Goal: Task Accomplishment & Management: Complete application form

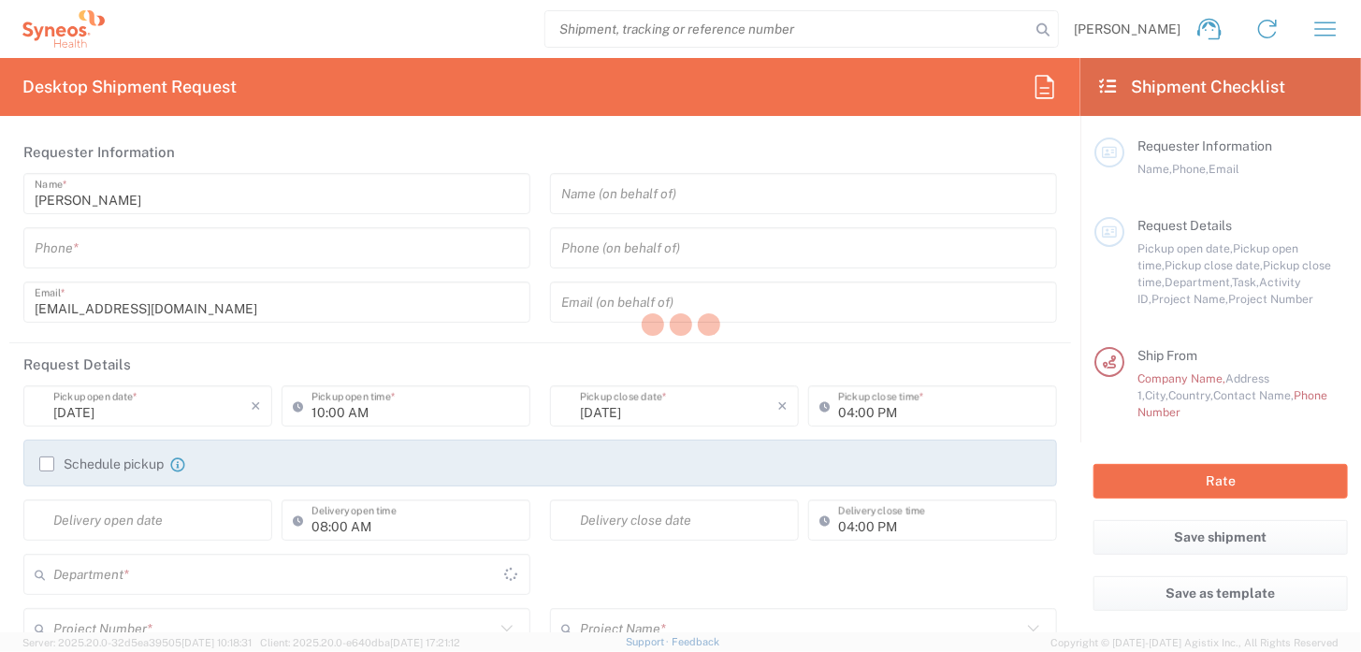
type input "Syneos Health UK Limited"
type input "[GEOGRAPHIC_DATA]"
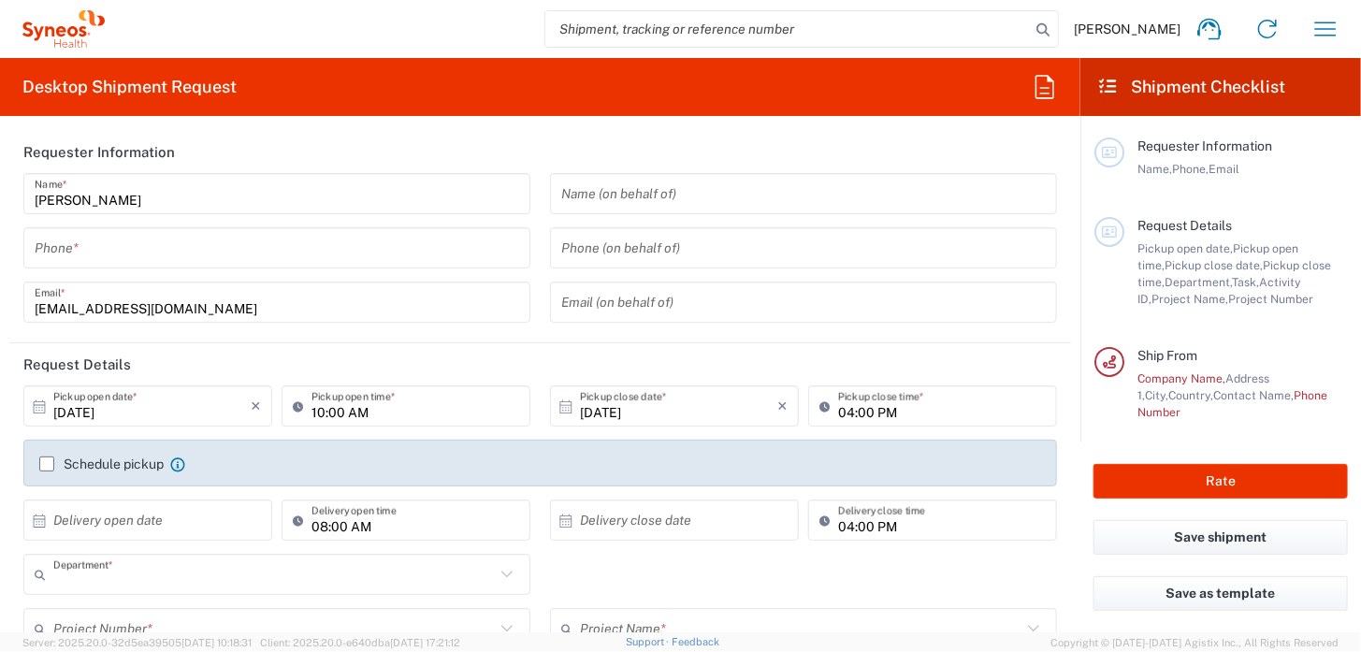
type input "3218"
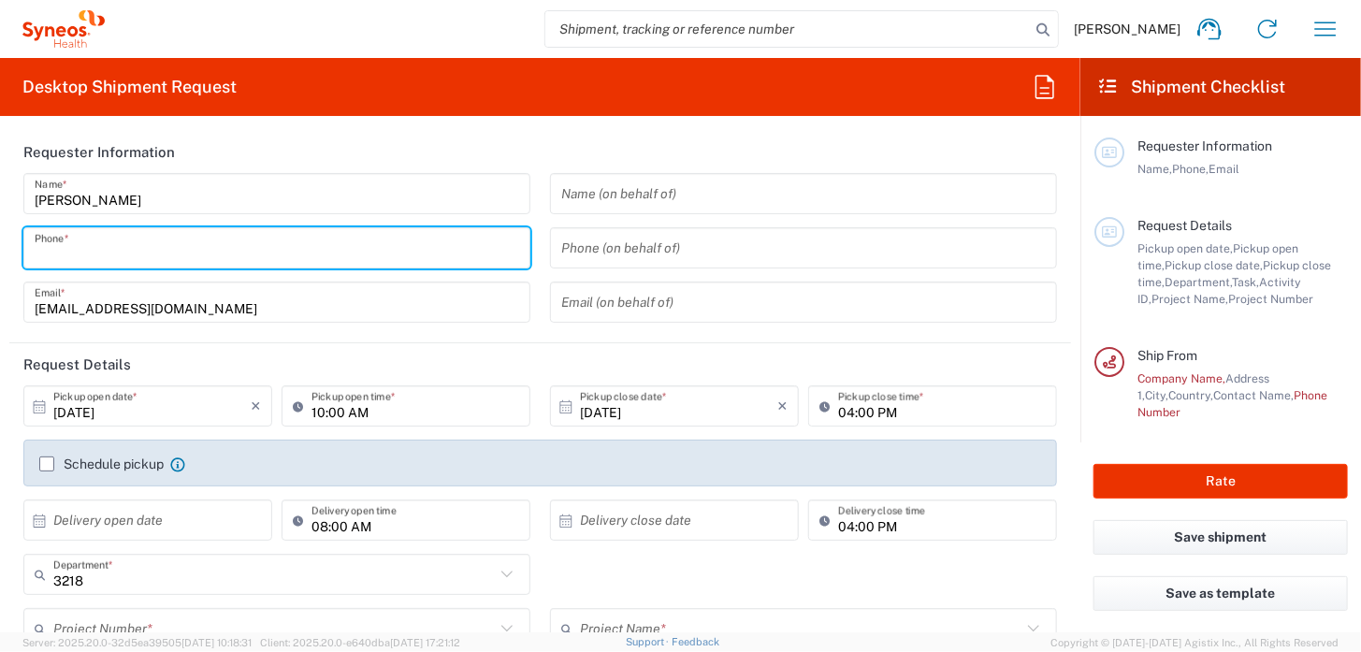
click at [161, 253] on input "tel" at bounding box center [277, 248] width 484 height 33
type input "07941062470"
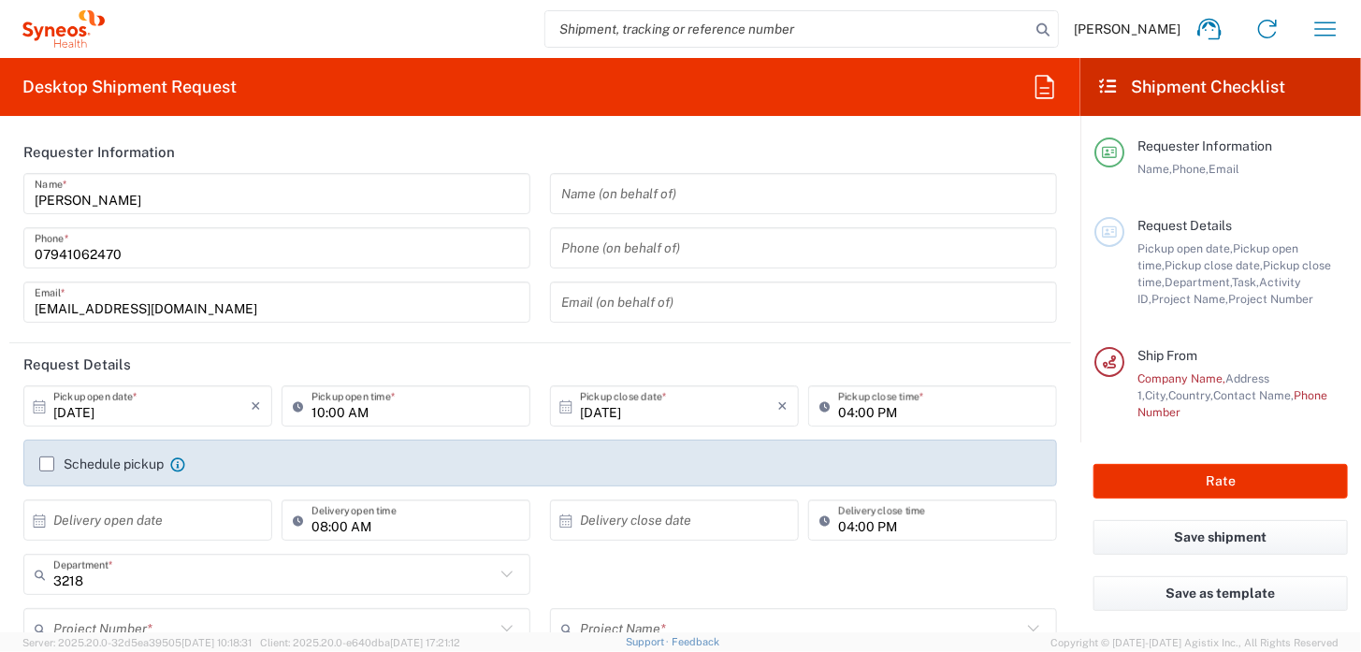
click at [39, 409] on icon at bounding box center [39, 406] width 17 height 17
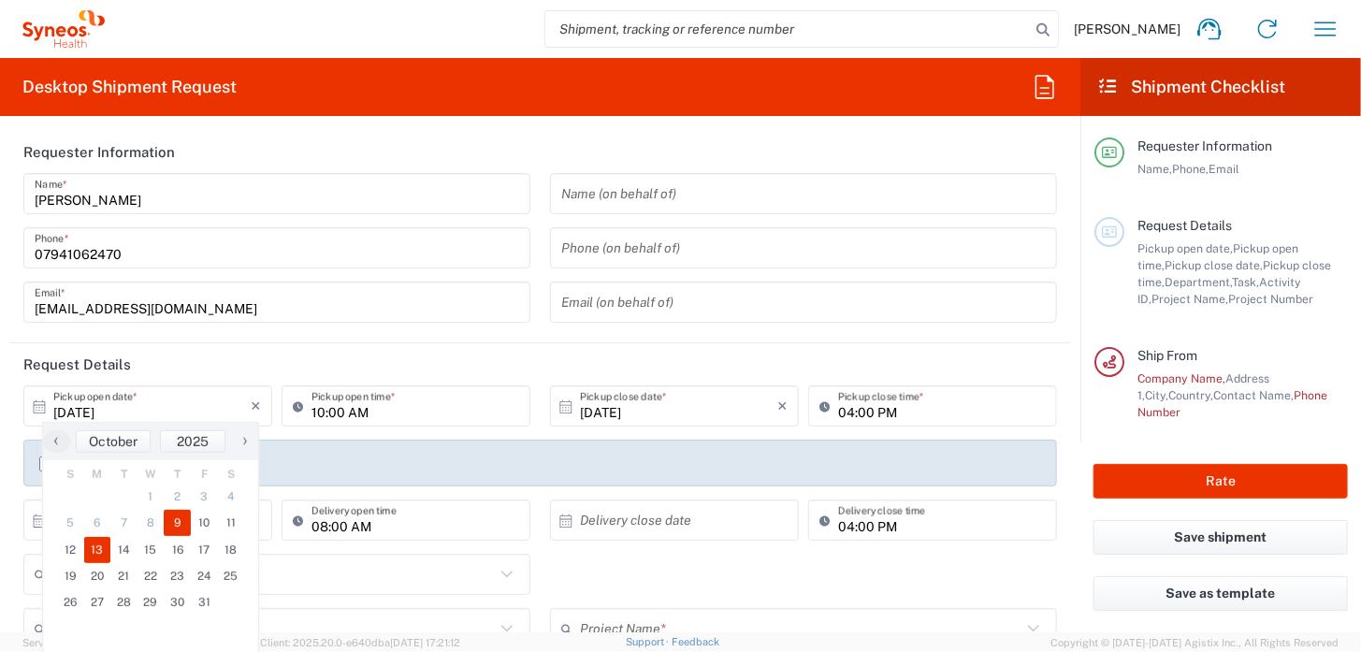
drag, startPoint x: 99, startPoint y: 551, endPoint x: 211, endPoint y: 526, distance: 114.8
click at [99, 550] on span "13" at bounding box center [97, 550] width 27 height 26
type input "[DATE]"
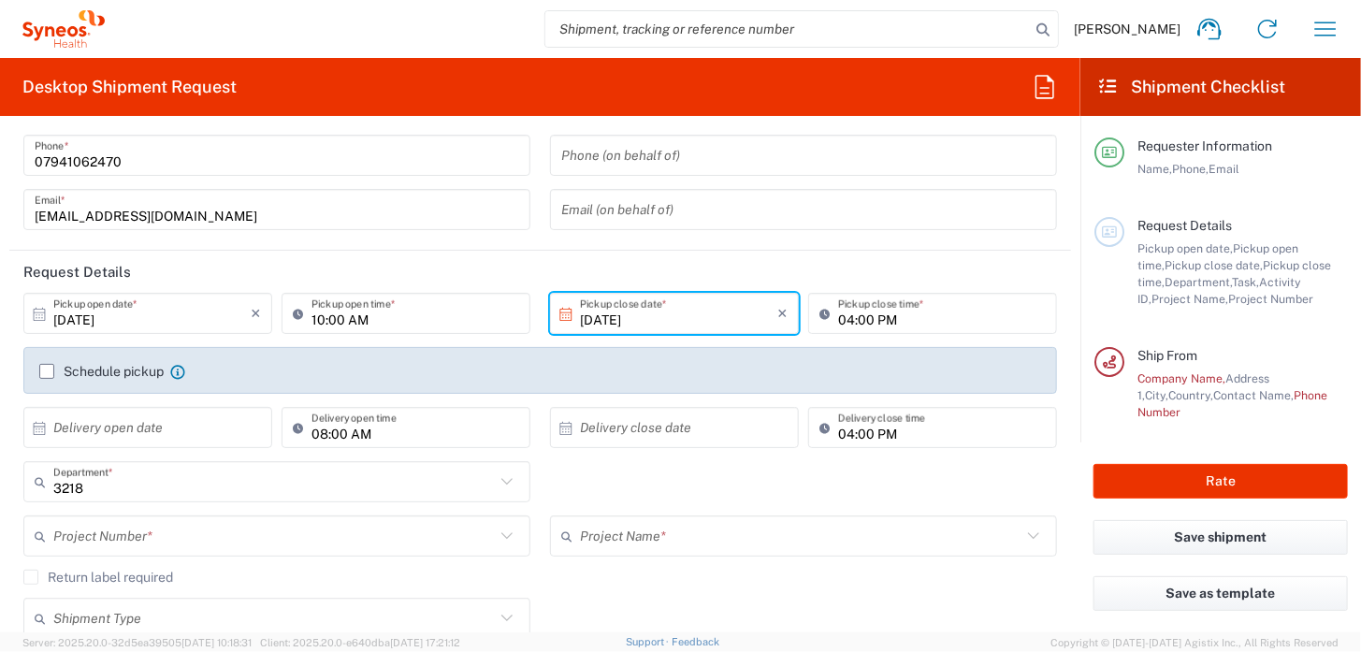
scroll to position [95, 0]
click at [47, 369] on label "Schedule pickup" at bounding box center [101, 368] width 124 height 15
click at [47, 368] on input "Schedule pickup" at bounding box center [47, 368] width 0 height 0
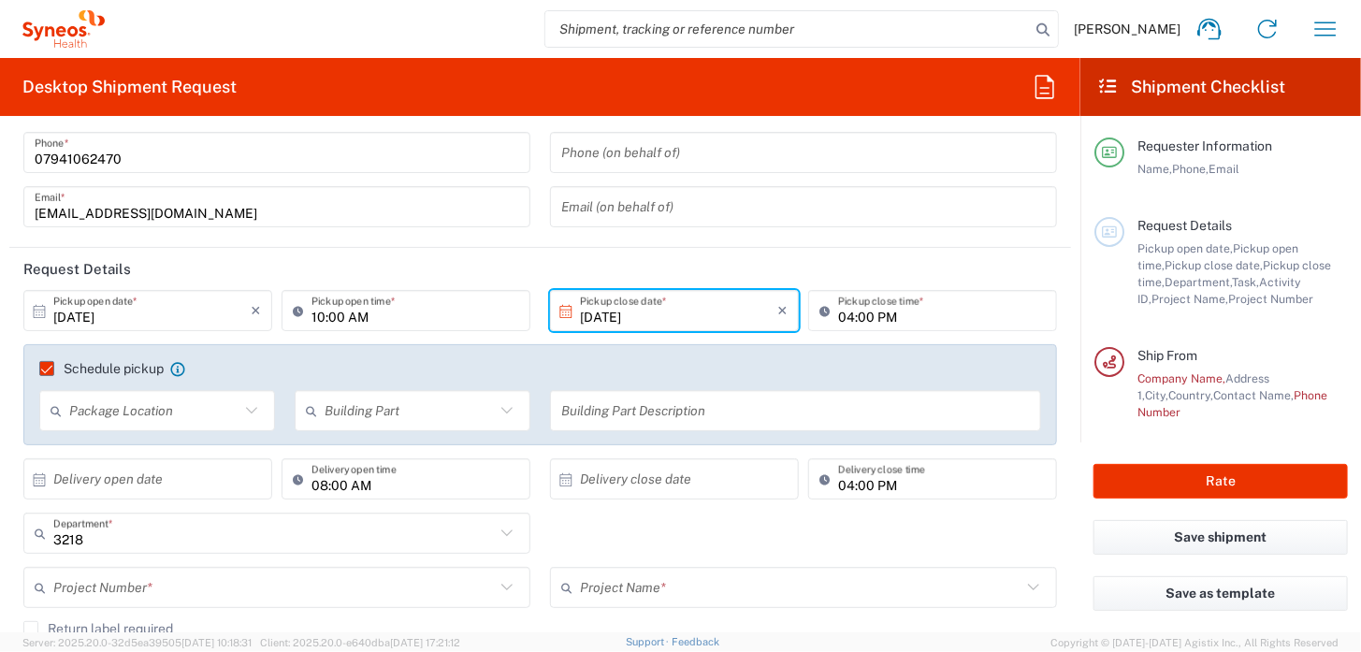
click at [246, 410] on icon at bounding box center [251, 410] width 24 height 24
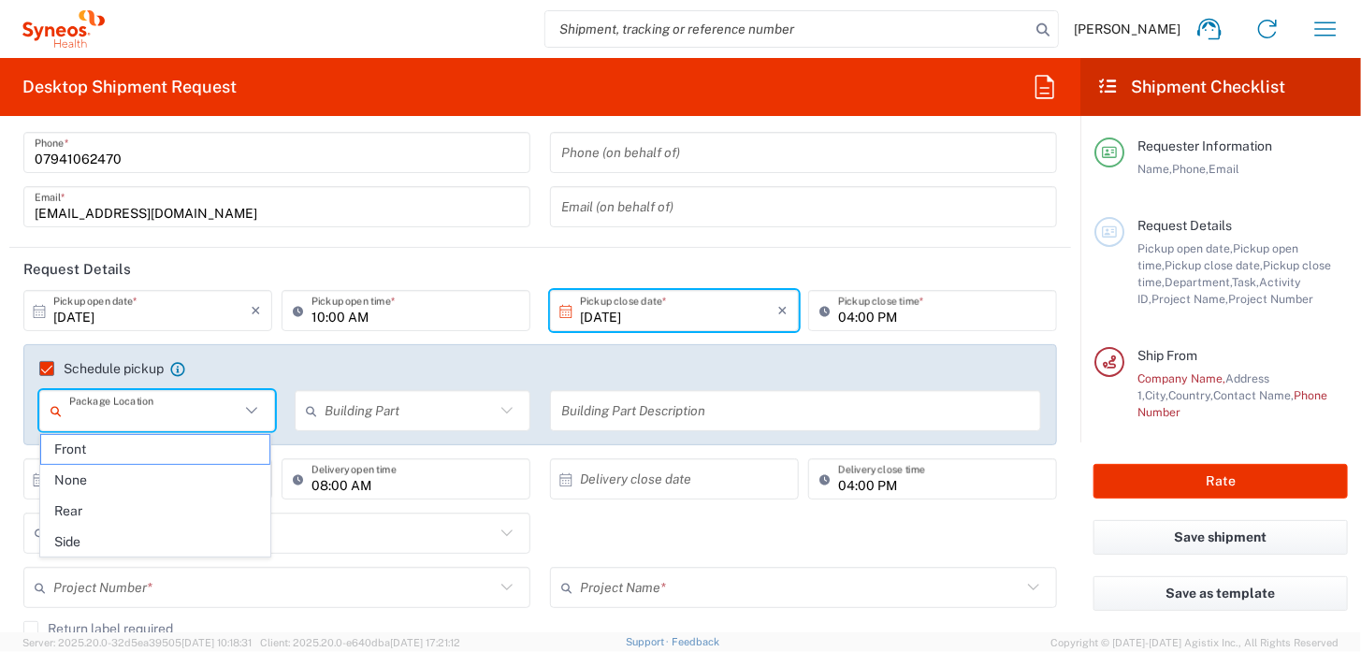
click at [1032, 531] on div "3218 Department * 3218 3000 3100 3109 3110 3111 3112 3125 3130 3135 3136 3150 3…" at bounding box center [540, 539] width 1053 height 54
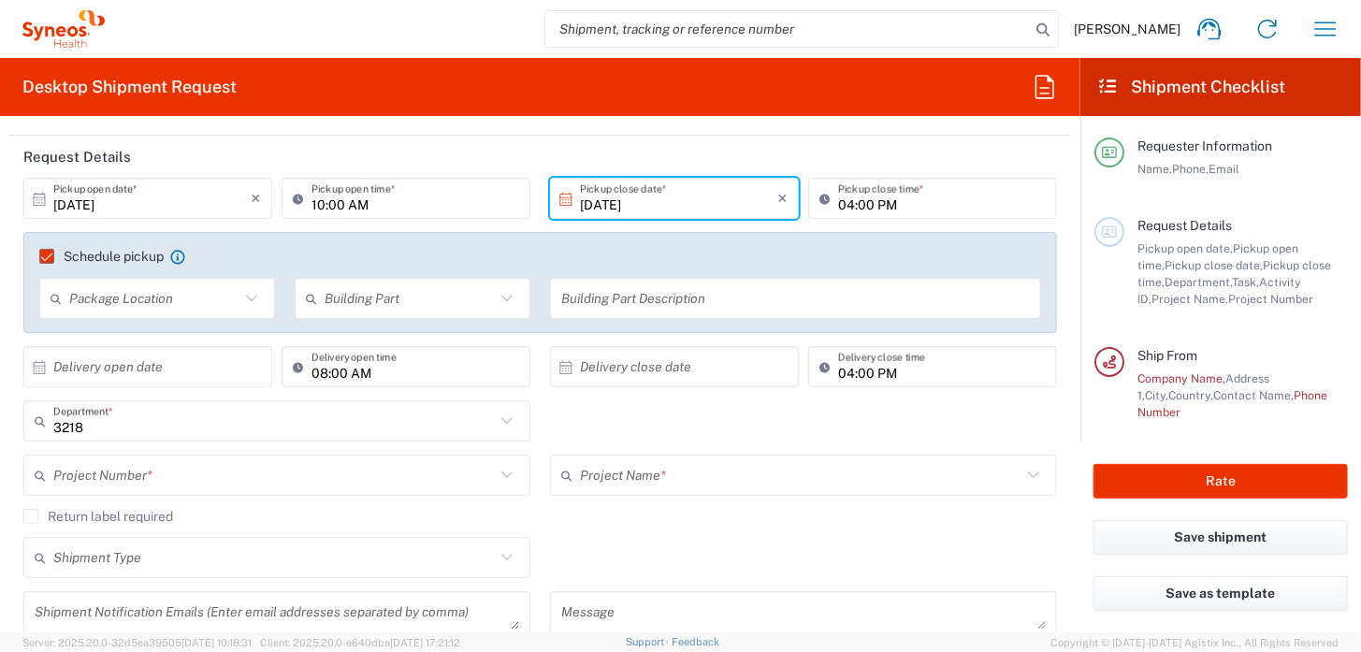
scroll to position [203, 0]
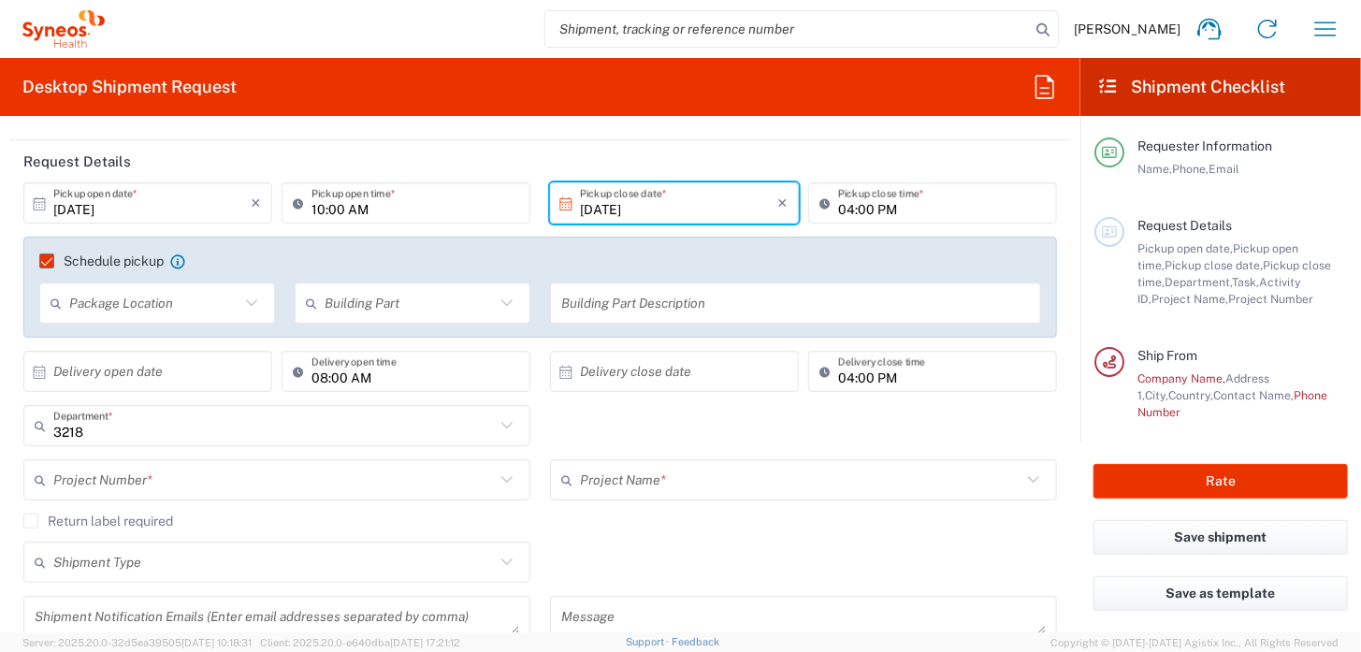
click at [501, 480] on icon at bounding box center [506, 479] width 11 height 7
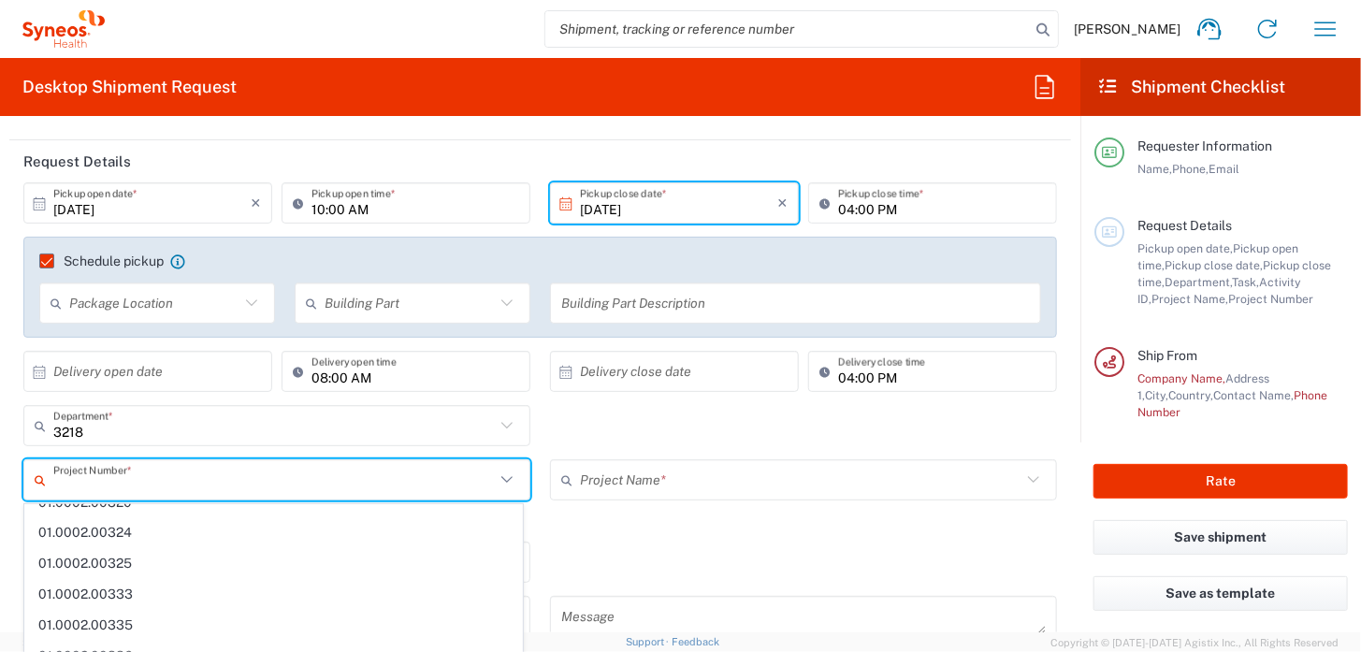
scroll to position [0, 0]
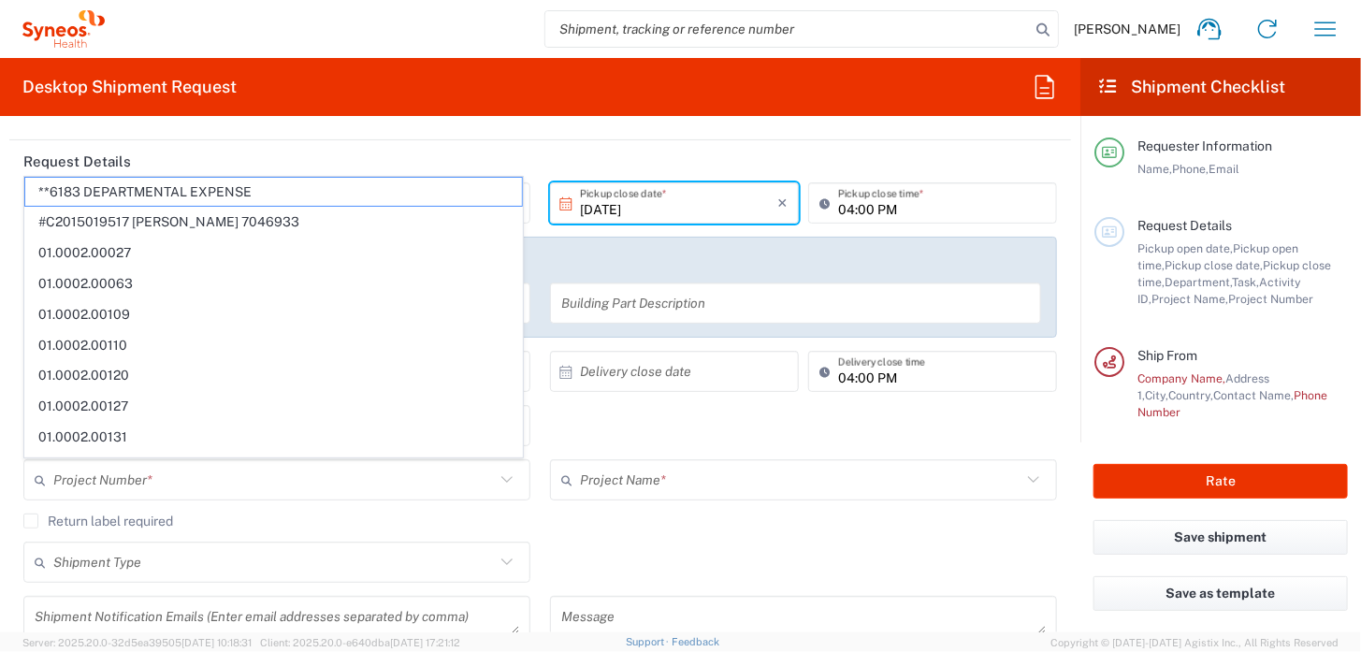
click at [1262, 200] on div "Requester Information Name, Phone, Email" at bounding box center [1220, 176] width 253 height 79
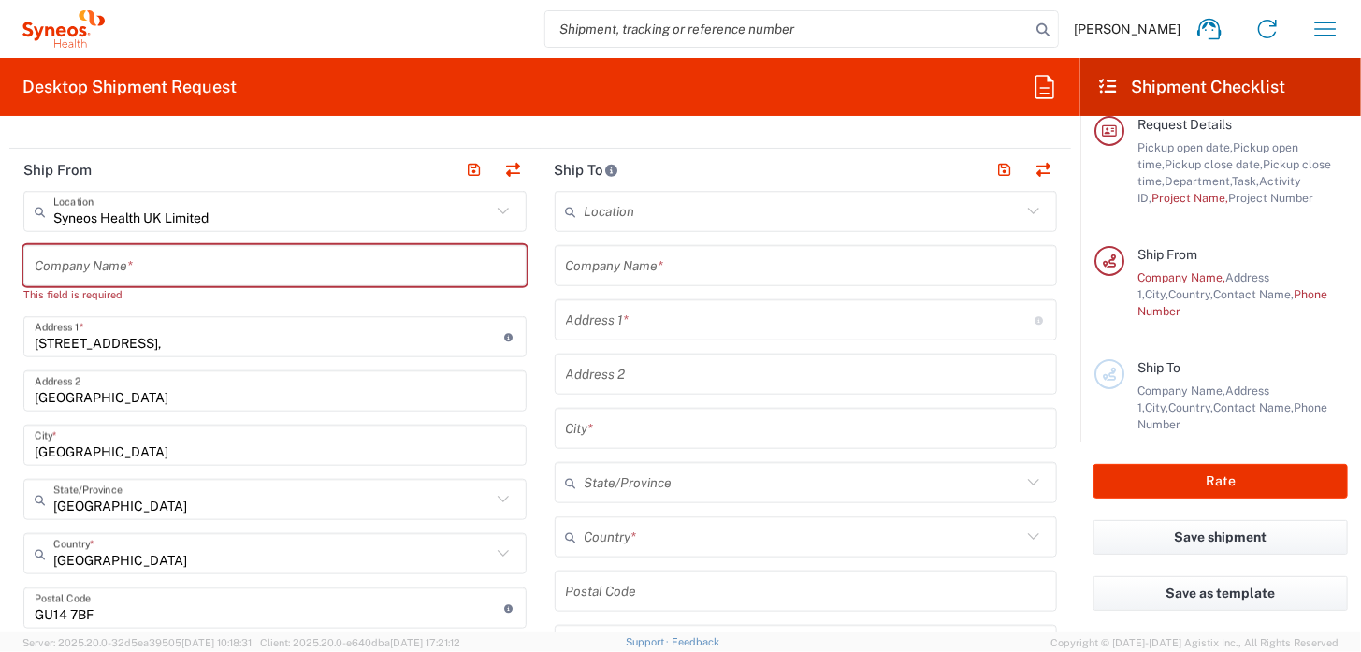
scroll to position [700, 0]
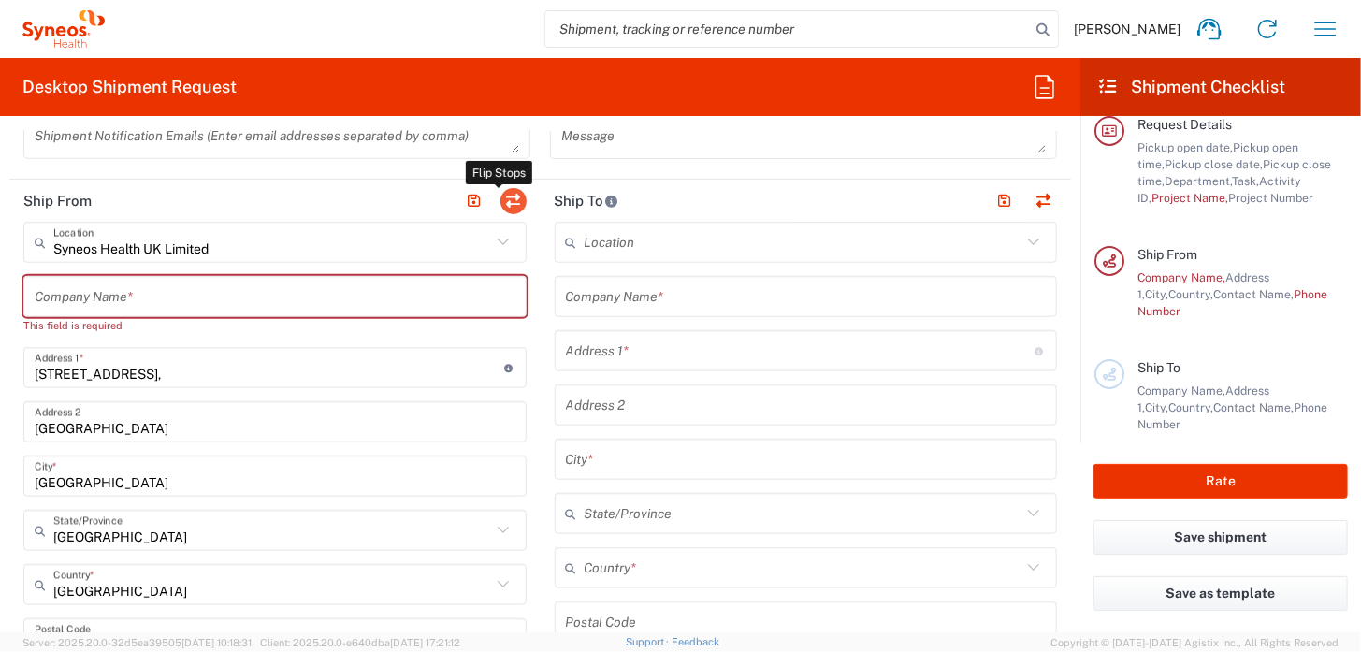
click at [507, 198] on button "button" at bounding box center [513, 201] width 26 height 26
type input "Syneos Health UK Limited"
type input "[STREET_ADDRESS],"
type input "[GEOGRAPHIC_DATA]"
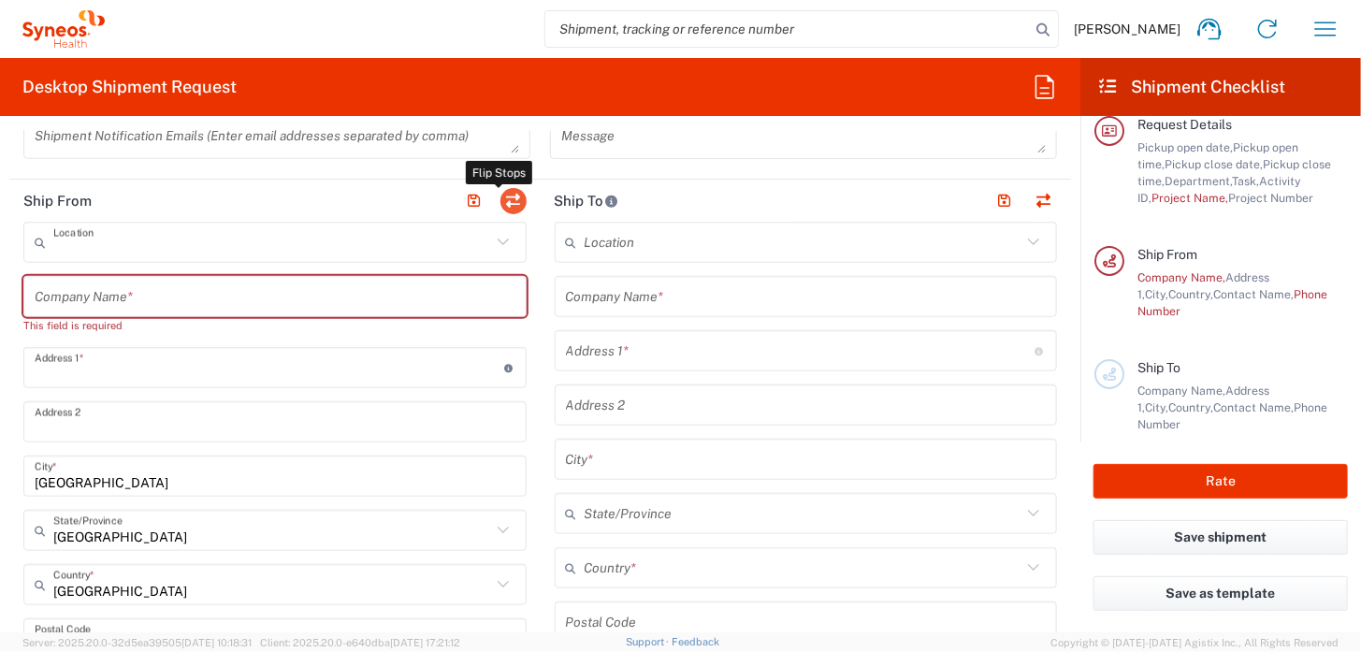
type input "[GEOGRAPHIC_DATA]"
type input "GU14 7BF"
type input "[PERSON_NAME]"
type input "[EMAIL_ADDRESS][DOMAIN_NAME]"
type input "EORI"
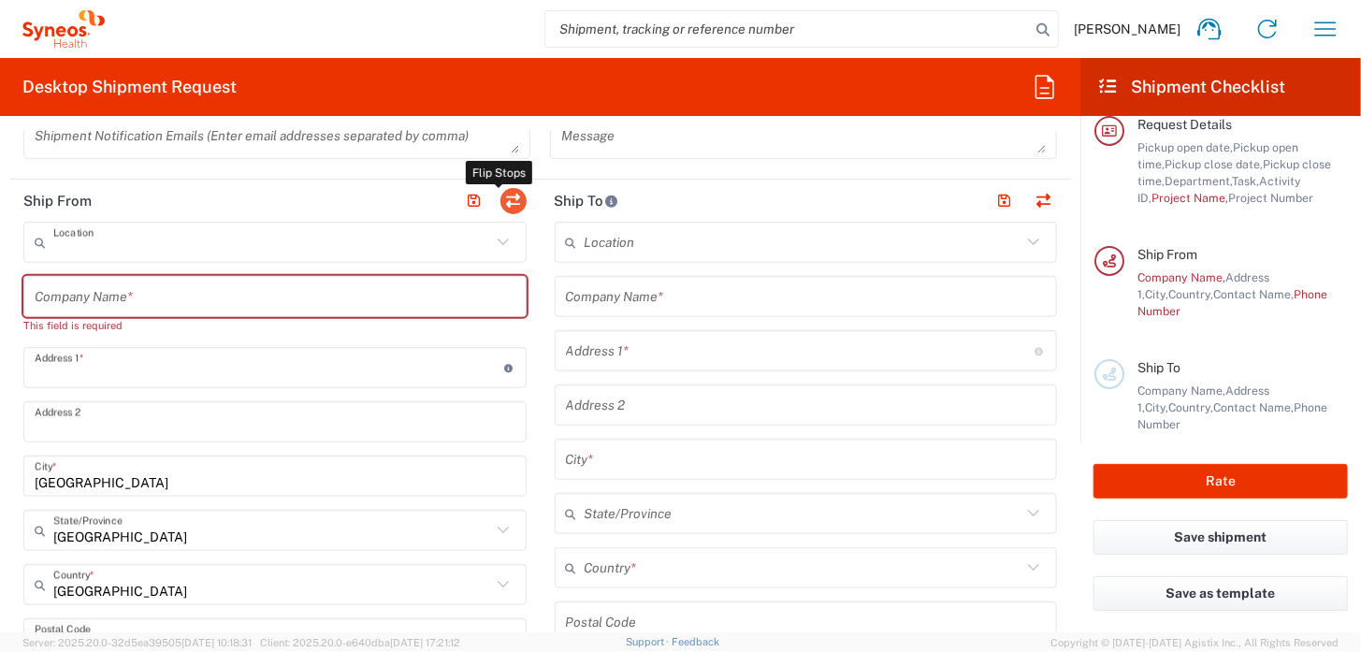
type input "VAT"
type input "GB806650142"
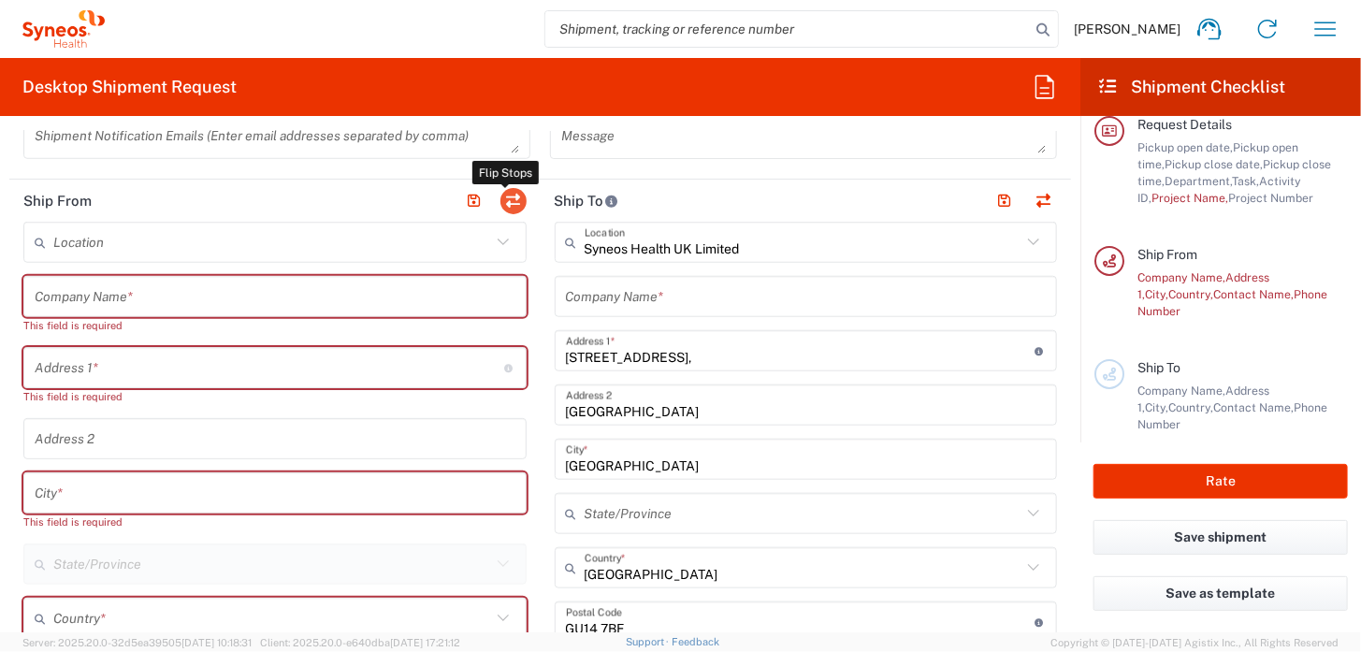
type input "[GEOGRAPHIC_DATA]"
click at [81, 290] on input "text" at bounding box center [275, 297] width 481 height 33
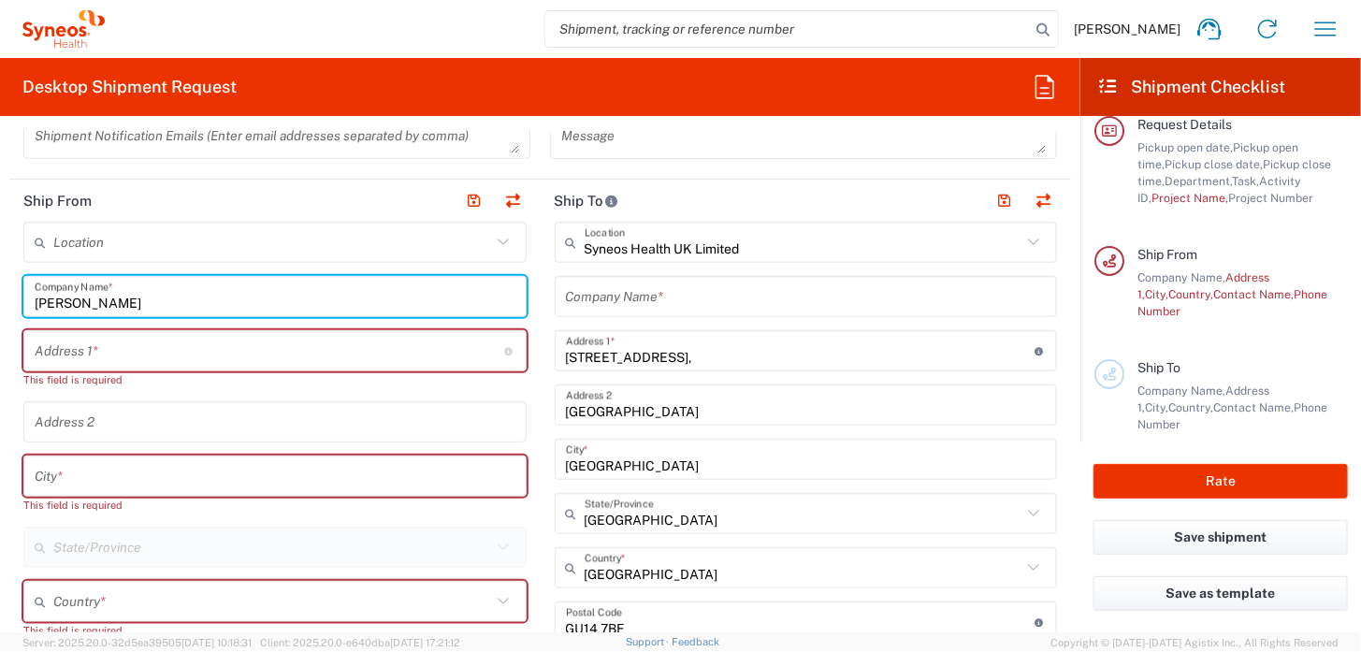
type input "[PERSON_NAME]"
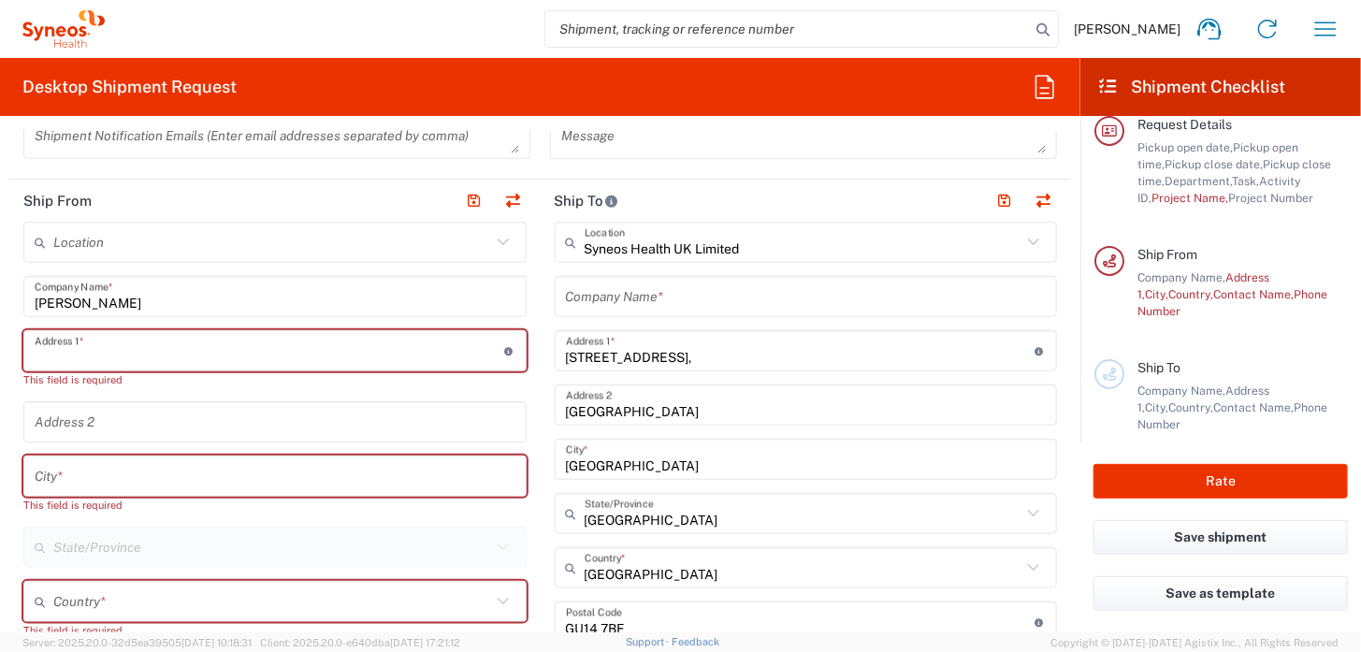
click at [107, 352] on input "text" at bounding box center [269, 351] width 469 height 33
type input "[STREET_ADDRESS]"
type input "[EMAIL_ADDRESS][DOMAIN_NAME]"
type input "[GEOGRAPHIC_DATA]"
type input "07941062470"
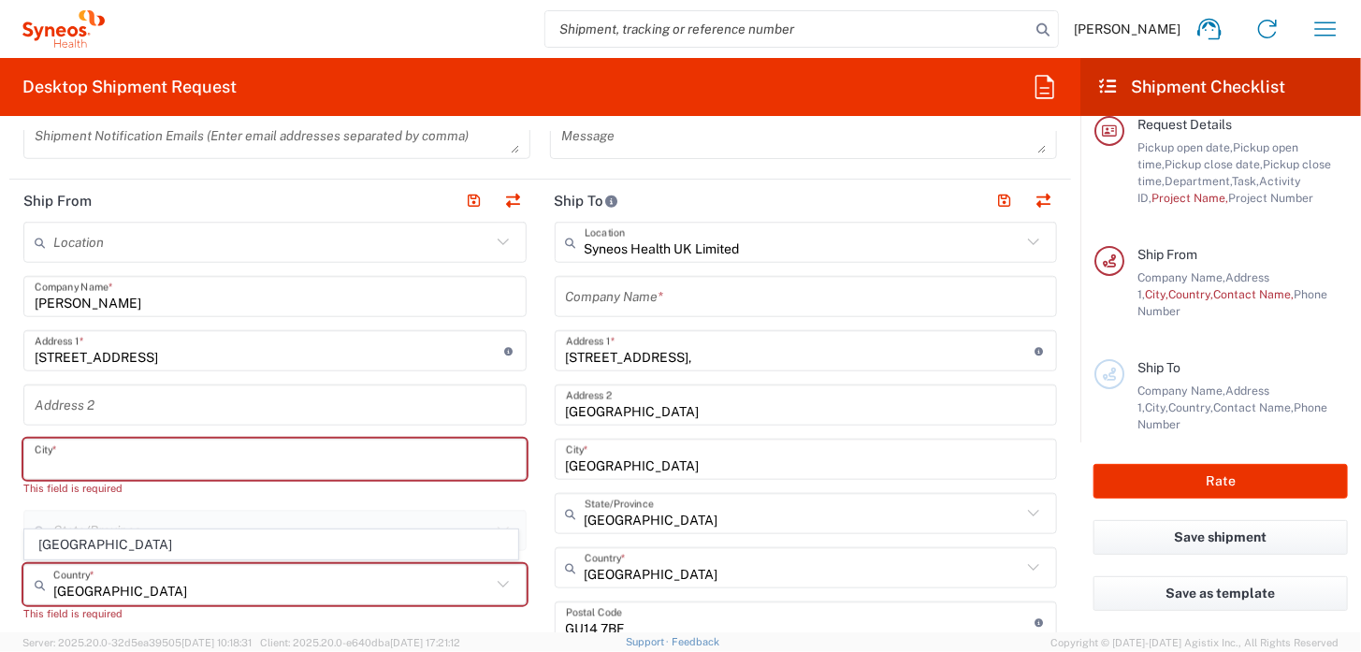
click at [107, 447] on input "text" at bounding box center [275, 459] width 481 height 33
type input "Faversham"
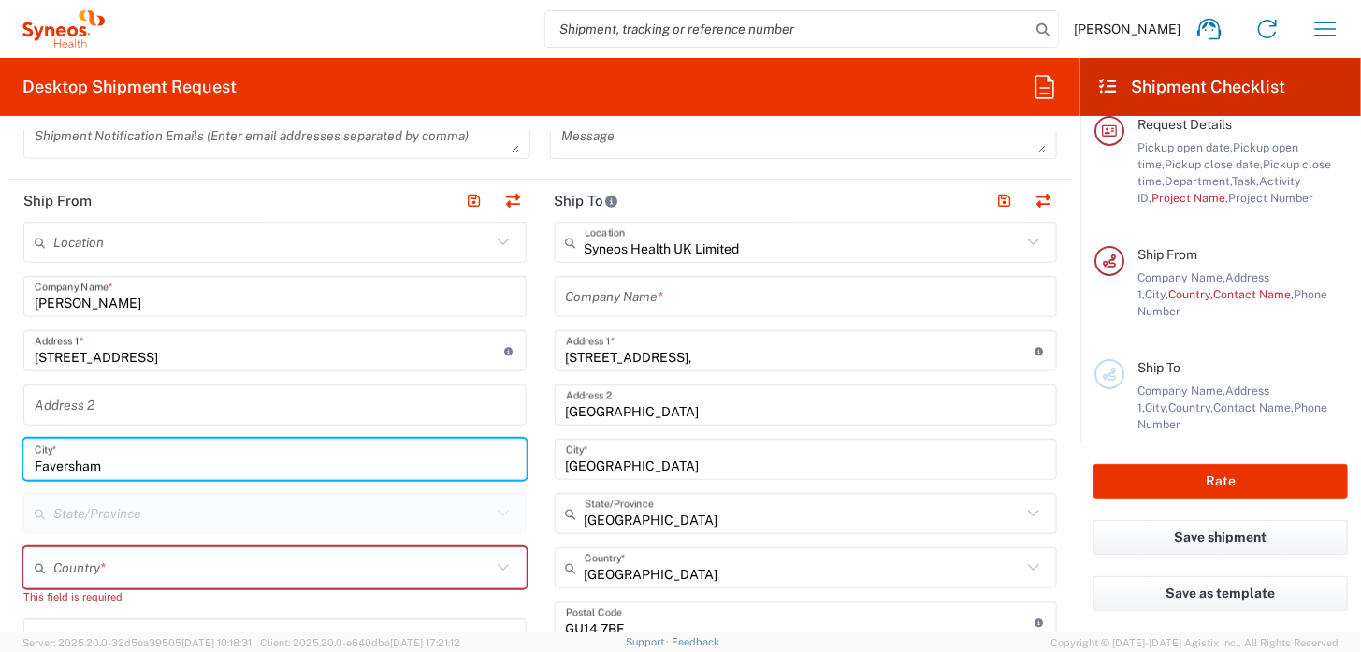
type input "Faversham"
click at [122, 574] on input "text" at bounding box center [272, 568] width 438 height 33
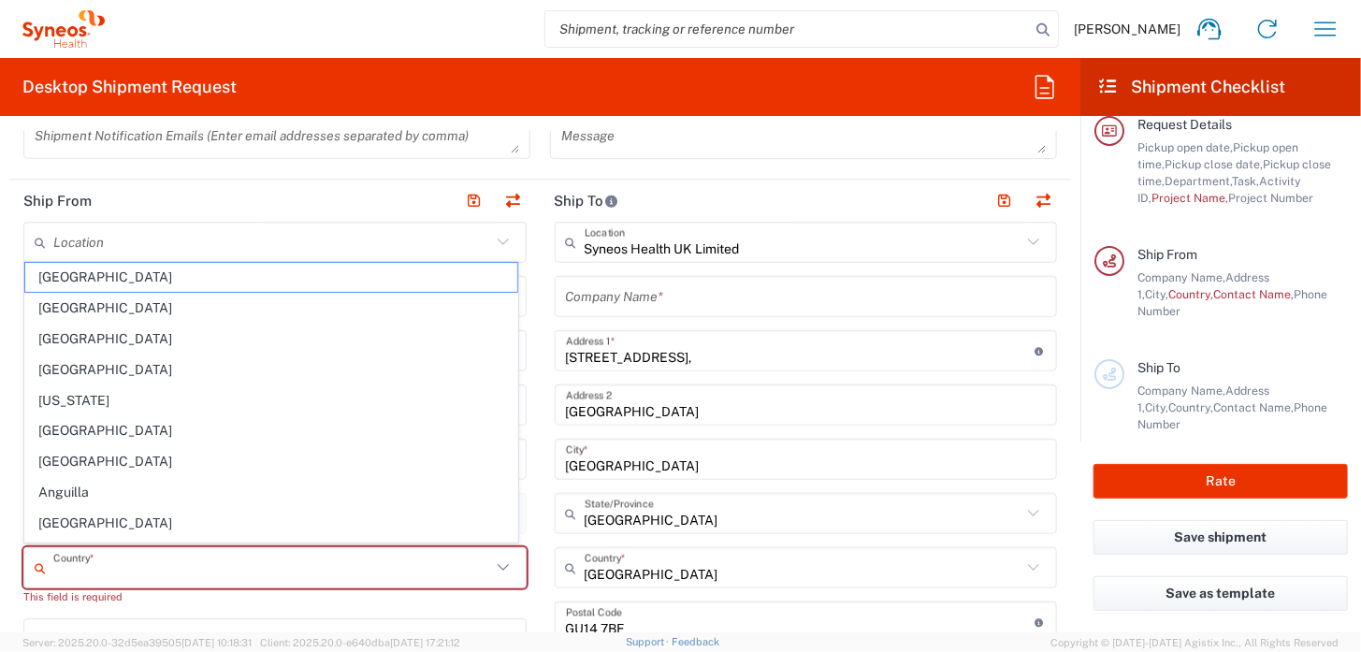
type input "[GEOGRAPHIC_DATA]"
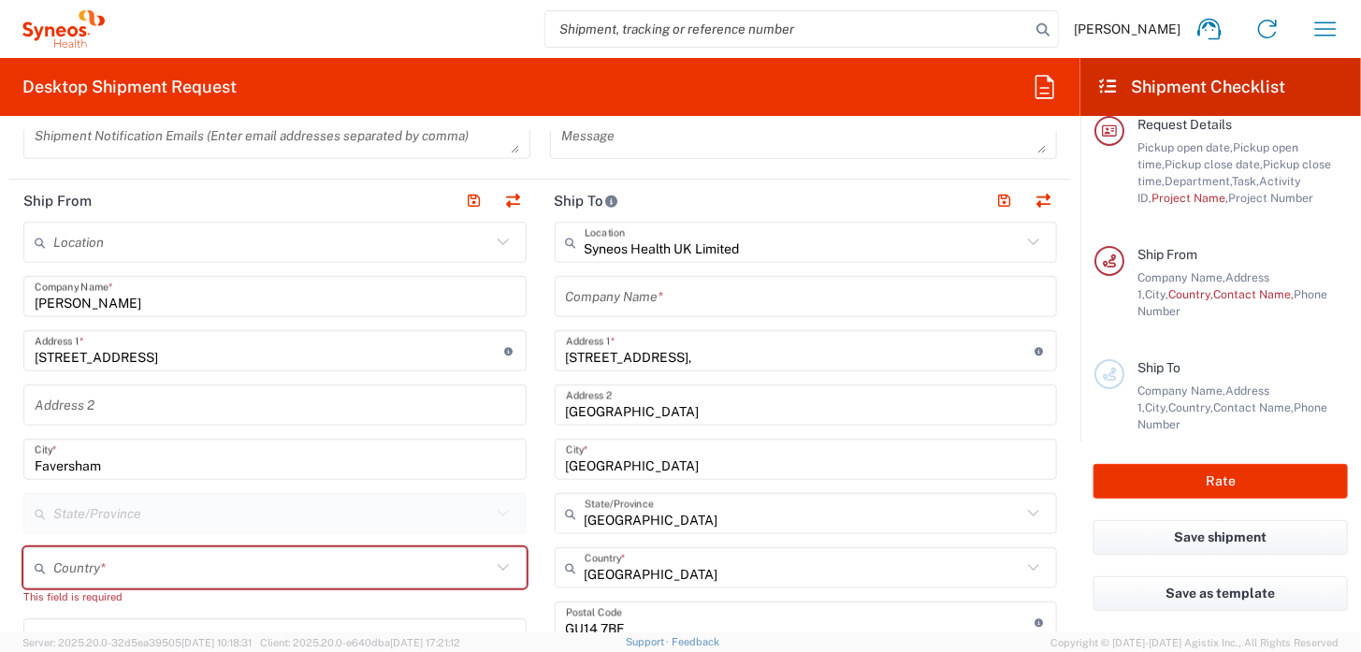
click at [495, 568] on icon at bounding box center [503, 567] width 24 height 24
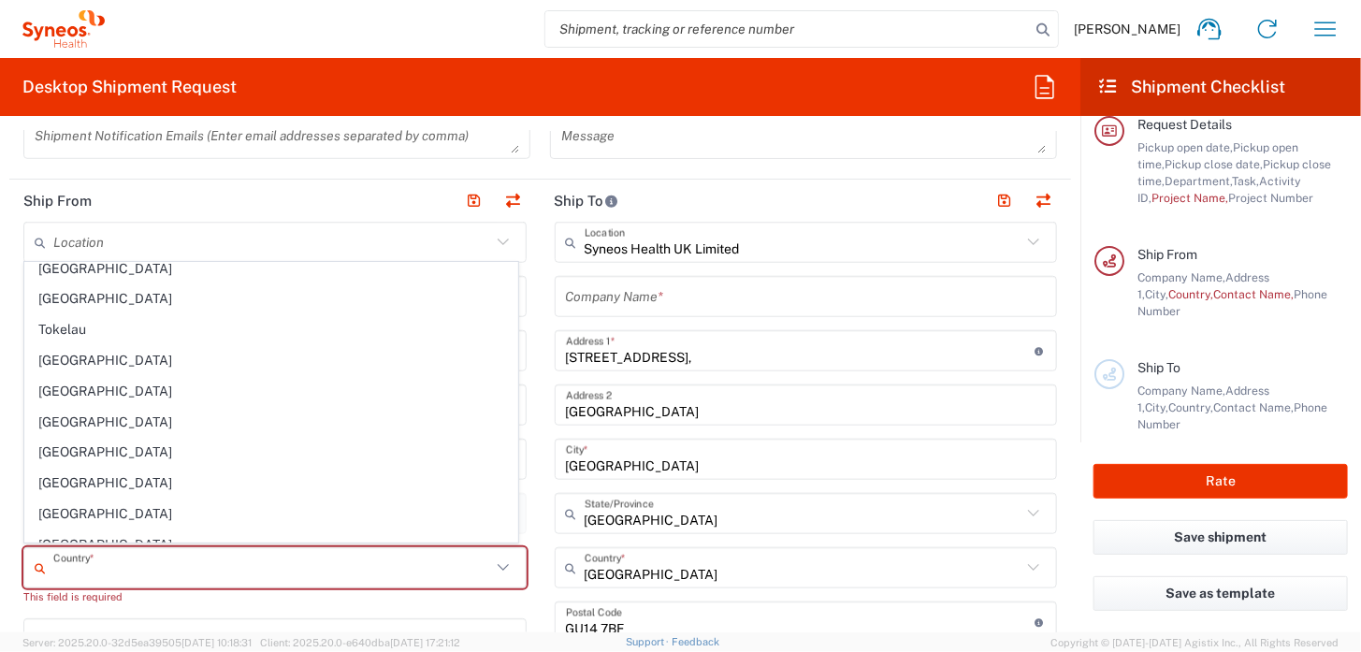
scroll to position [6805, 0]
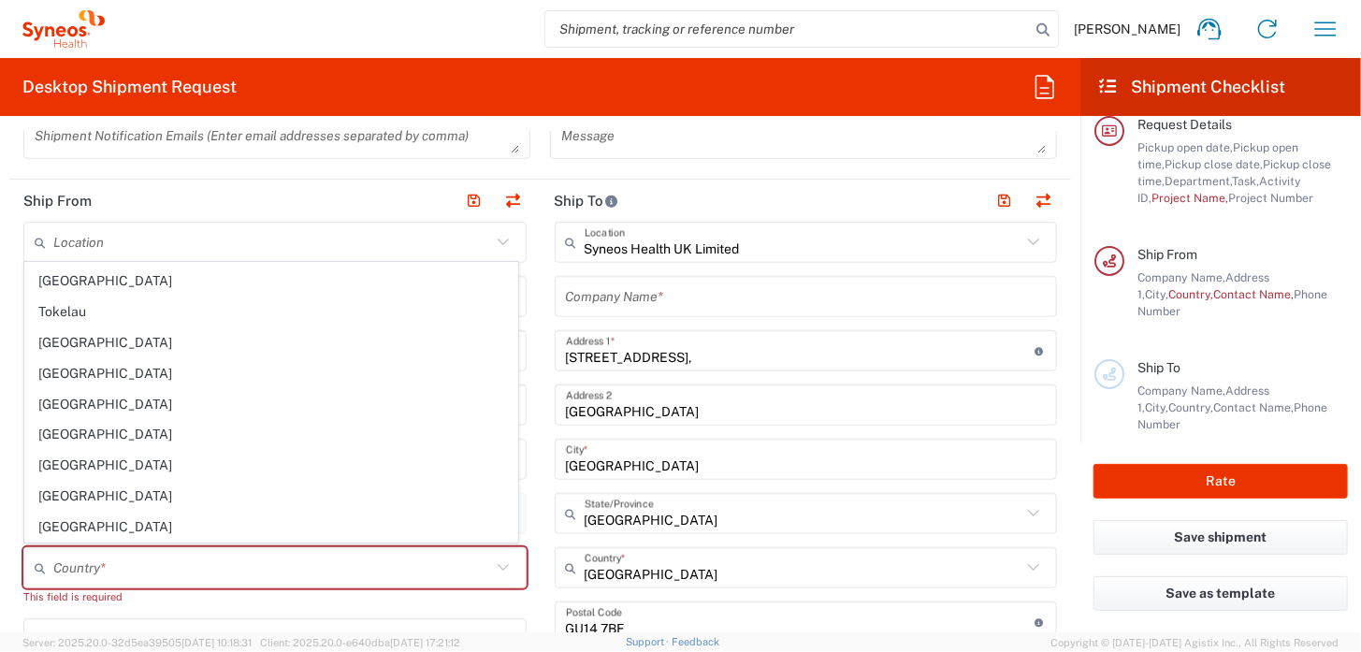
type input "[GEOGRAPHIC_DATA]"
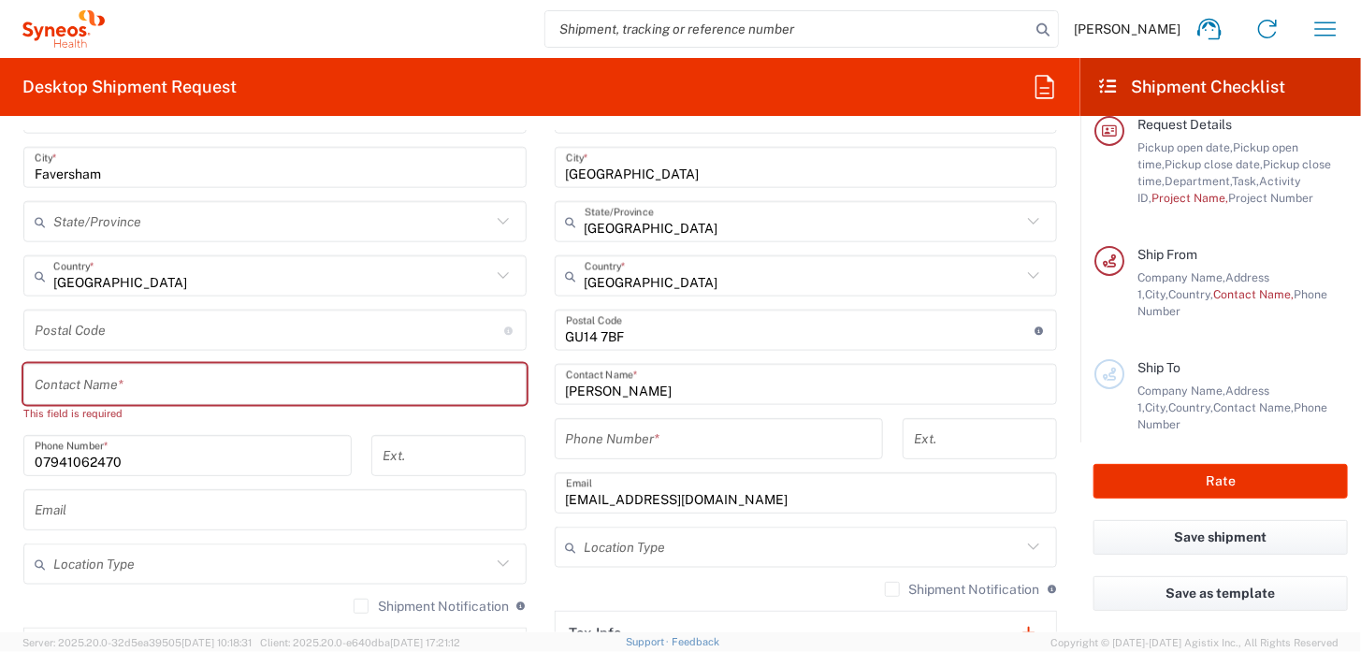
scroll to position [1005, 0]
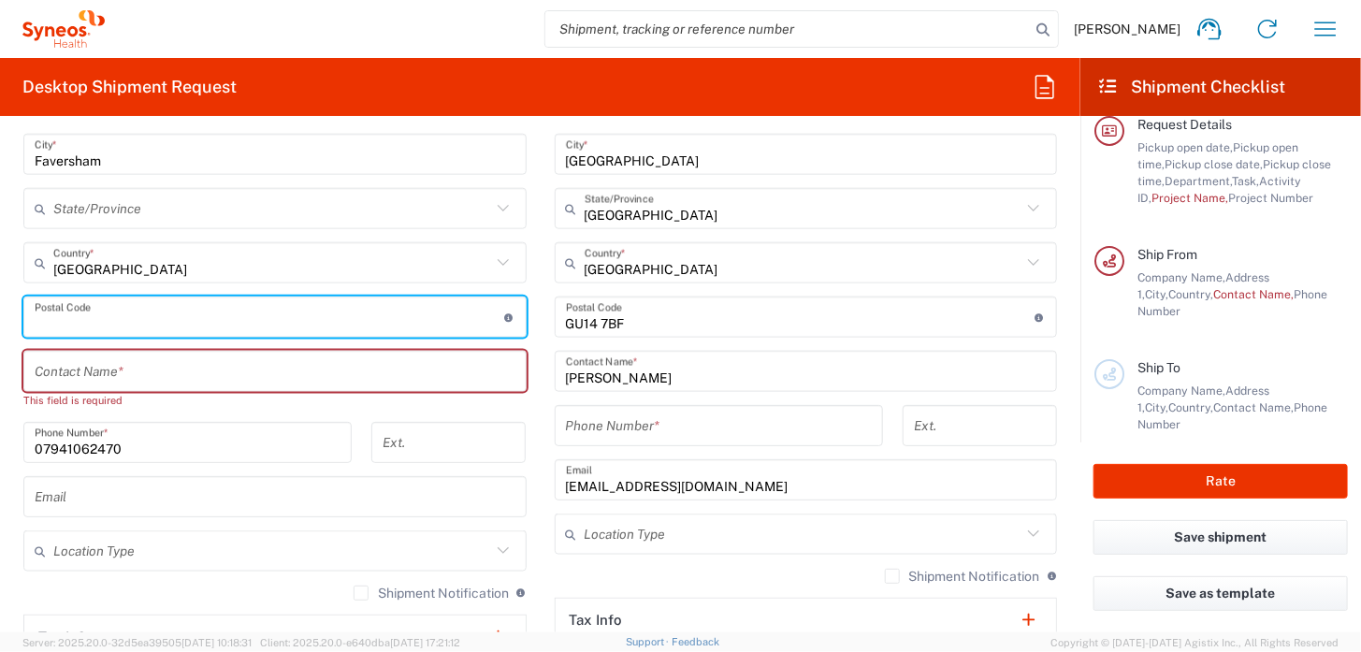
drag, startPoint x: 304, startPoint y: 316, endPoint x: 287, endPoint y: 323, distance: 18.1
click at [304, 316] on input "undefined" at bounding box center [269, 317] width 469 height 33
type input "ME13 7AU"
type input "Kent"
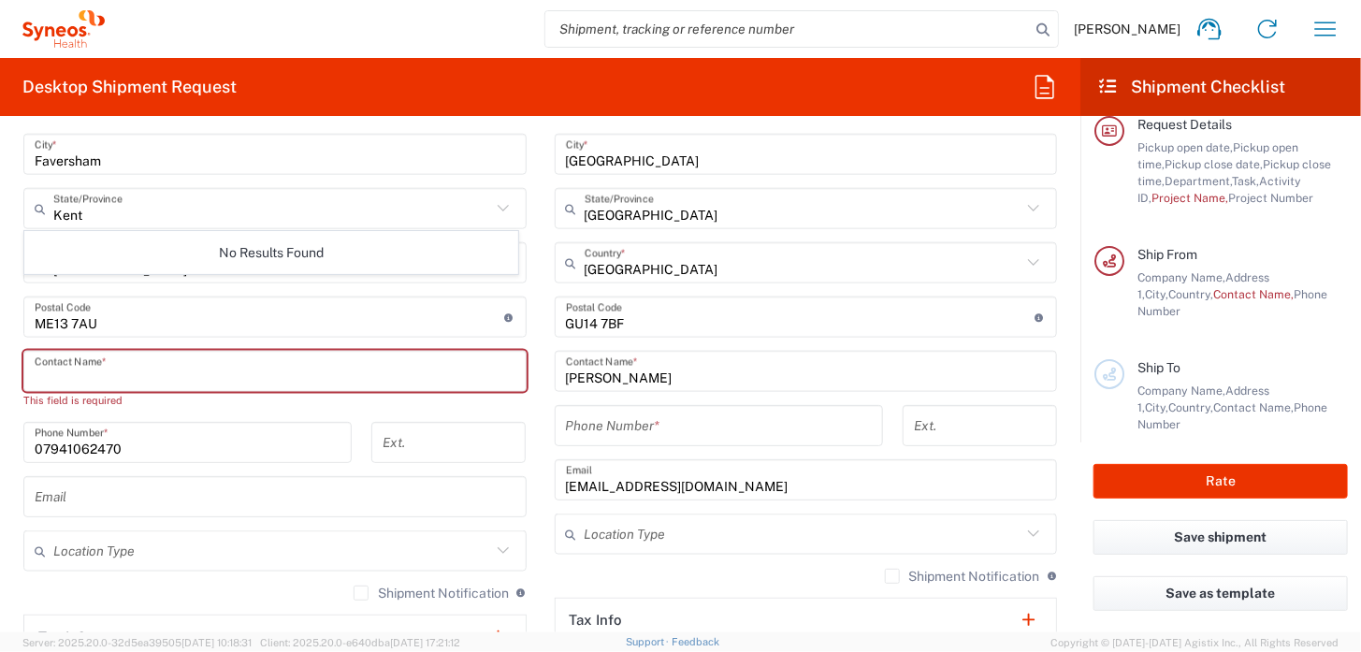
click at [132, 381] on input "text" at bounding box center [275, 371] width 481 height 33
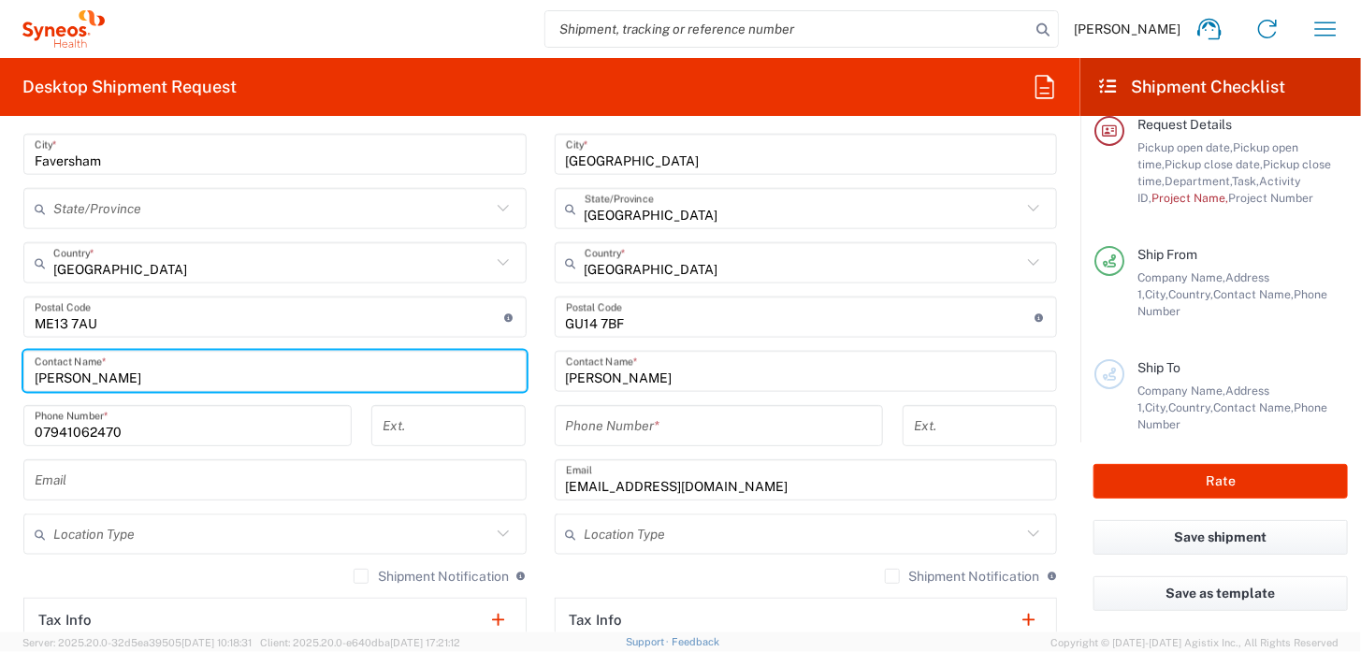
type input "[PERSON_NAME]"
click at [197, 489] on input "text" at bounding box center [275, 480] width 481 height 33
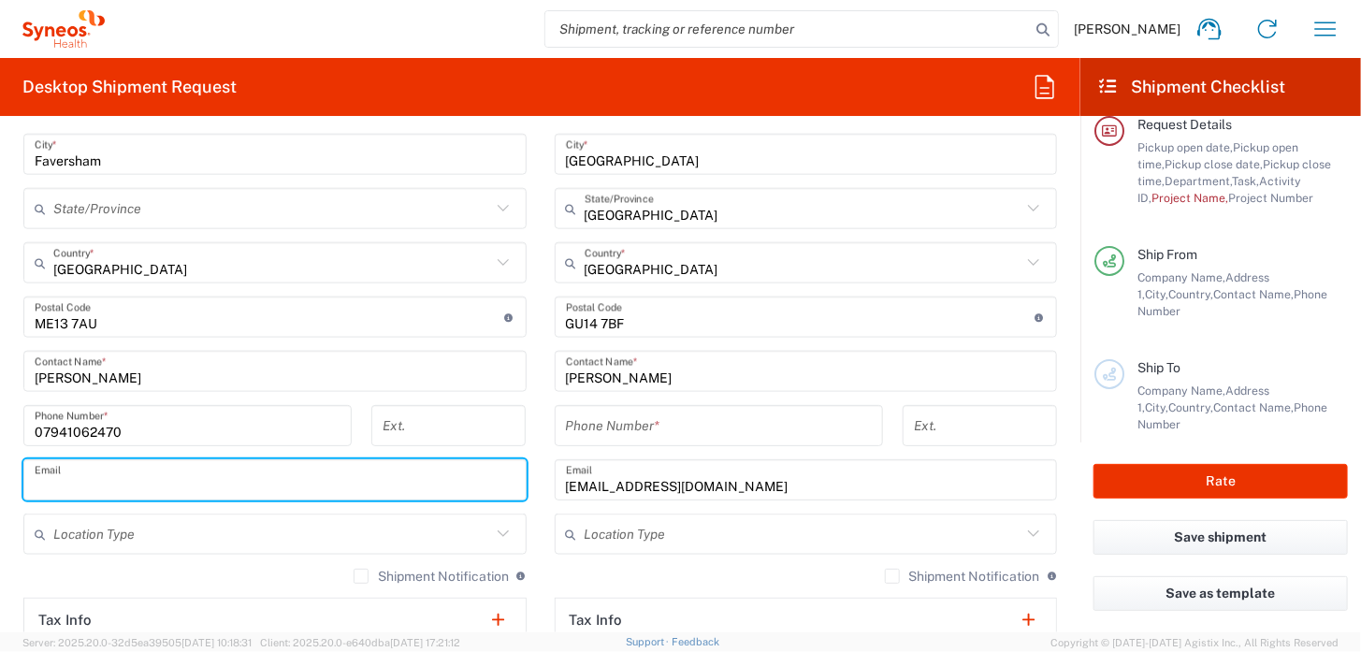
type input "[EMAIL_ADDRESS][DOMAIN_NAME]"
type input "BMS Full Service"
type input "07941062470"
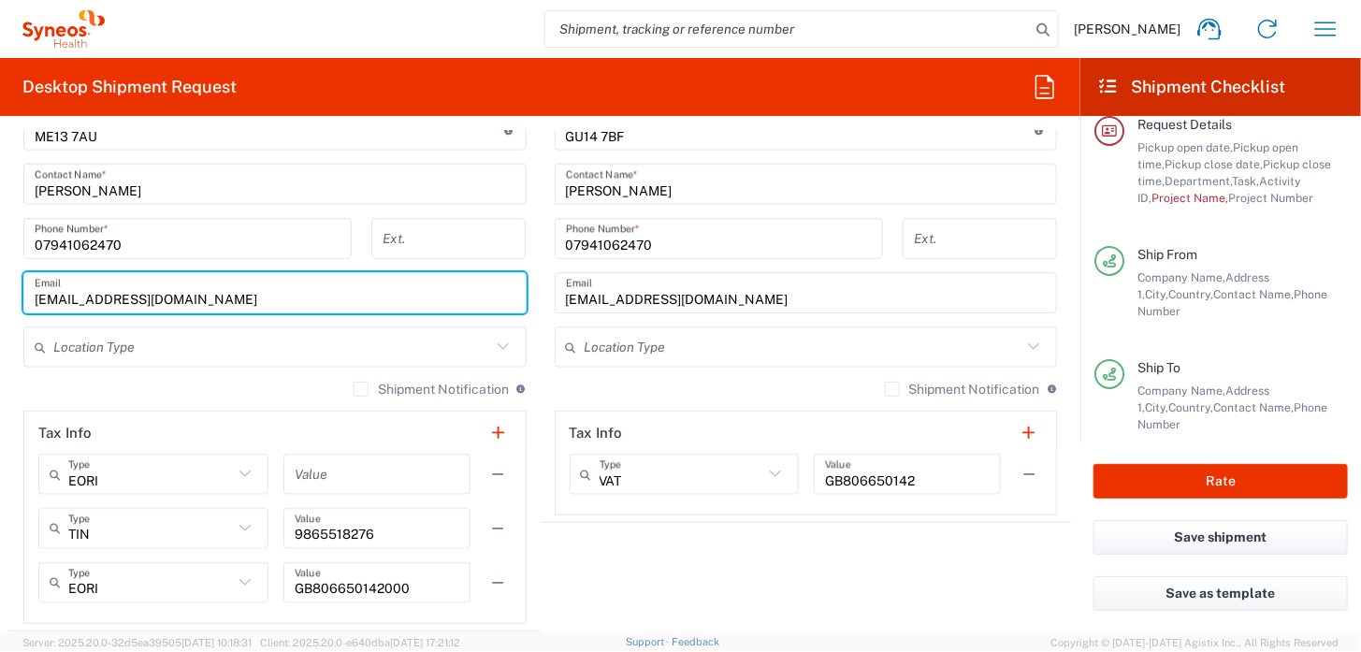
scroll to position [1190, 0]
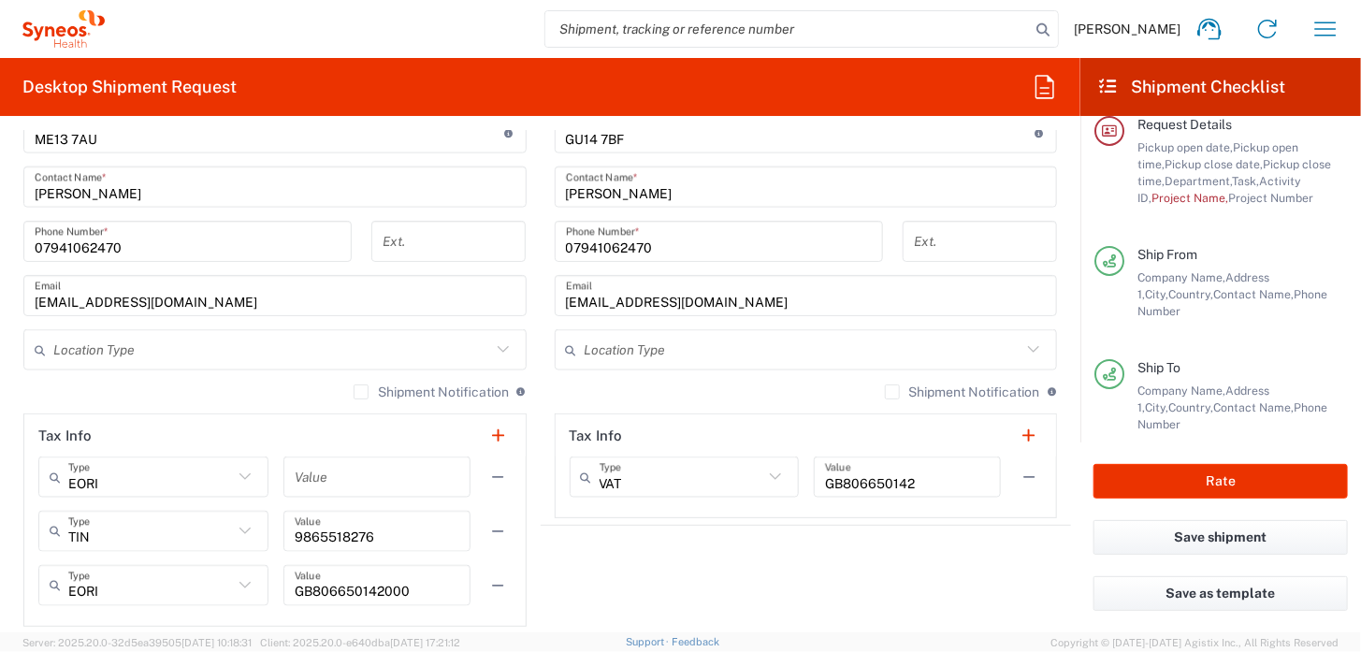
click at [497, 348] on icon at bounding box center [502, 349] width 11 height 7
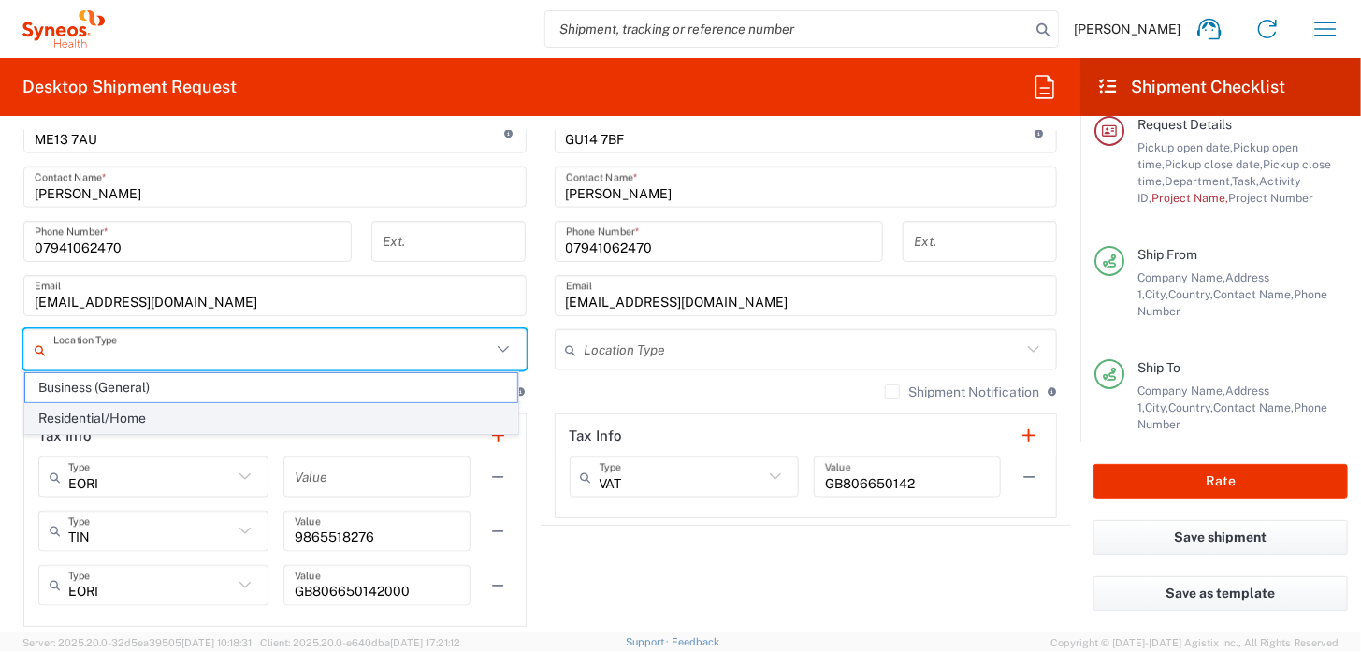
click at [411, 419] on span "Residential/Home" at bounding box center [271, 418] width 492 height 29
type input "Residential/Home"
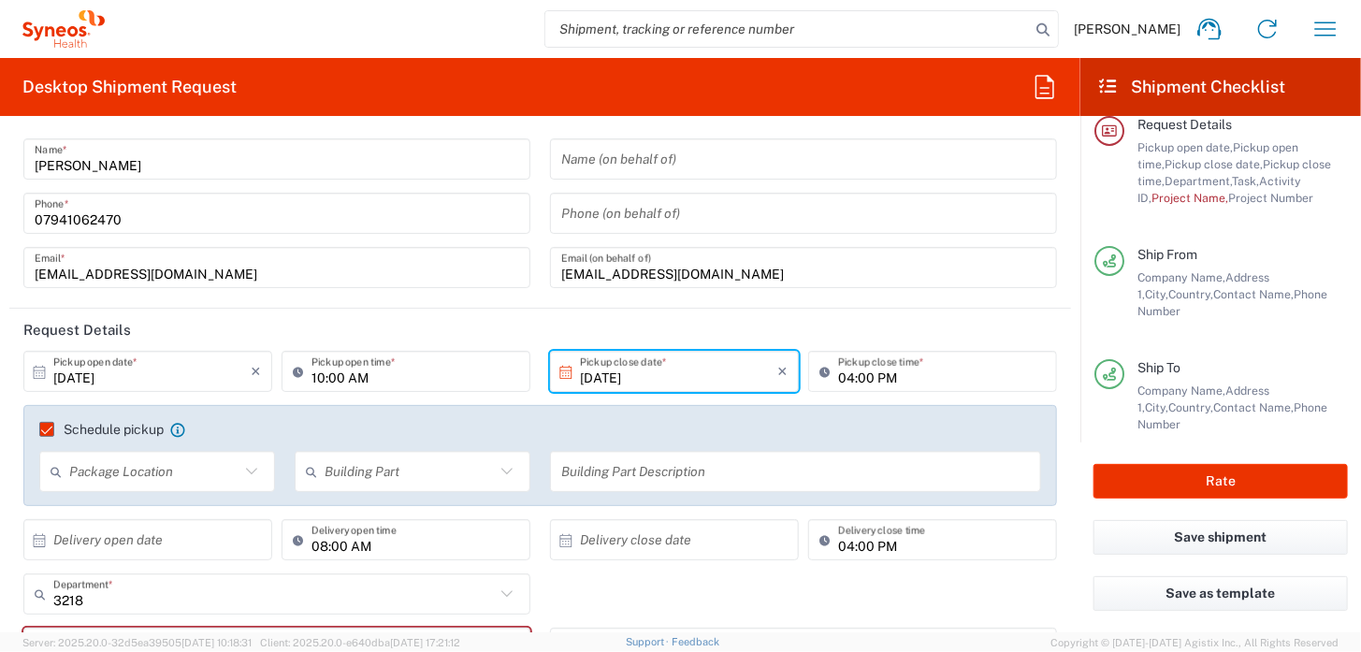
scroll to position [50, 0]
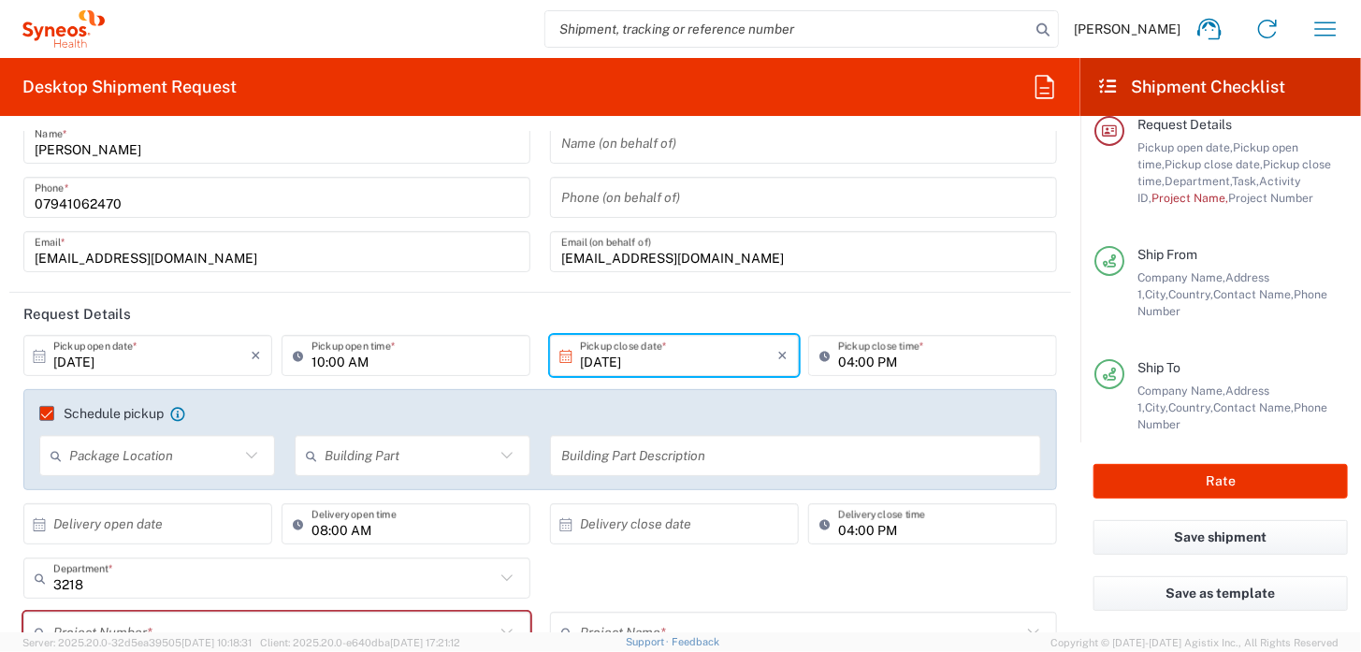
click at [47, 413] on label "Schedule pickup" at bounding box center [101, 413] width 124 height 15
click at [38, 413] on input "Schedule pickup" at bounding box center [38, 413] width 0 height 0
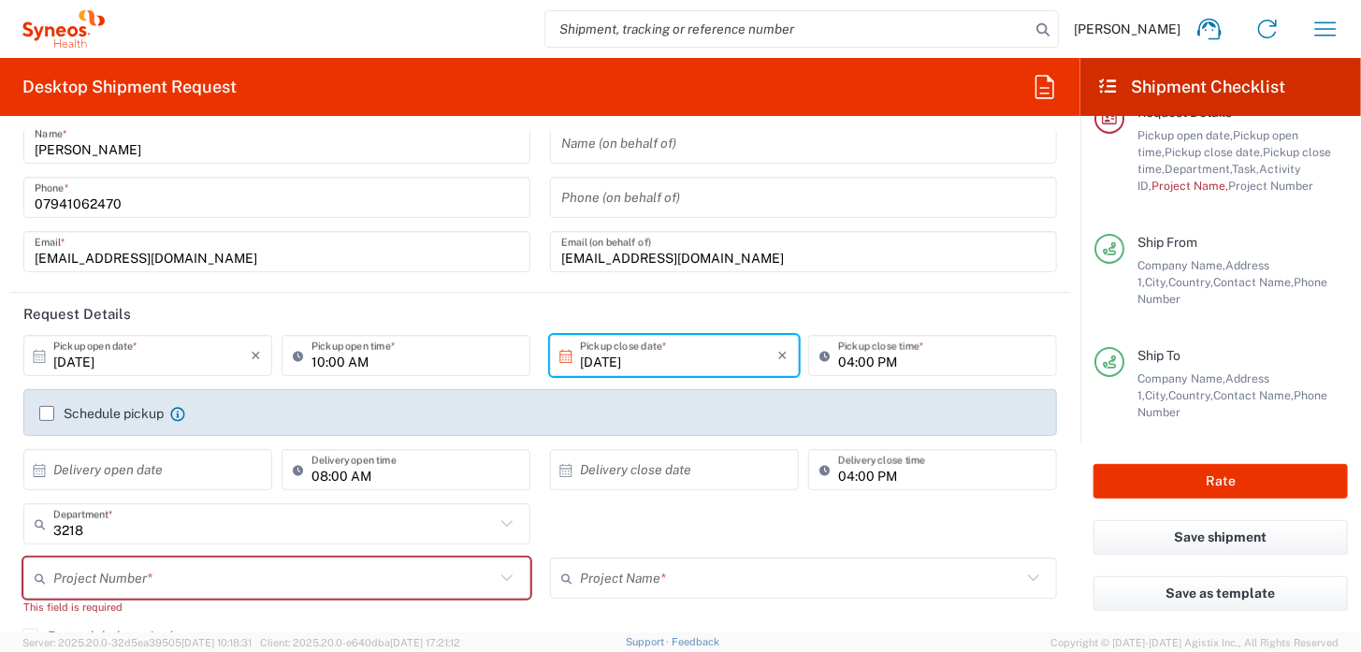
scroll to position [112, 0]
click at [502, 580] on icon at bounding box center [507, 578] width 24 height 24
click at [502, 576] on icon at bounding box center [506, 577] width 11 height 7
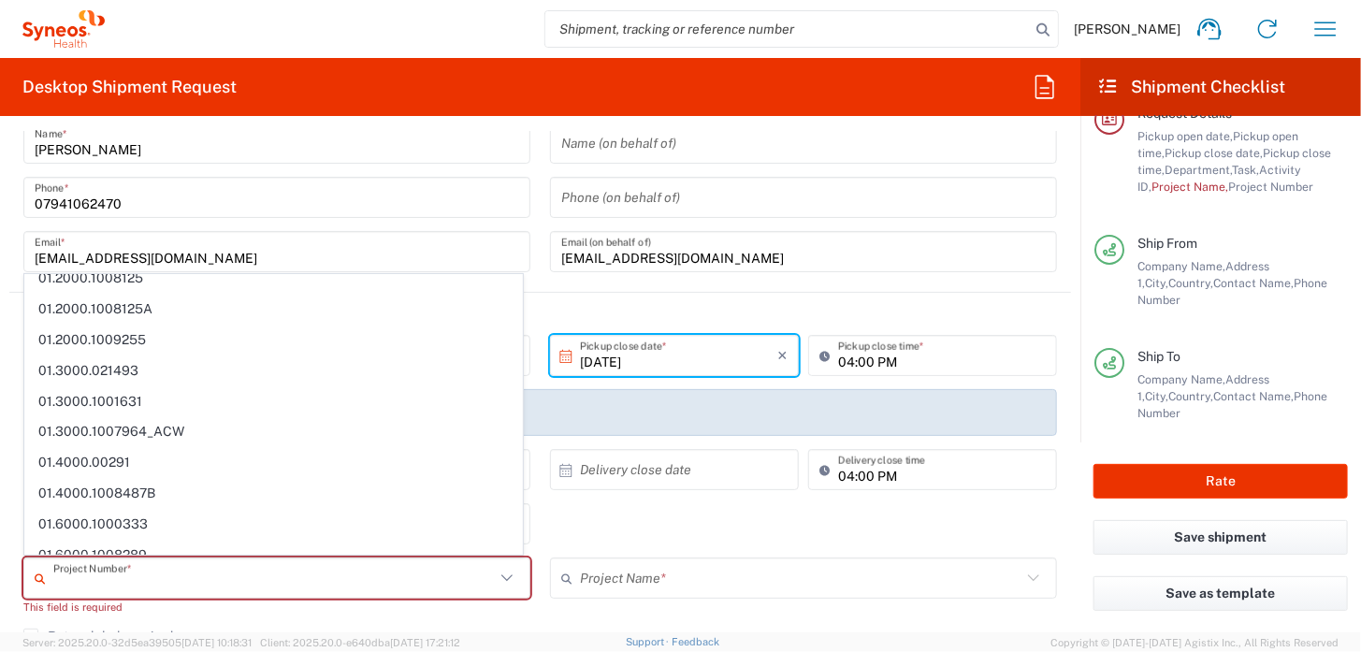
scroll to position [0, 0]
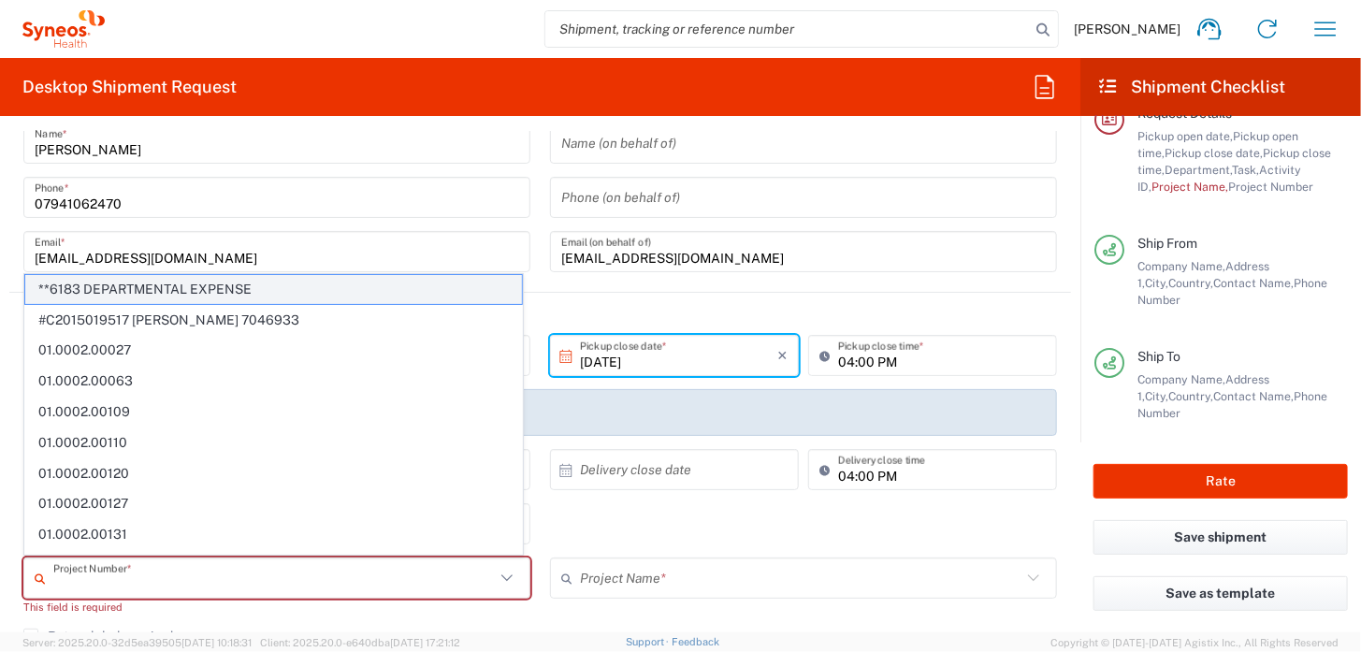
click at [447, 293] on span "**6183 DEPARTMENTAL EXPENSE" at bounding box center [273, 289] width 497 height 29
type input "**6183 DEPARTMENTAL EXPENSE, **6183 DEPARTMENTAL EXPENSE"
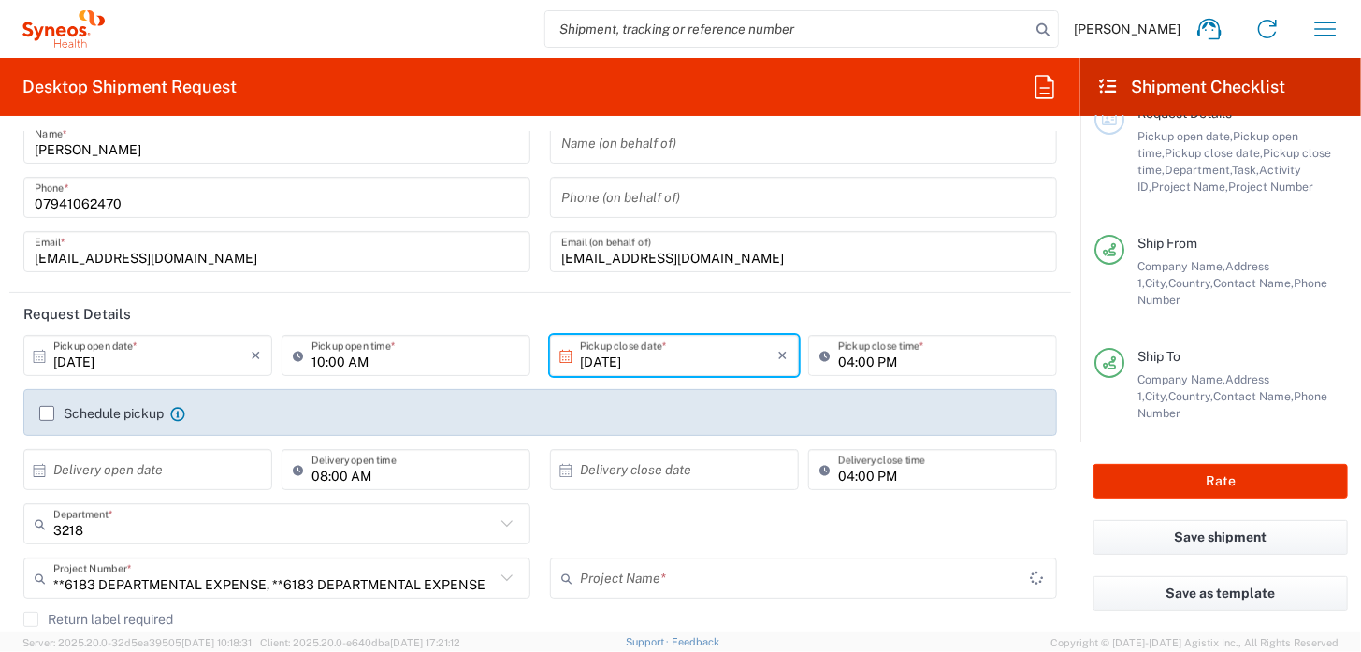
type input "6183"
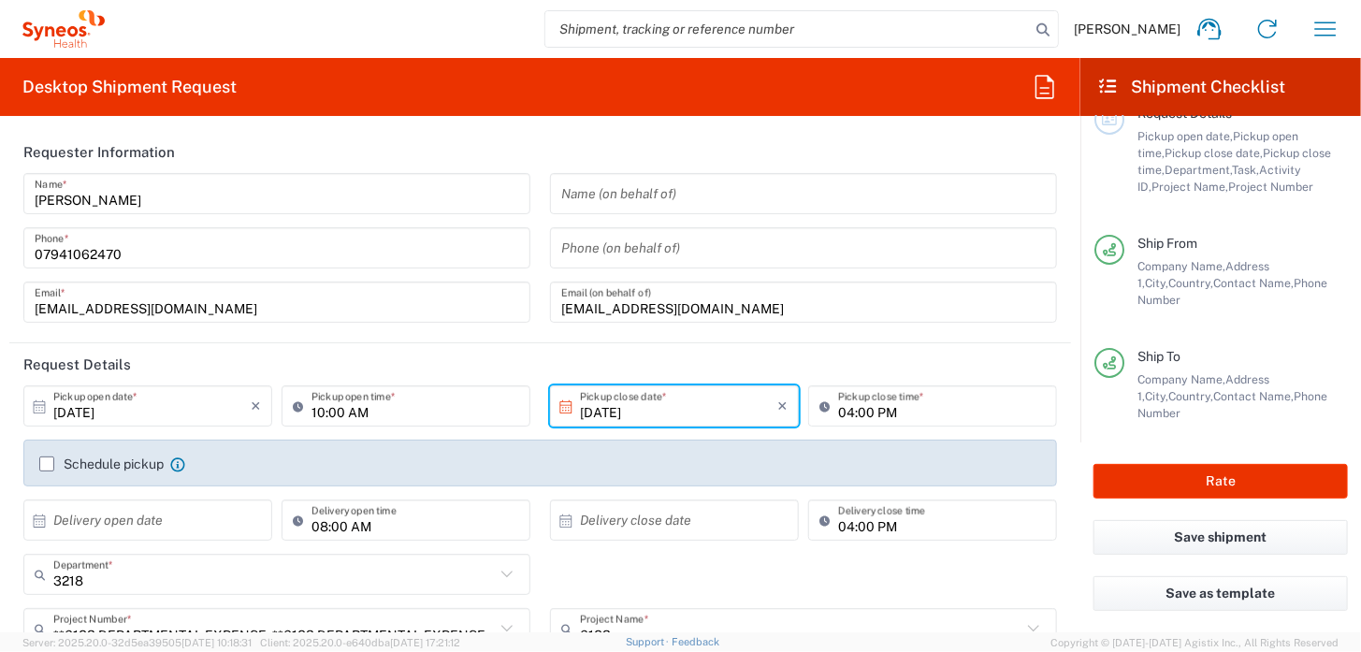
click at [694, 307] on input "[EMAIL_ADDRESS][DOMAIN_NAME]" at bounding box center [803, 302] width 484 height 33
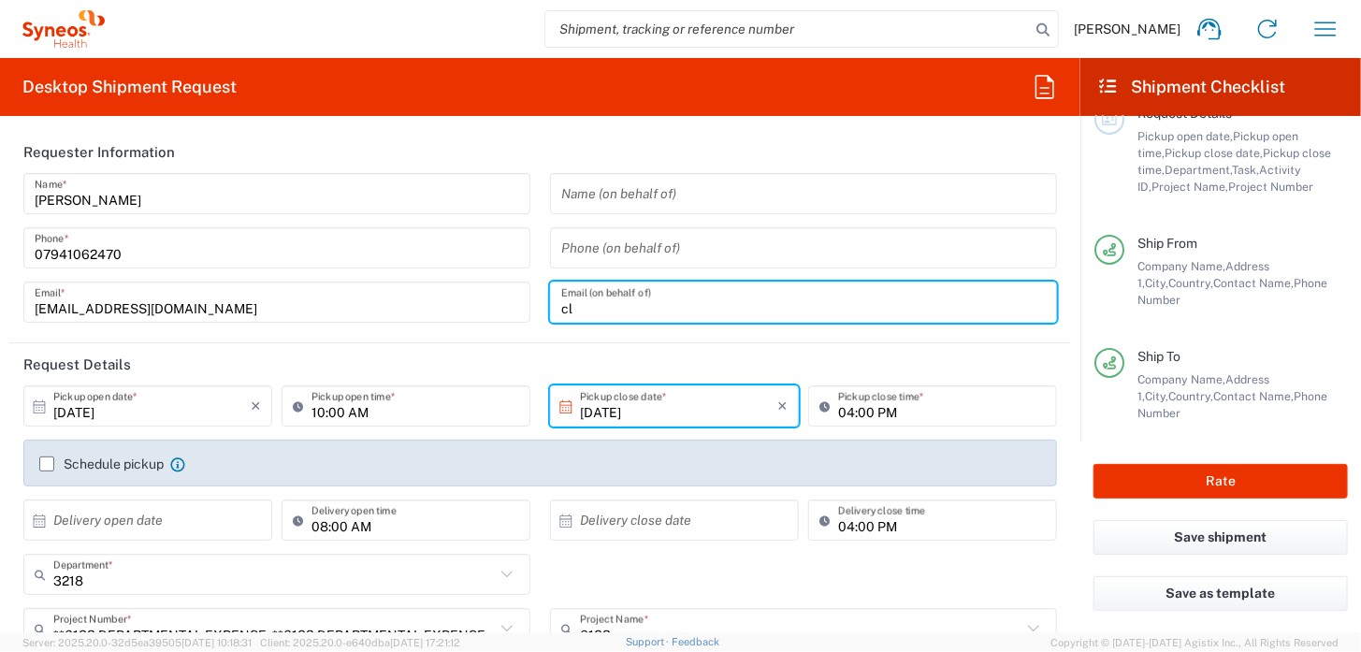
type input "c"
click at [685, 304] on input "text" at bounding box center [803, 302] width 484 height 33
click at [675, 308] on input "text" at bounding box center [803, 302] width 484 height 33
click at [598, 307] on input "text" at bounding box center [803, 302] width 484 height 33
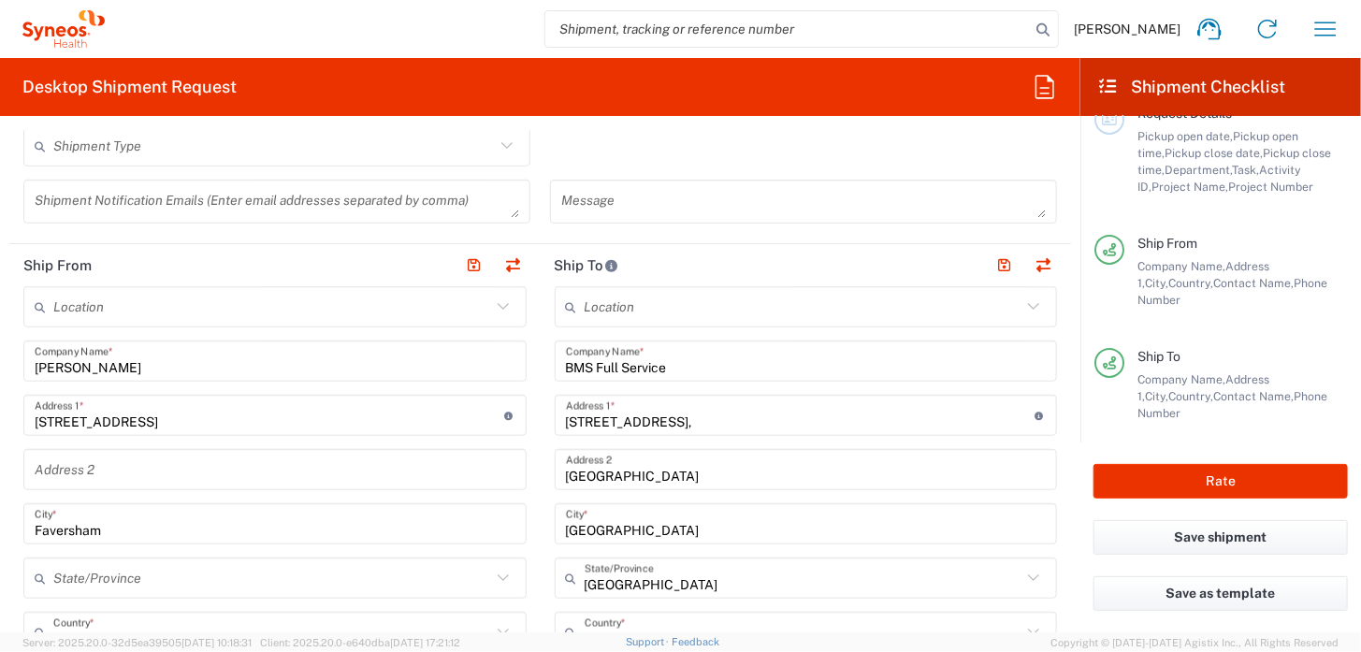
scroll to position [562, 0]
click at [1021, 309] on icon at bounding box center [1033, 309] width 24 height 24
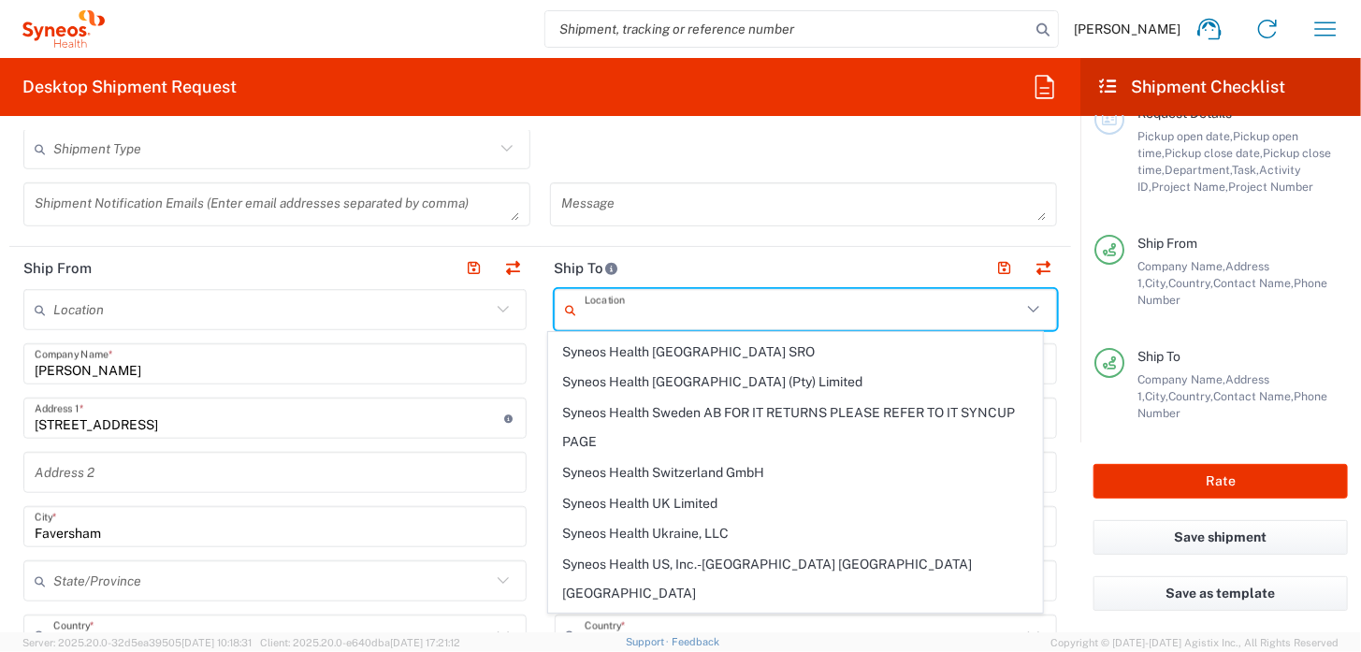
scroll to position [3520, 0]
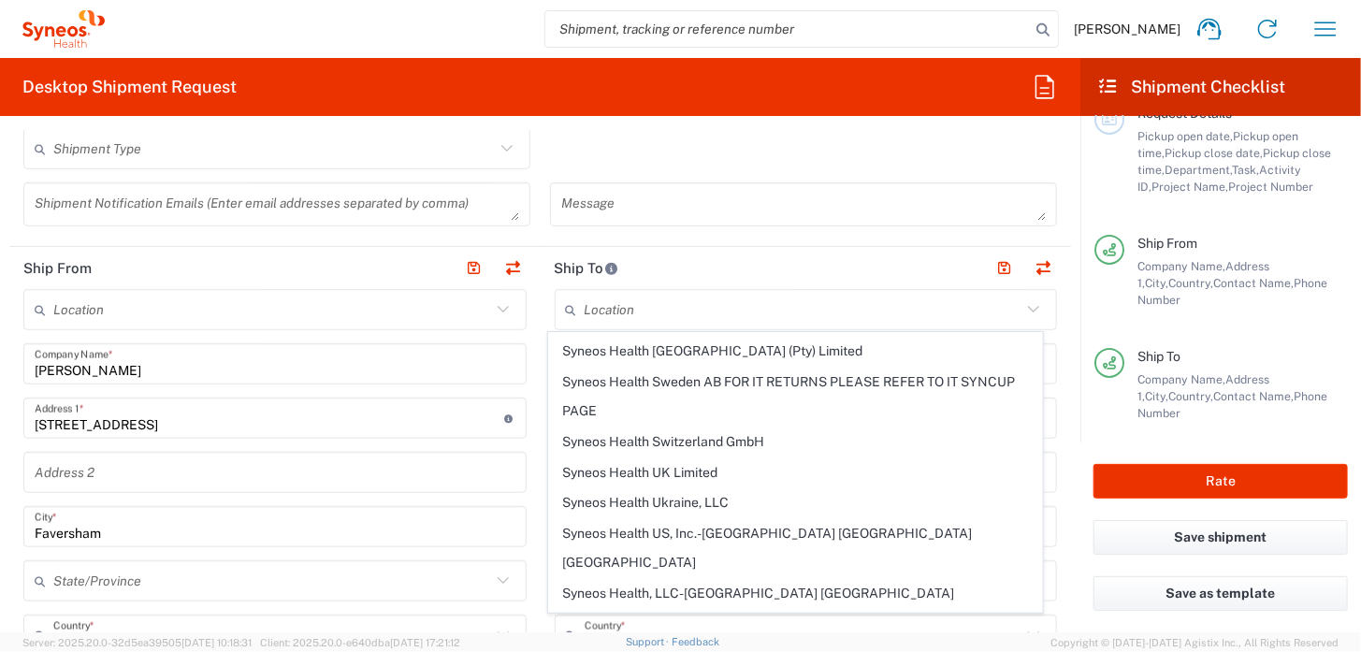
drag, startPoint x: 851, startPoint y: 262, endPoint x: 786, endPoint y: 296, distance: 74.0
click at [851, 261] on header "Ship To" at bounding box center [806, 268] width 531 height 42
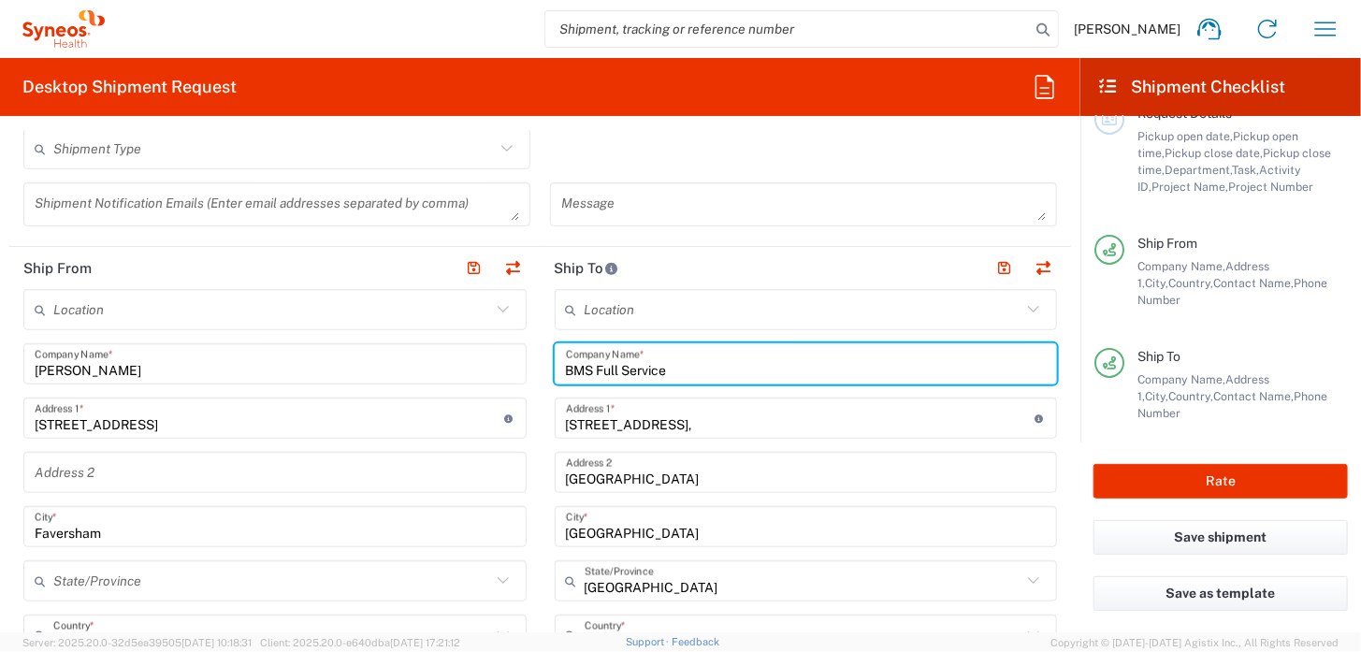
drag, startPoint x: 675, startPoint y: 368, endPoint x: 536, endPoint y: 358, distance: 139.6
type input "Syneos Health - ATTN Information Technology"
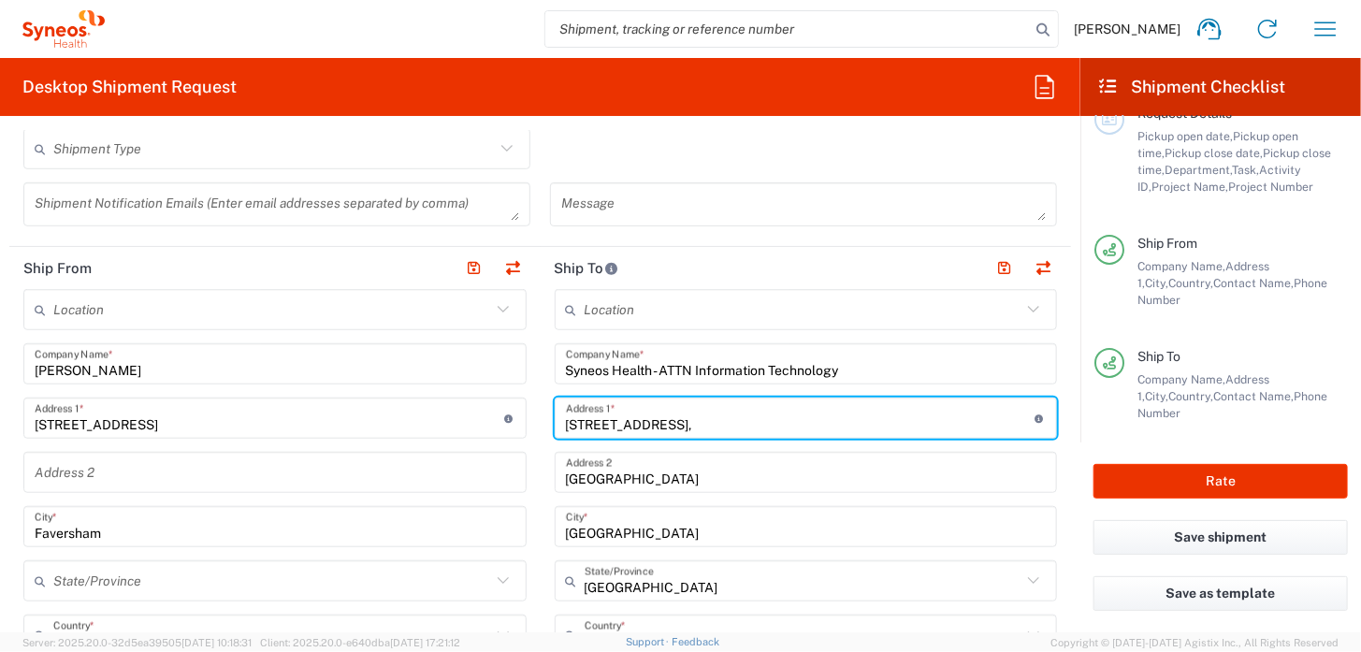
drag, startPoint x: 667, startPoint y: 420, endPoint x: 554, endPoint y: 421, distance: 113.2
click at [555, 421] on div "[STREET_ADDRESS], Address 1 * For cross streets use street names with '&' or 'a…" at bounding box center [806, 417] width 503 height 41
type input "[STREET_ADDRESS]"
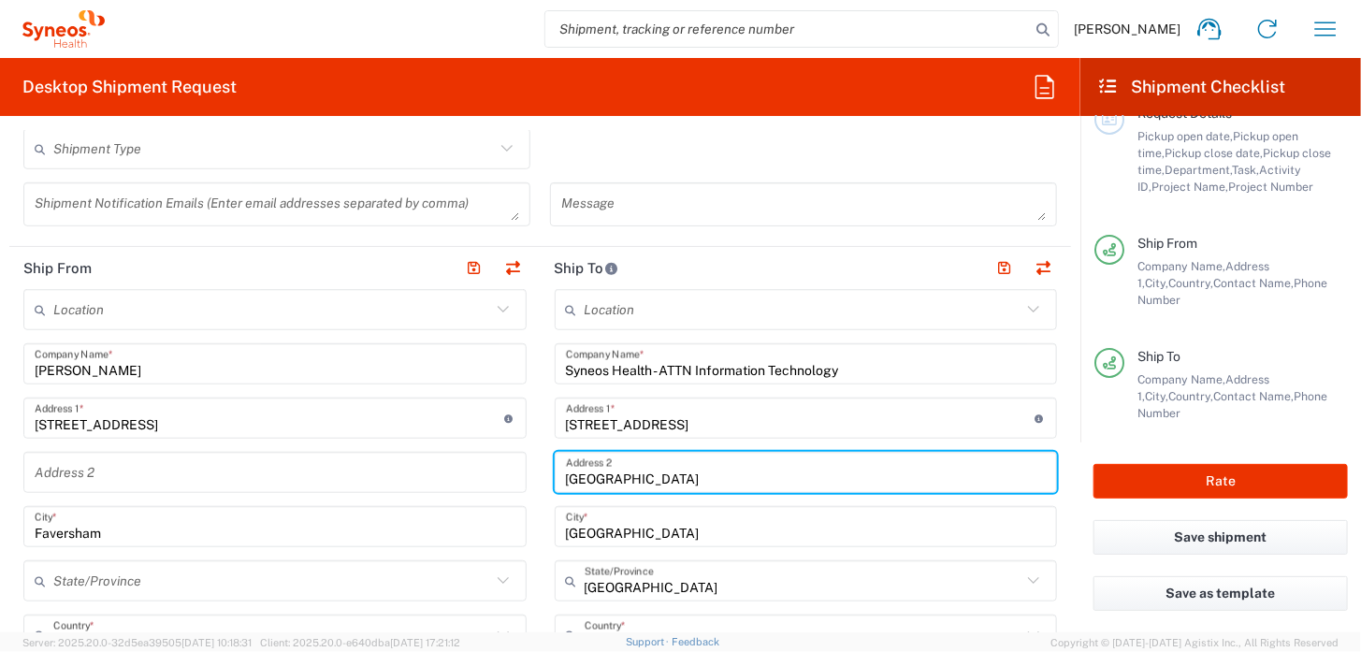
drag, startPoint x: 734, startPoint y: 474, endPoint x: 555, endPoint y: 474, distance: 179.5
click at [555, 474] on div "[GEOGRAPHIC_DATA] Address 2" at bounding box center [806, 472] width 503 height 41
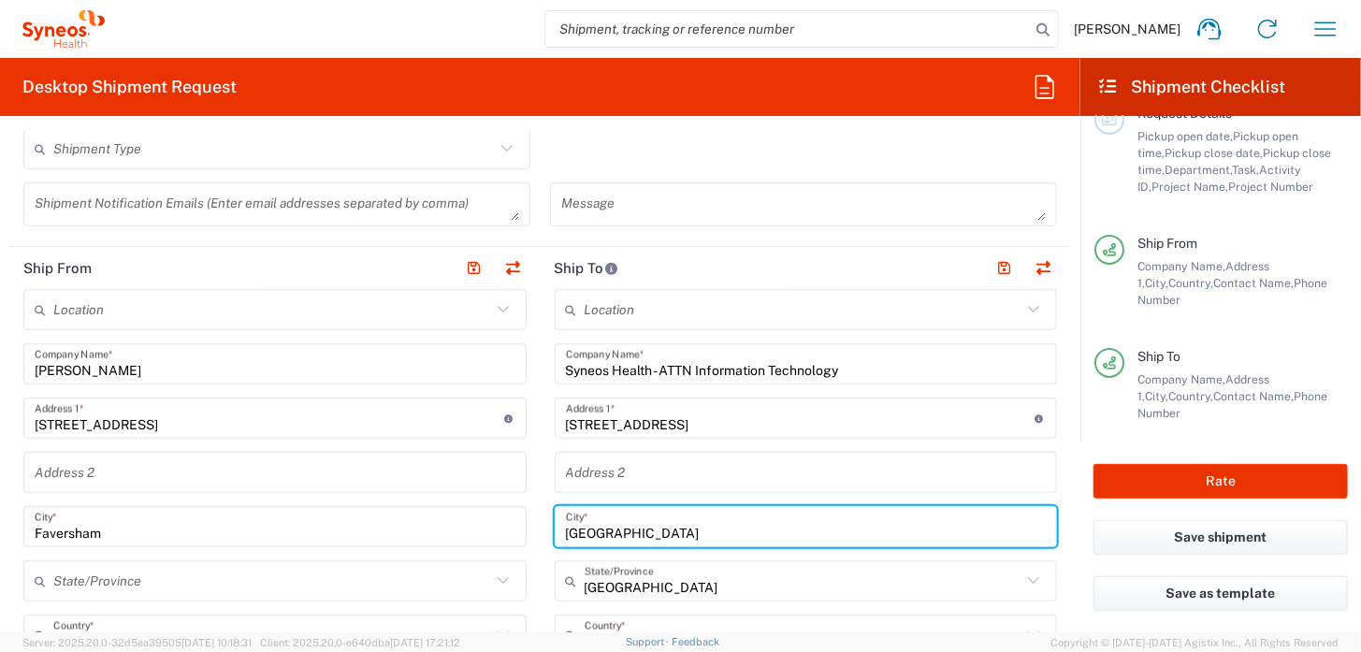
drag, startPoint x: 636, startPoint y: 528, endPoint x: 565, endPoint y: 526, distance: 71.1
click at [566, 526] on input "[GEOGRAPHIC_DATA]" at bounding box center [806, 527] width 481 height 33
type input "H"
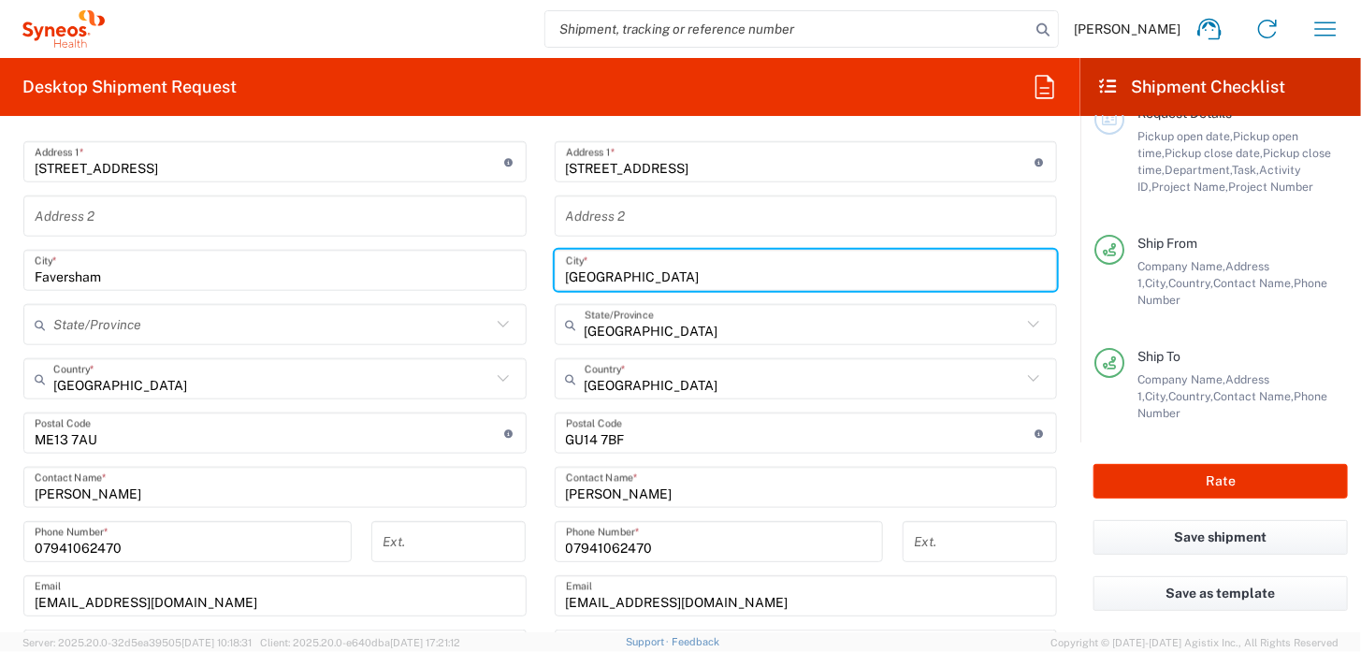
scroll to position [838, 0]
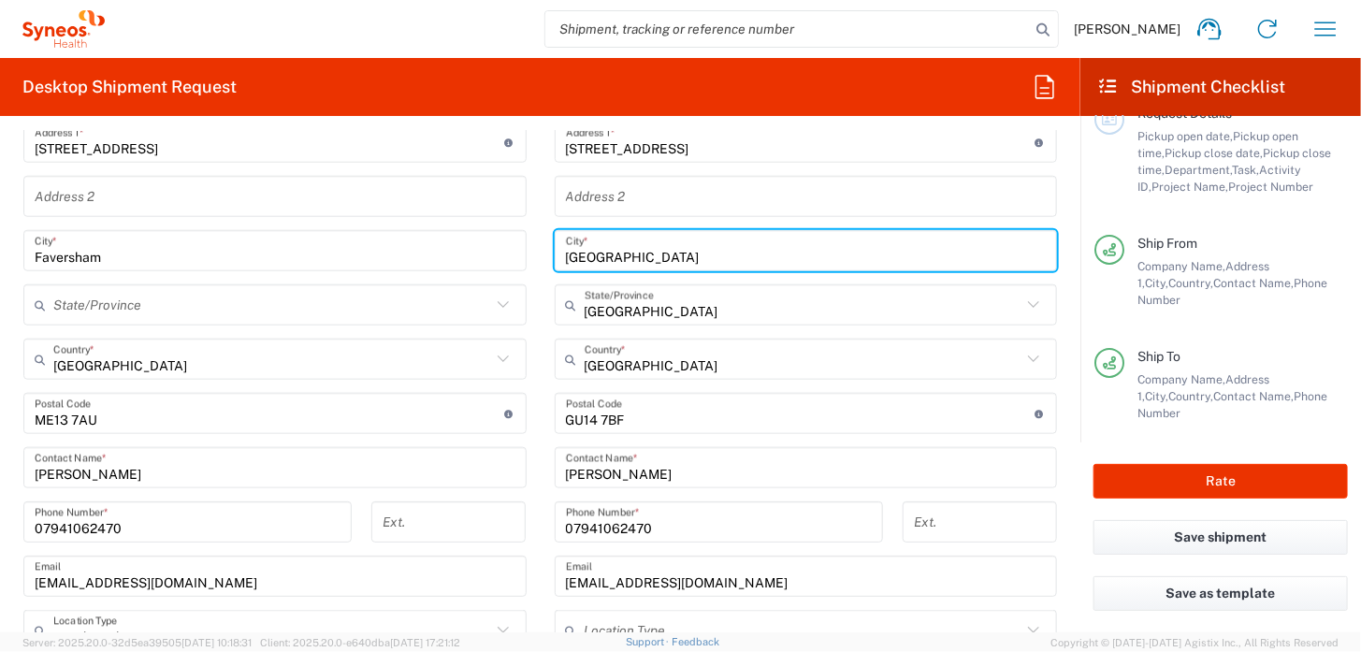
type input "[GEOGRAPHIC_DATA]"
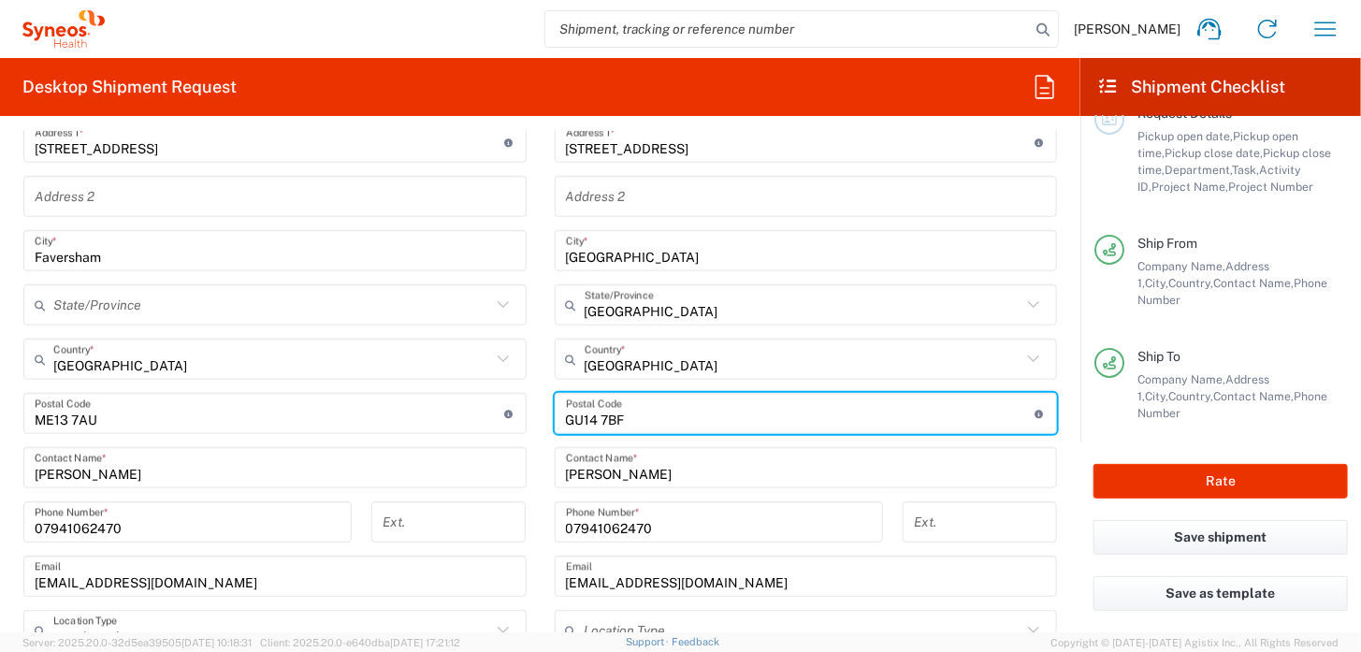
drag, startPoint x: 629, startPoint y: 411, endPoint x: 547, endPoint y: 417, distance: 82.5
click at [555, 417] on div "Postal Code Enter Postal Code here" at bounding box center [806, 413] width 503 height 41
type input "WC1A 2SL"
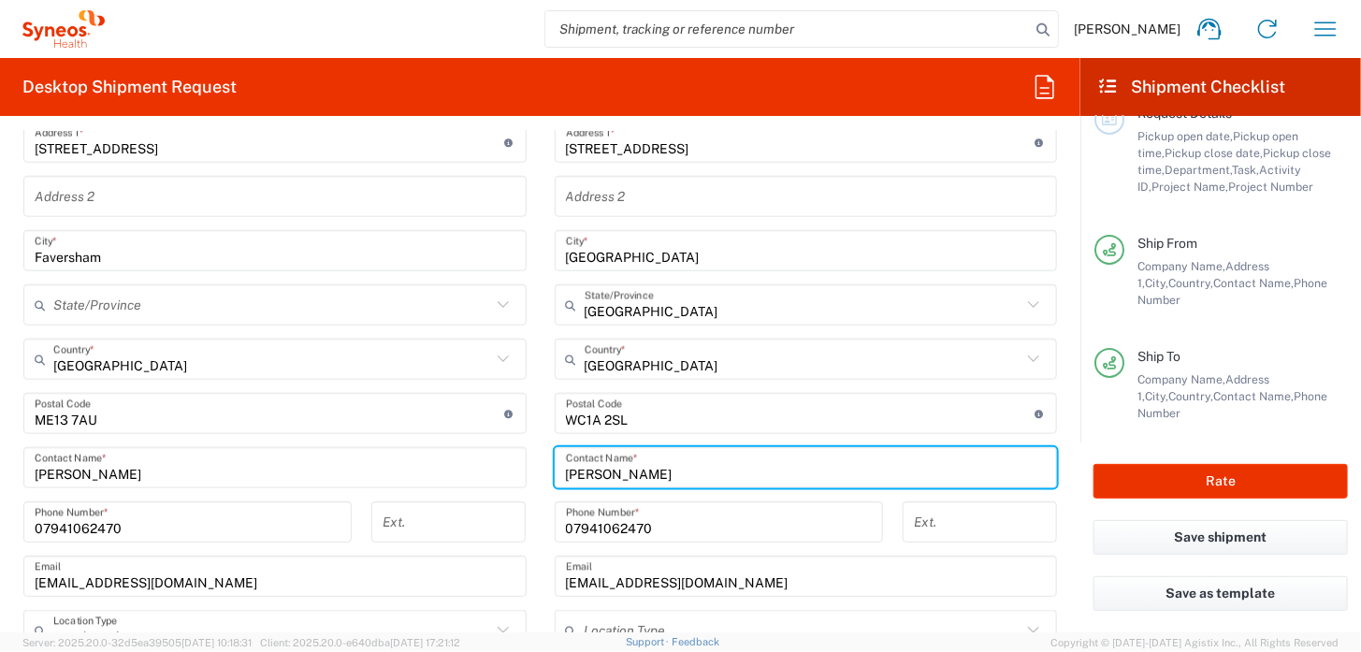
drag, startPoint x: 652, startPoint y: 470, endPoint x: 554, endPoint y: 474, distance: 98.3
click at [555, 474] on div "[PERSON_NAME] Contact Name *" at bounding box center [806, 467] width 503 height 41
type input "Syneos Health"
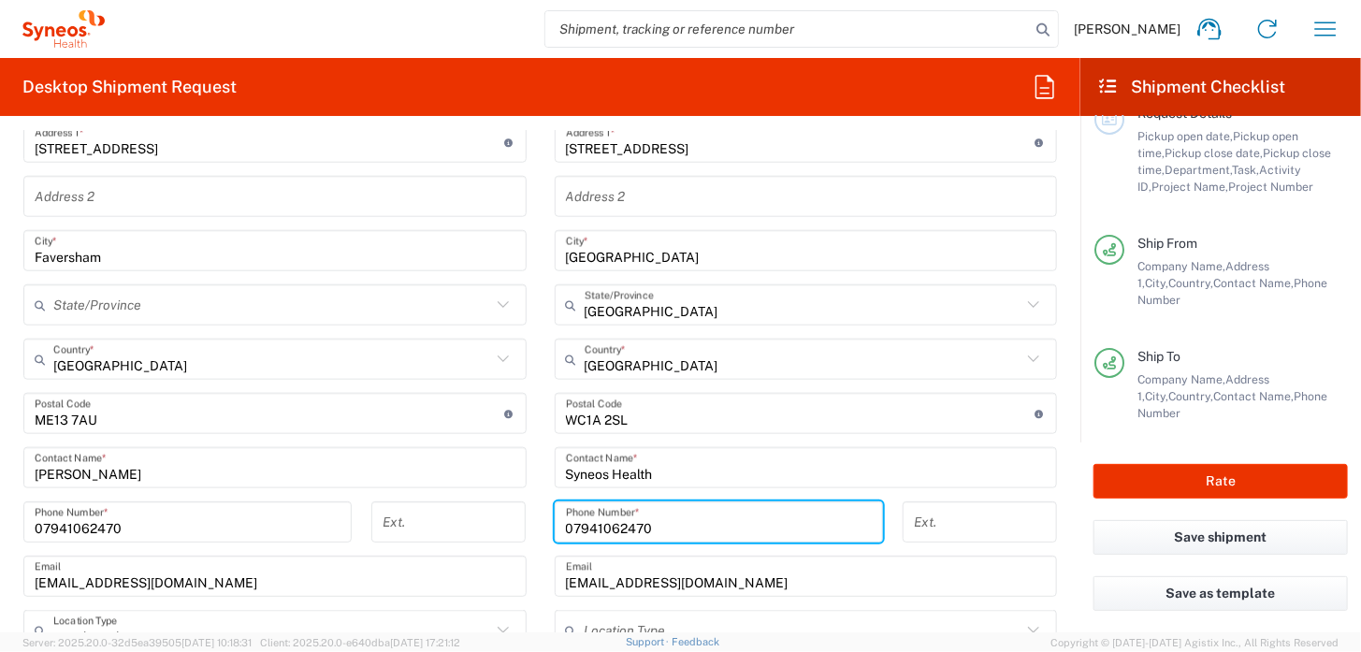
click at [644, 526] on input "07941062470" at bounding box center [719, 522] width 306 height 33
drag, startPoint x: 647, startPoint y: 523, endPoint x: 558, endPoint y: 521, distance: 88.9
click at [566, 521] on input "07941062" at bounding box center [719, 522] width 306 height 33
paste input "[PHONE_NUMBER]"
type input "[PHONE_NUMBER]"
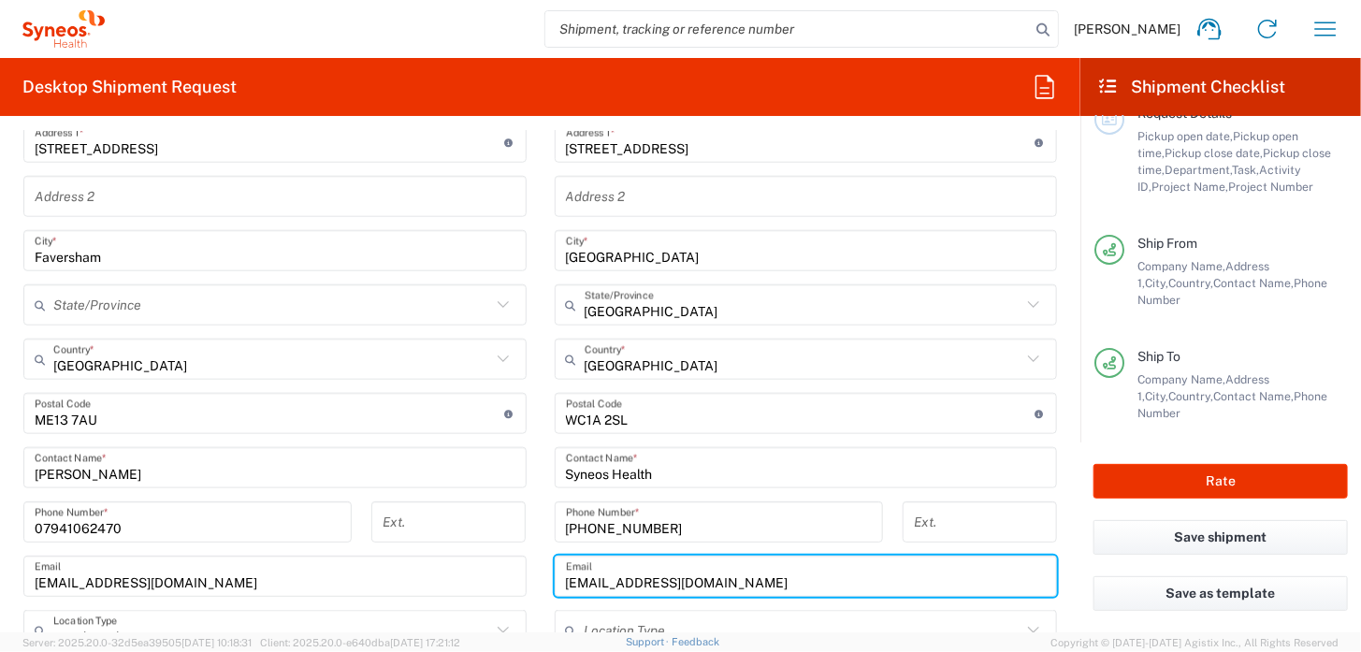
drag, startPoint x: 765, startPoint y: 584, endPoint x: 551, endPoint y: 598, distance: 214.6
click at [555, 598] on div "Location [PERSON_NAME] LLC-[GEOGRAPHIC_DATA] [GEOGRAPHIC_DATA] [GEOGRAPHIC_DATA…" at bounding box center [806, 406] width 503 height 786
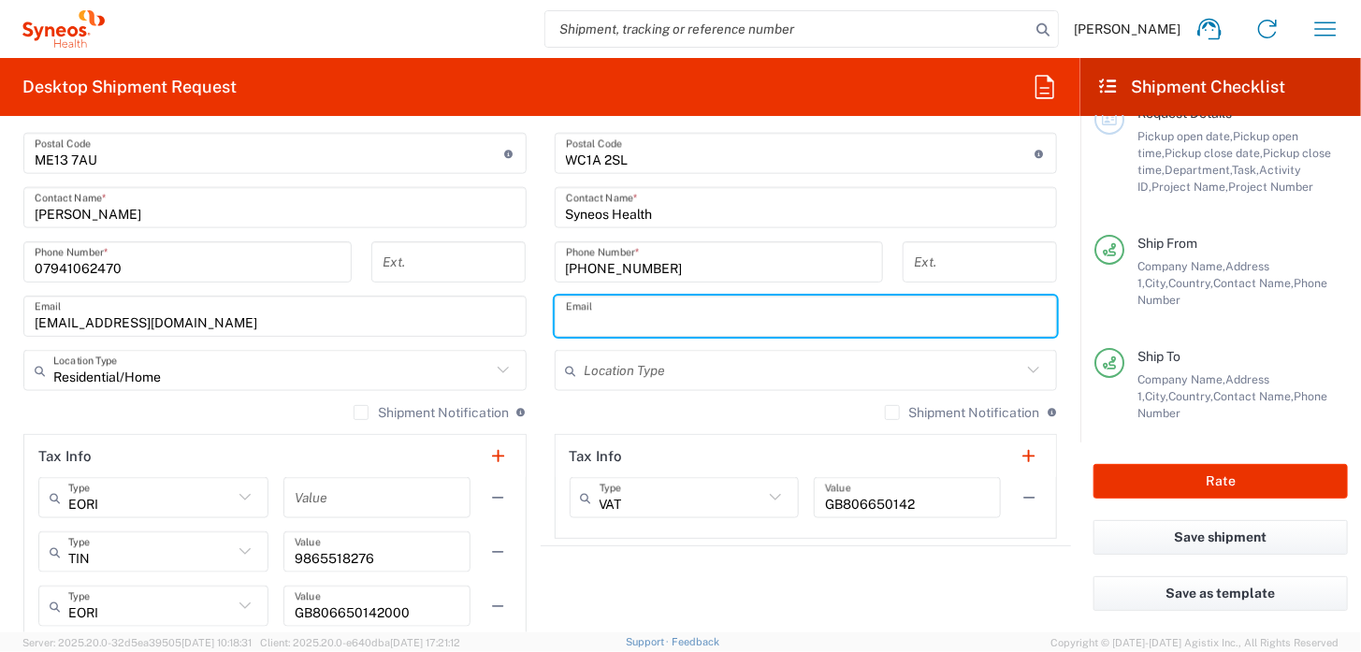
scroll to position [1082, 0]
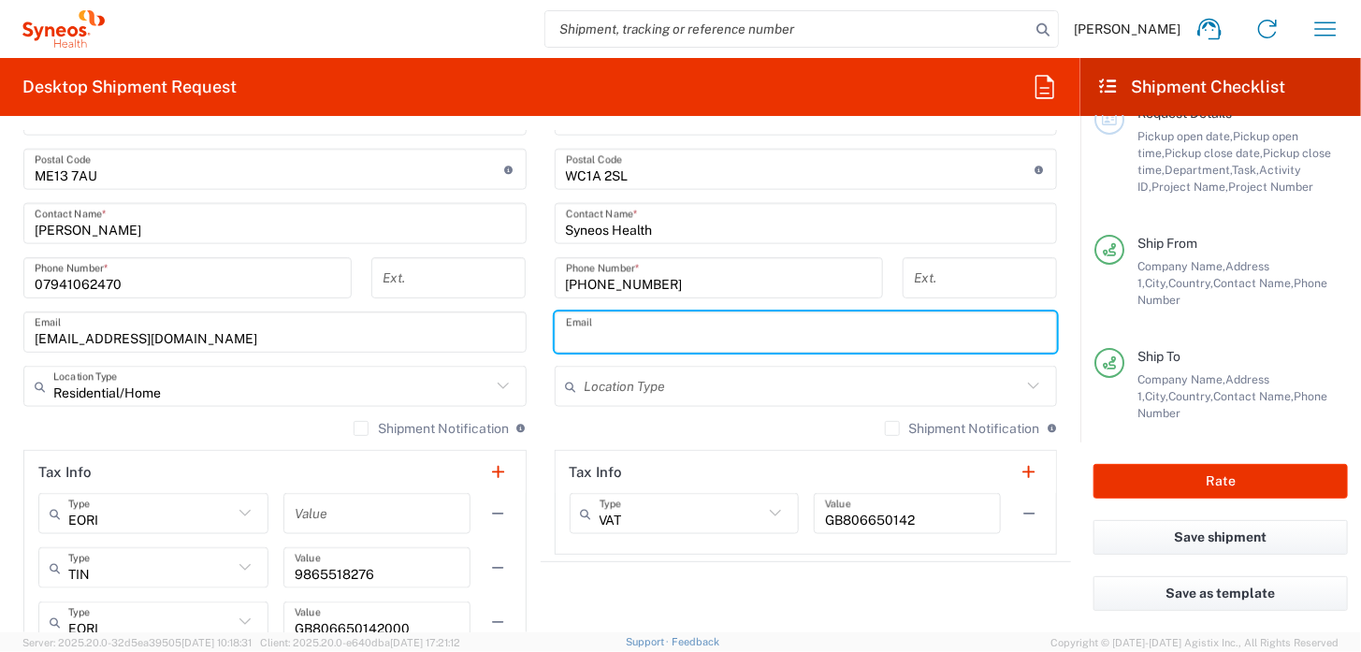
click at [1028, 383] on icon at bounding box center [1033, 385] width 11 height 7
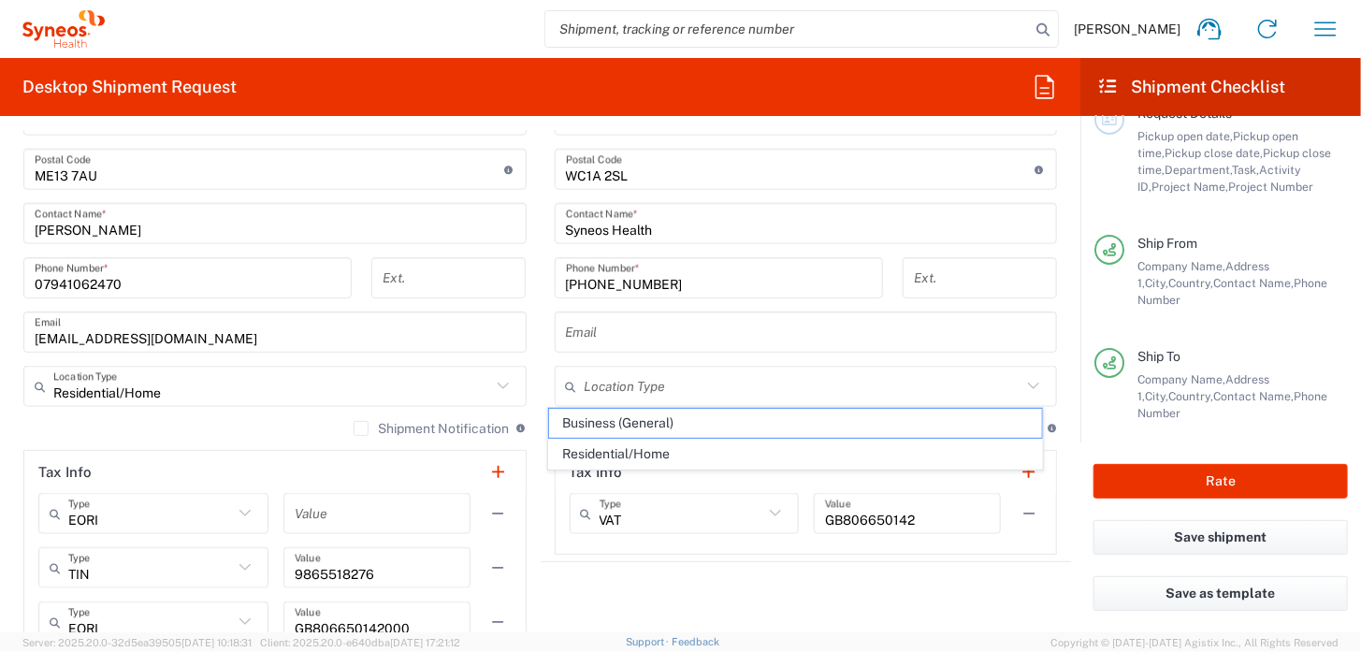
click at [1028, 384] on icon at bounding box center [1033, 385] width 11 height 7
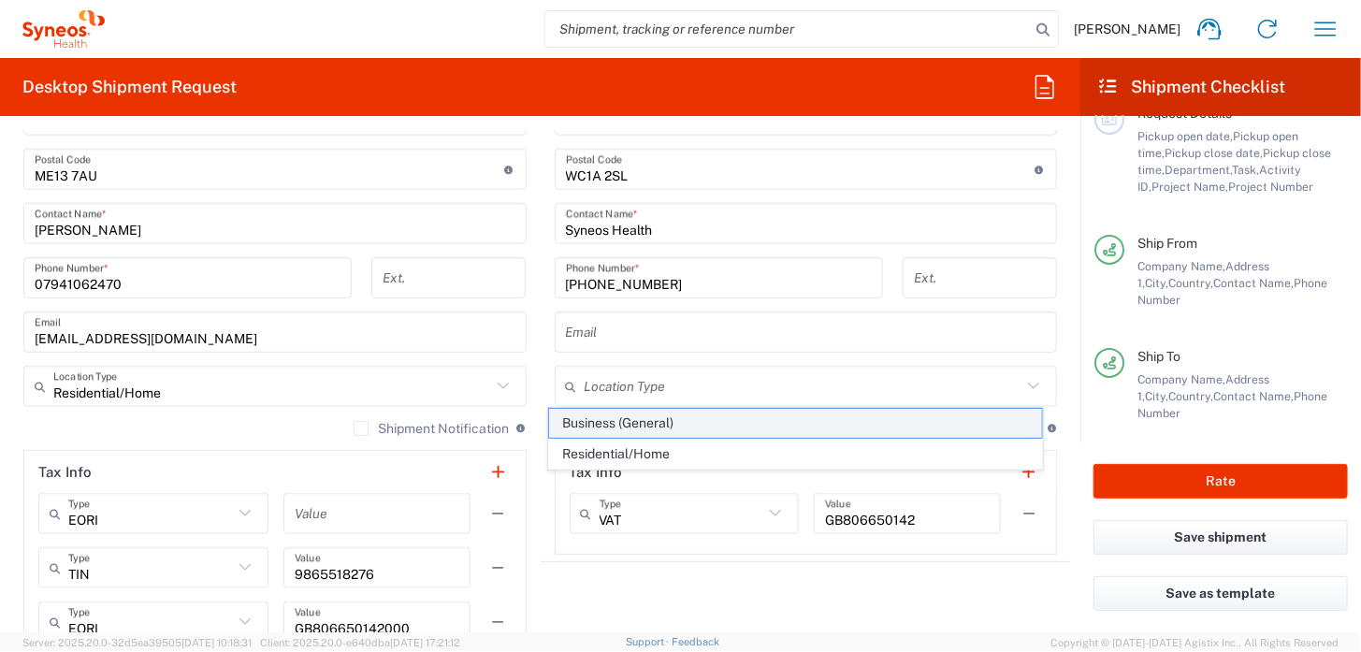
click at [944, 430] on span "Business (General)" at bounding box center [795, 423] width 492 height 29
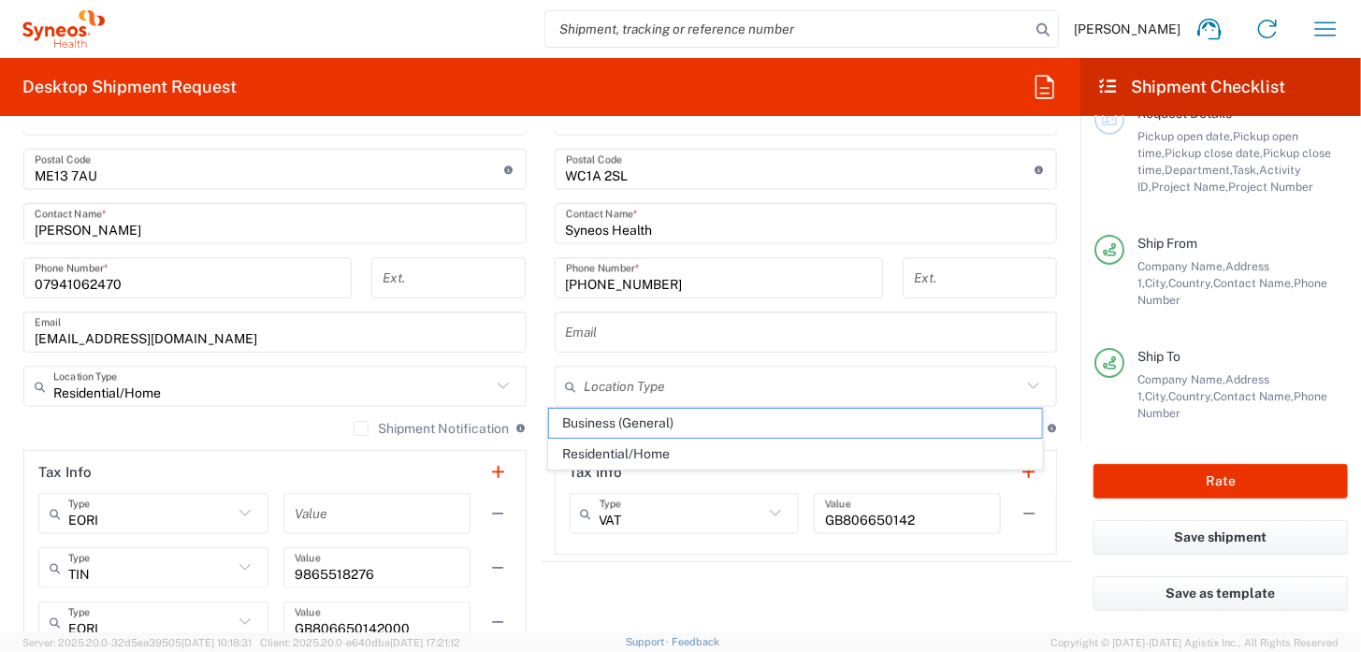
type input "Business (General)"
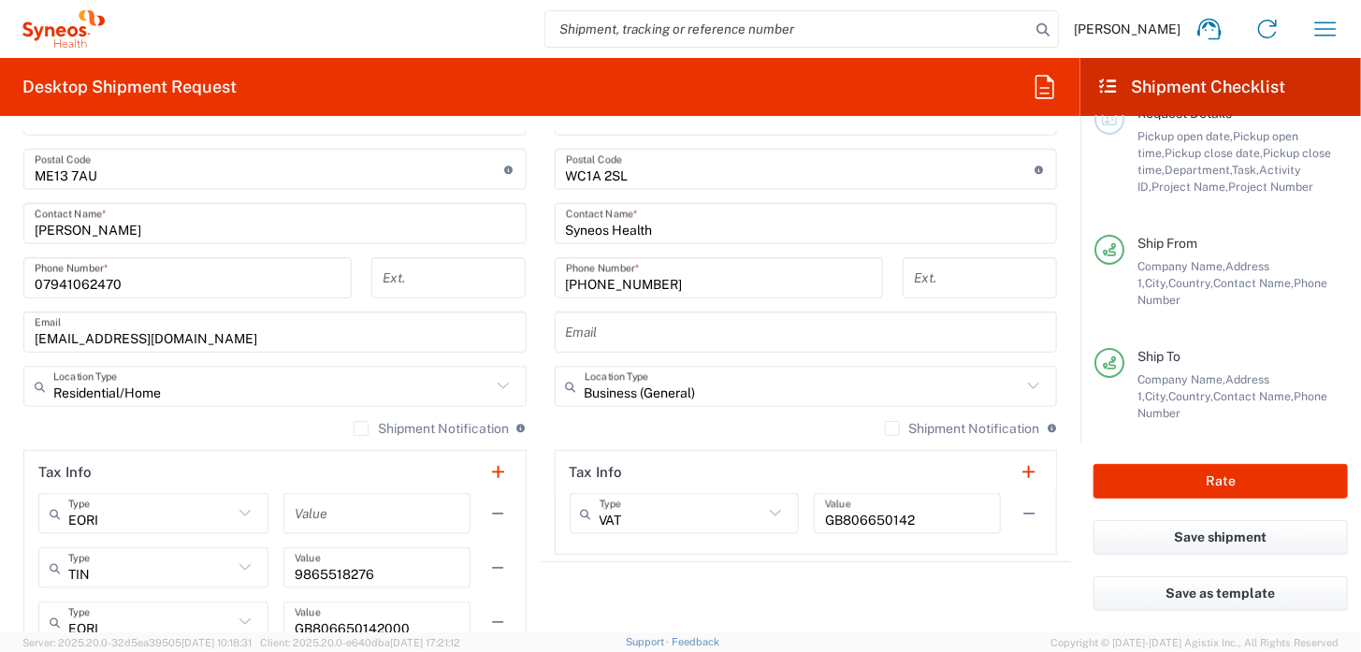
click at [999, 608] on agx-shipment-stop-widget "Ship To Location [PERSON_NAME] LLC-[GEOGRAPHIC_DATA] [GEOGRAPHIC_DATA] [GEOGRAP…" at bounding box center [806, 199] width 531 height 944
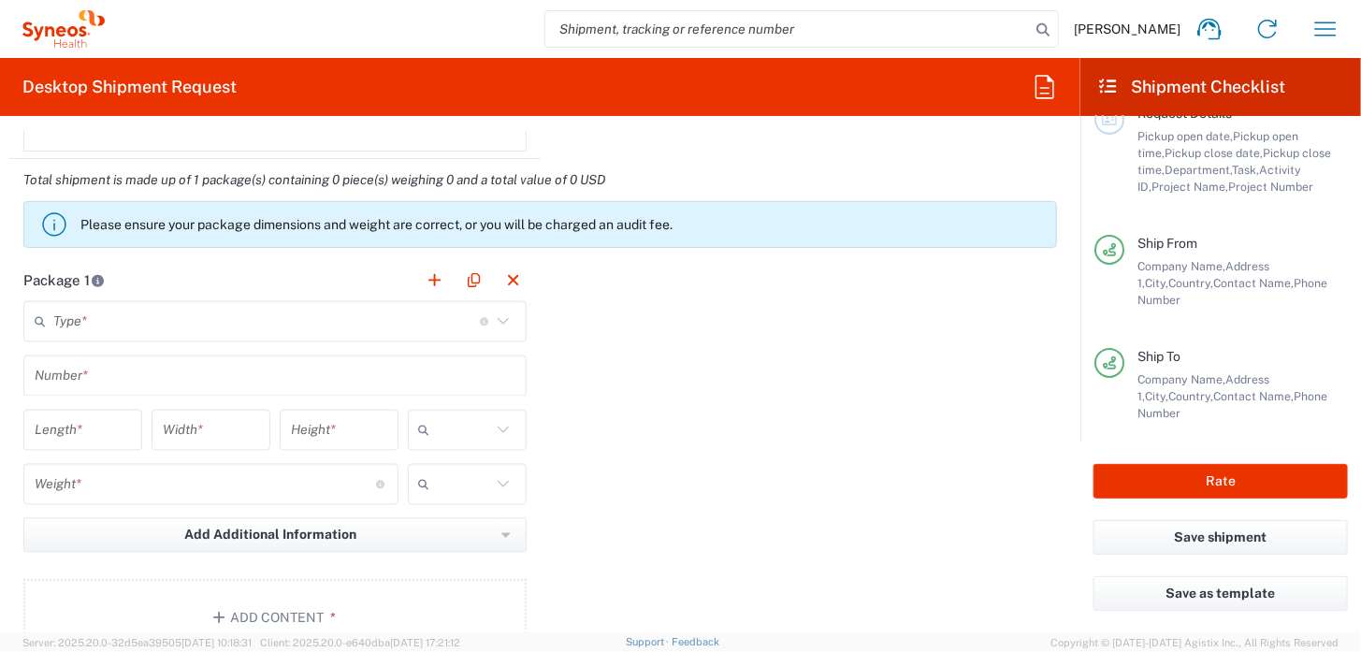
scroll to position [1596, 0]
click at [497, 315] on icon at bounding box center [502, 318] width 11 height 7
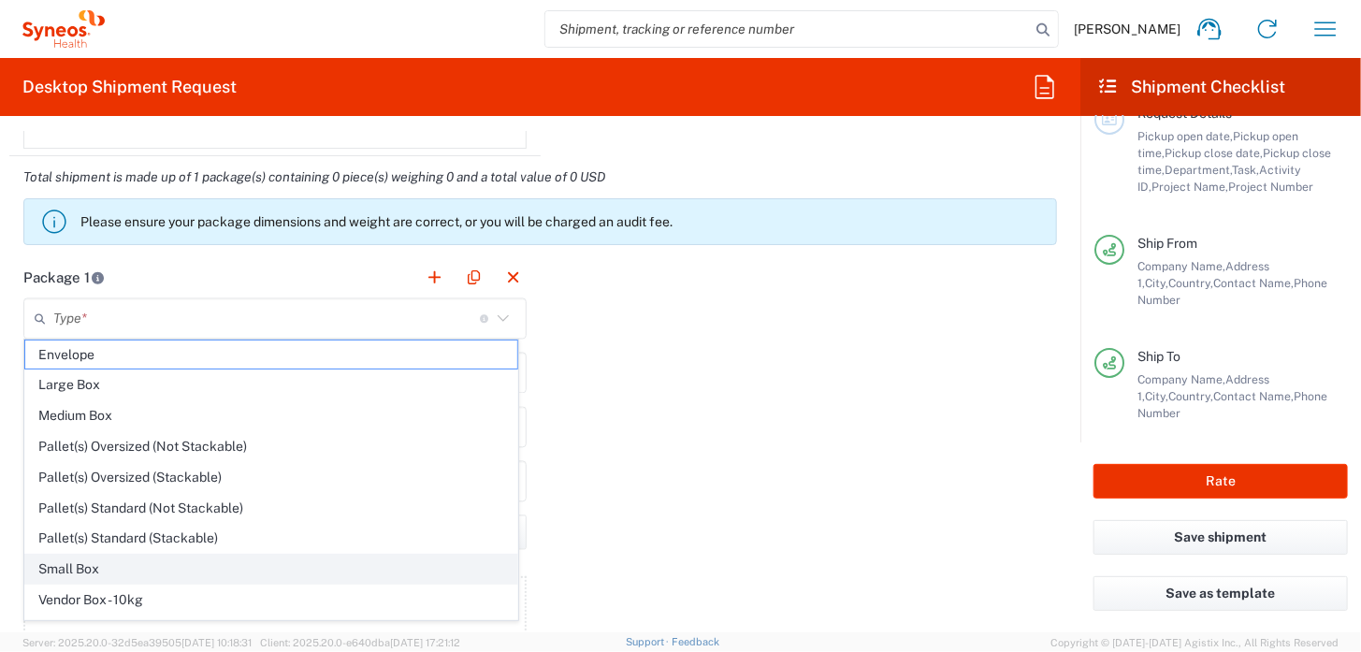
click at [431, 555] on span "Small Box" at bounding box center [271, 569] width 492 height 29
type input "Small Box"
type input "12.25"
type input "11"
type input "1.5"
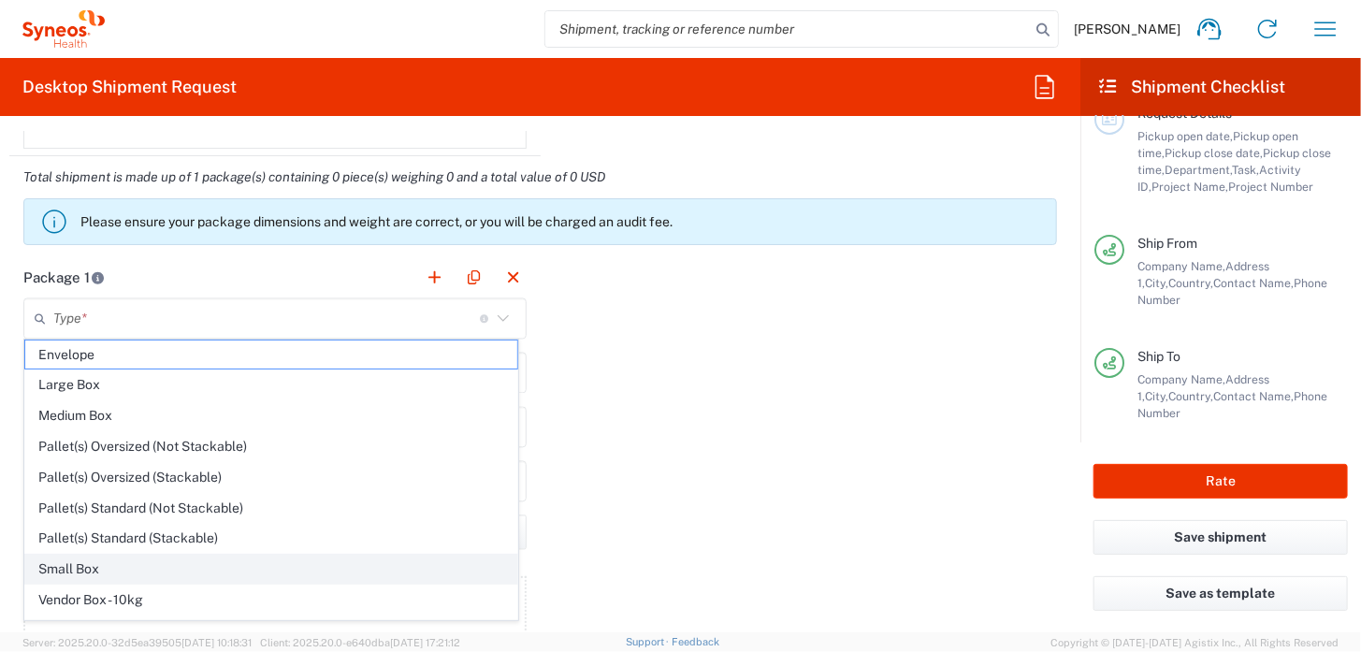
type input "in"
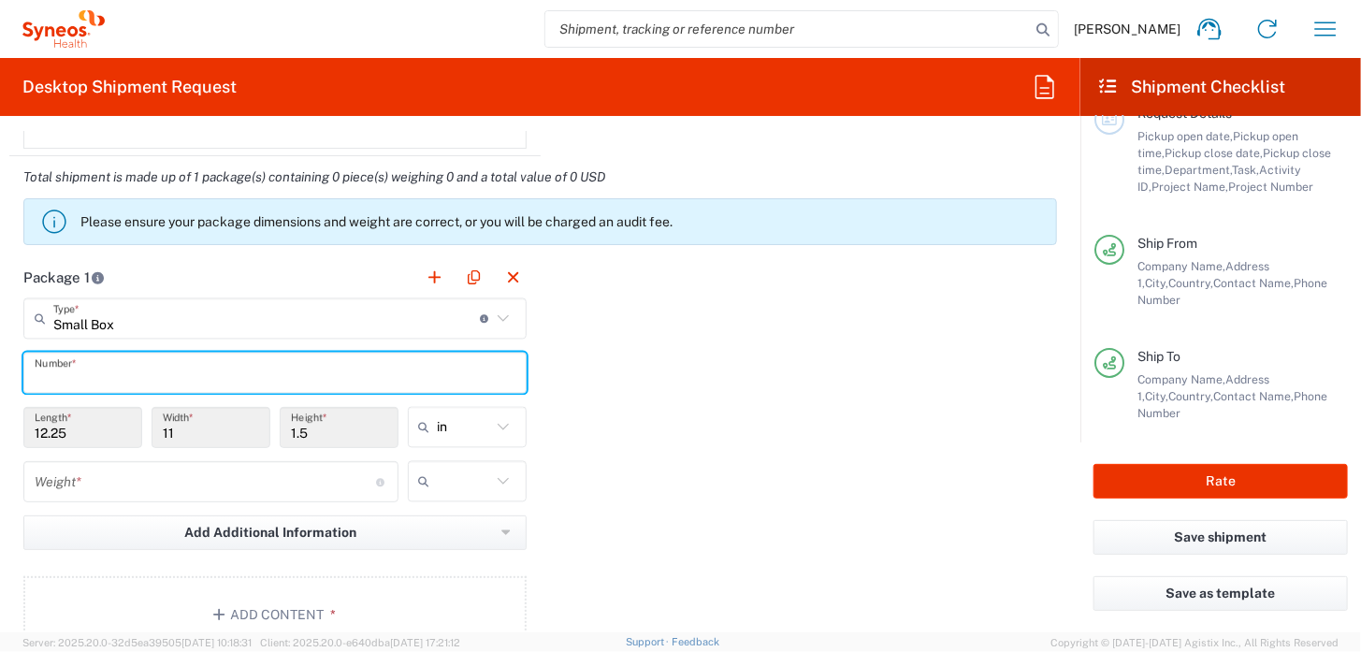
click at [417, 368] on input "text" at bounding box center [275, 373] width 481 height 33
type input "2"
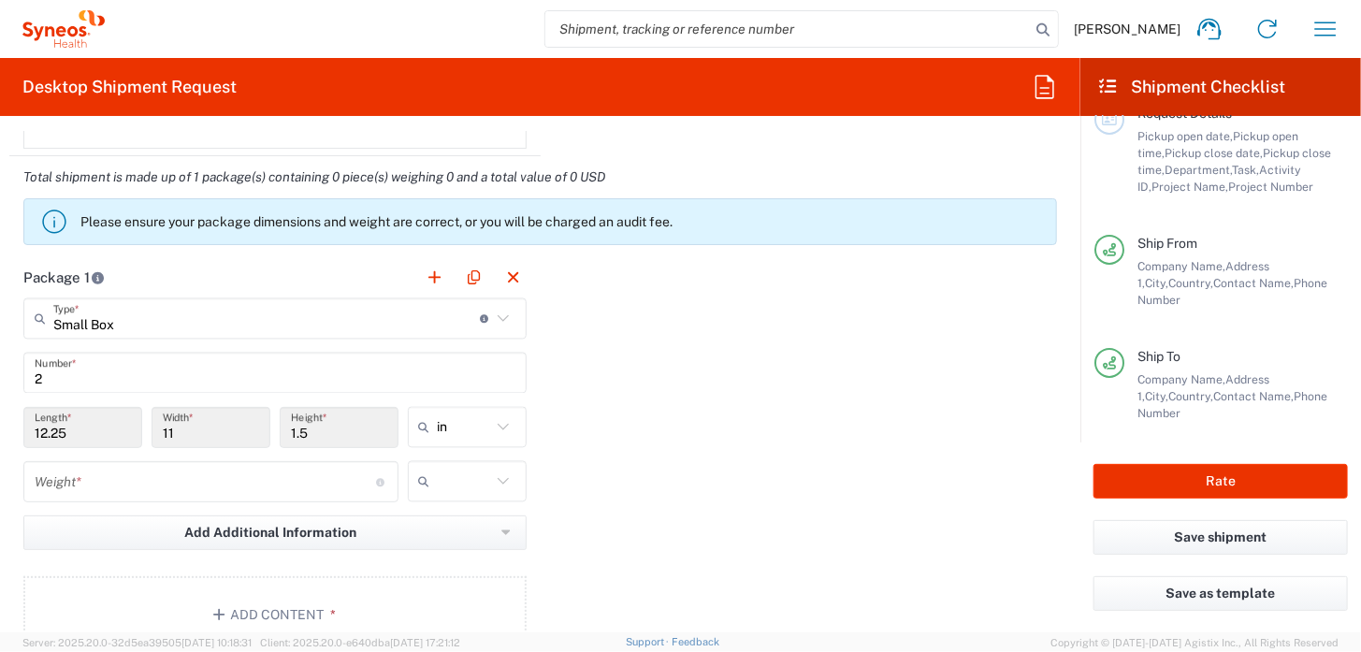
click at [118, 428] on input "12.25" at bounding box center [83, 427] width 96 height 33
drag, startPoint x: 69, startPoint y: 425, endPoint x: 50, endPoint y: 425, distance: 19.7
click at [69, 425] on input "12.25" at bounding box center [83, 427] width 96 height 33
drag, startPoint x: 50, startPoint y: 425, endPoint x: 1, endPoint y: 423, distance: 48.7
click at [1, 423] on form "Requester Information [PERSON_NAME] Name * [PHONE_NUMBER] Phone * [EMAIL_ADDRES…" at bounding box center [540, 381] width 1080 height 501
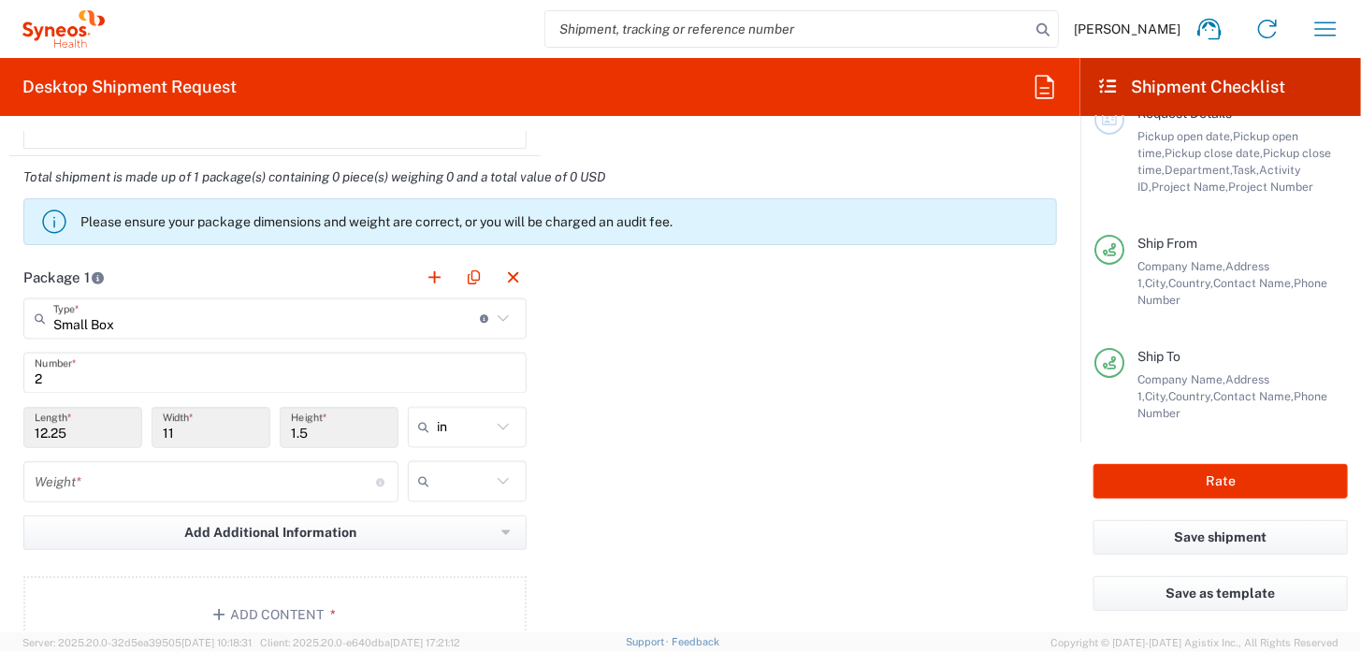
click at [496, 317] on icon at bounding box center [503, 319] width 24 height 24
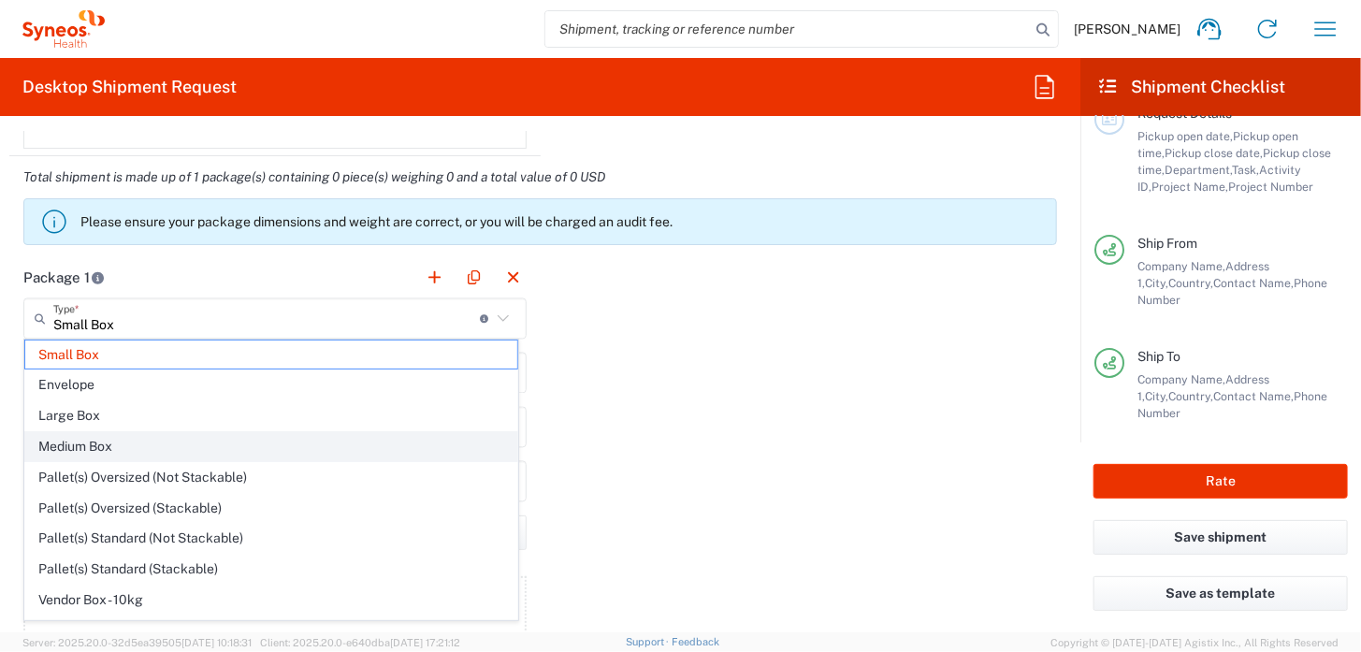
click at [181, 451] on span "Medium Box" at bounding box center [271, 446] width 492 height 29
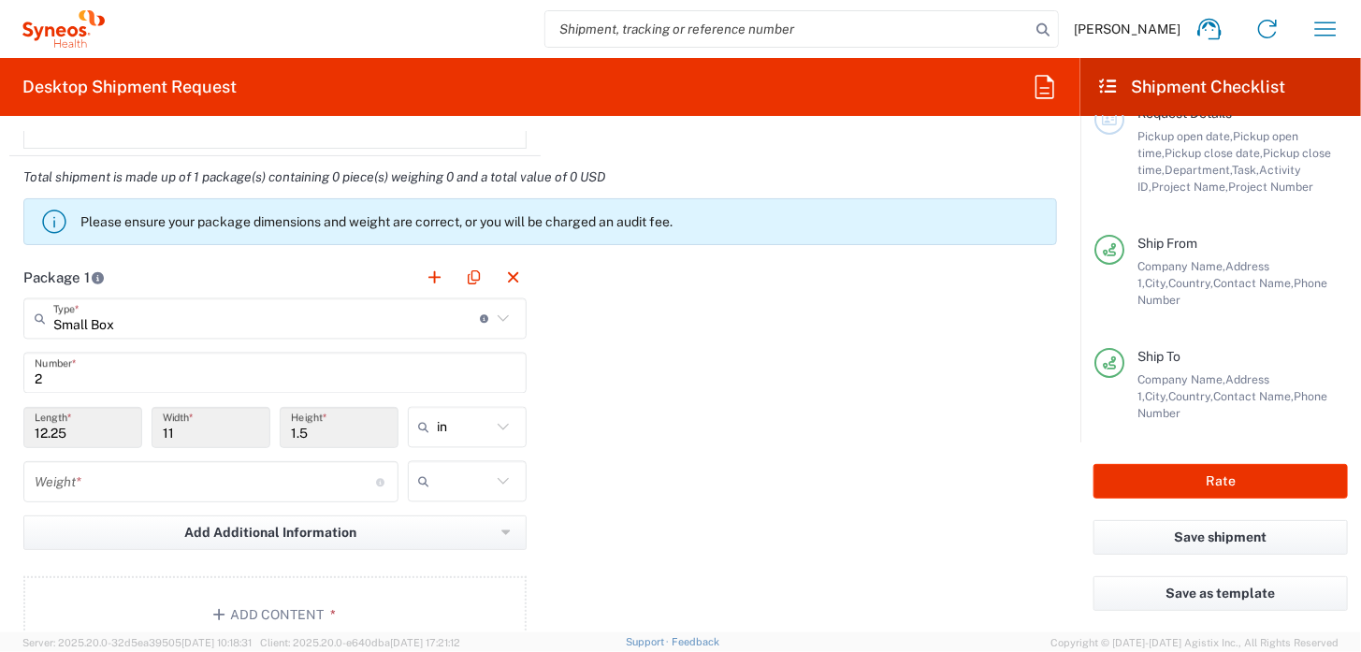
type input "Medium Box"
type input "13"
type input "11.5"
type input "2.5"
click at [496, 422] on icon at bounding box center [503, 427] width 24 height 24
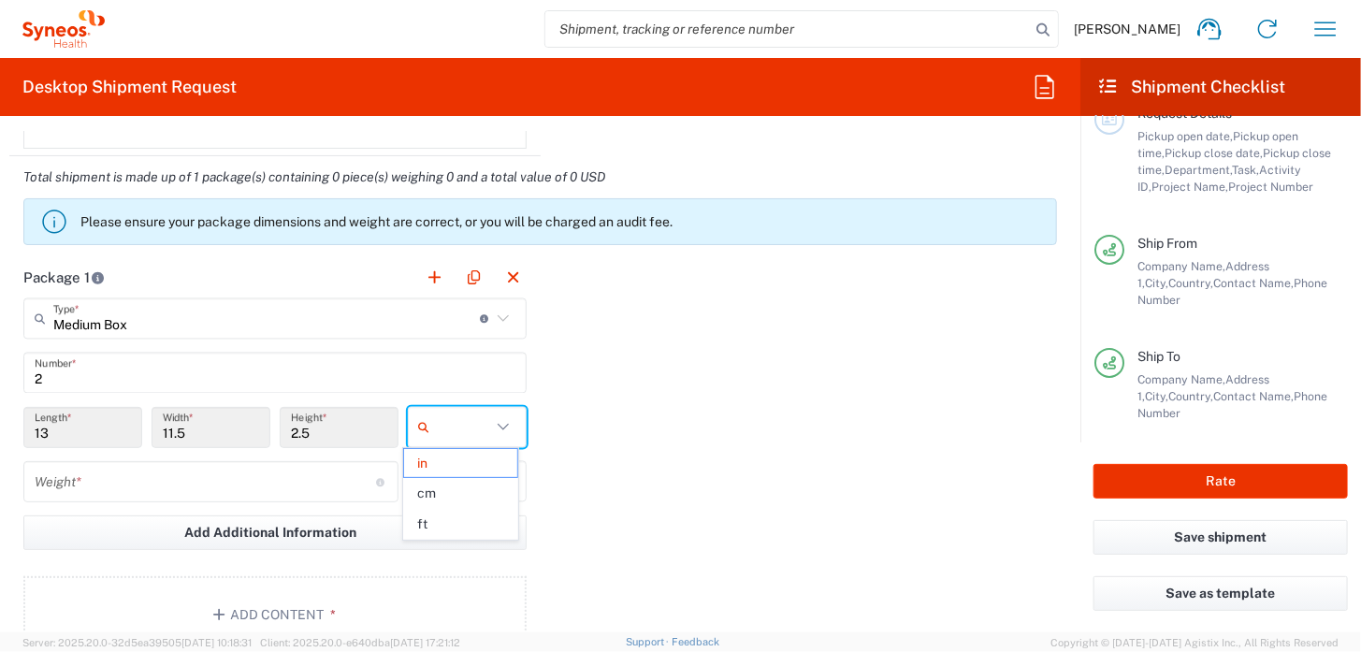
click at [456, 485] on span "cm" at bounding box center [460, 493] width 113 height 29
type input "33.02"
type input "29.21"
type input "6.35"
type input "cm"
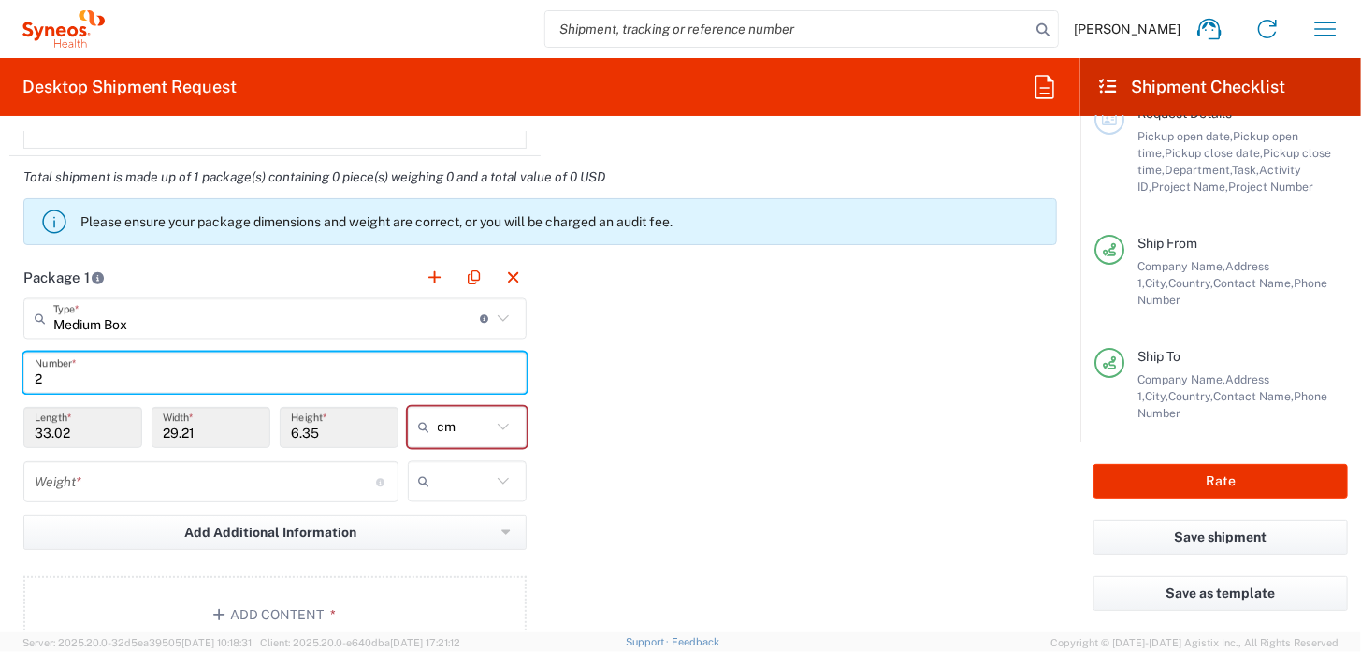
drag, startPoint x: 51, startPoint y: 370, endPoint x: 19, endPoint y: 373, distance: 32.9
click at [19, 373] on main "Medium Box Type * Material used to package goods Small Box Envelope Large Box M…" at bounding box center [274, 478] width 531 height 361
type input "1"
click at [252, 482] on input "number" at bounding box center [205, 482] width 341 height 33
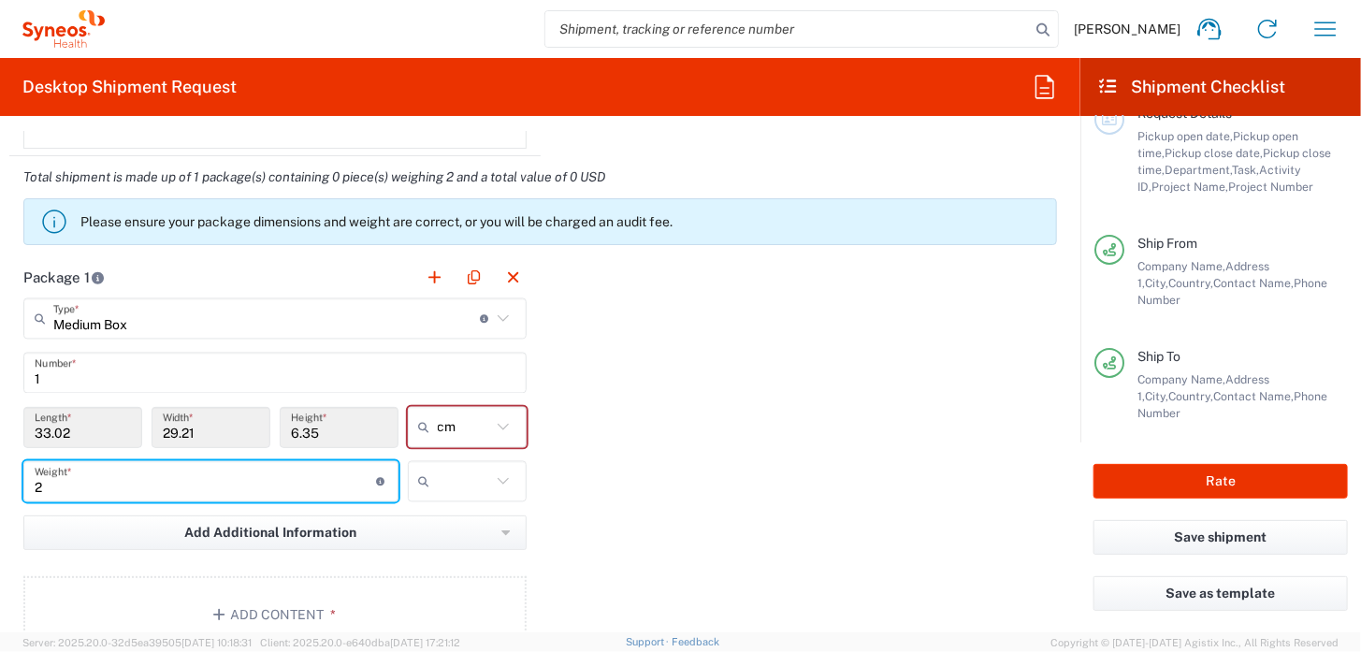
type input "2"
click at [499, 478] on icon at bounding box center [503, 481] width 24 height 24
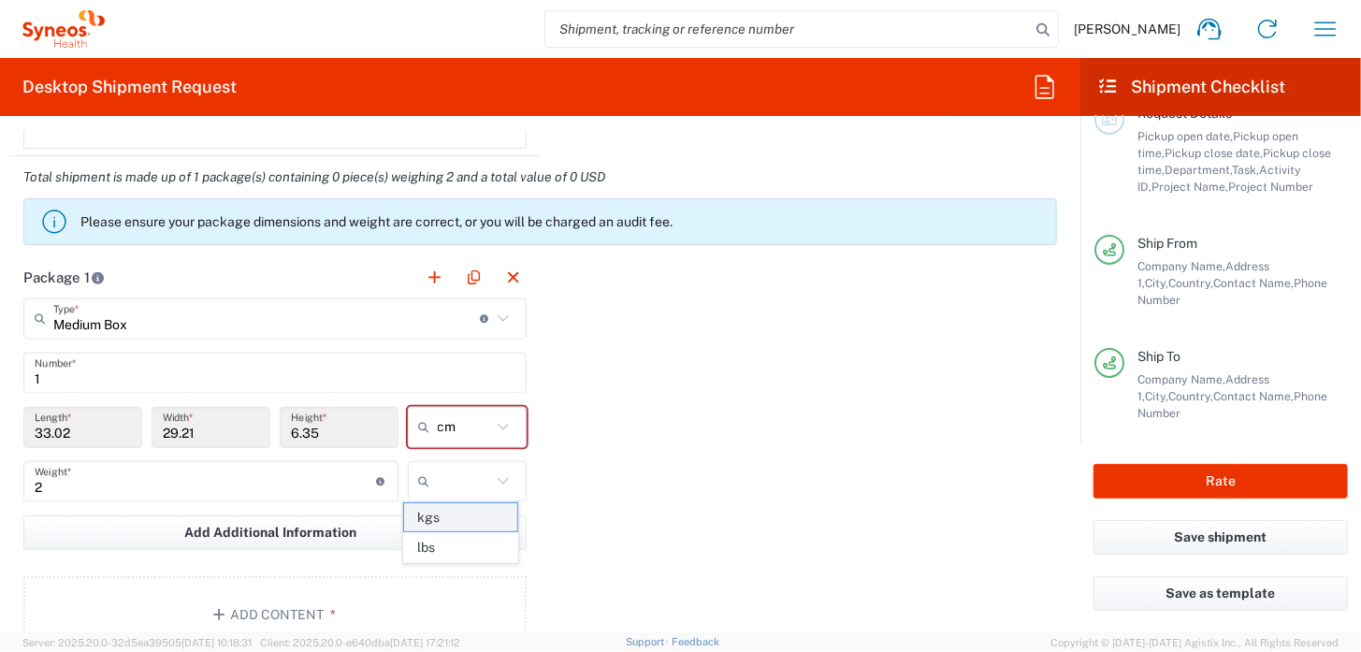
click at [484, 512] on span "kgs" at bounding box center [460, 517] width 113 height 29
type input "kgs"
drag, startPoint x: 73, startPoint y: 424, endPoint x: 13, endPoint y: 423, distance: 59.9
click at [13, 423] on main "Medium Box Type * Material used to package goods Small Box Envelope Large Box M…" at bounding box center [274, 478] width 531 height 361
drag, startPoint x: 629, startPoint y: 416, endPoint x: 1008, endPoint y: 411, distance: 378.8
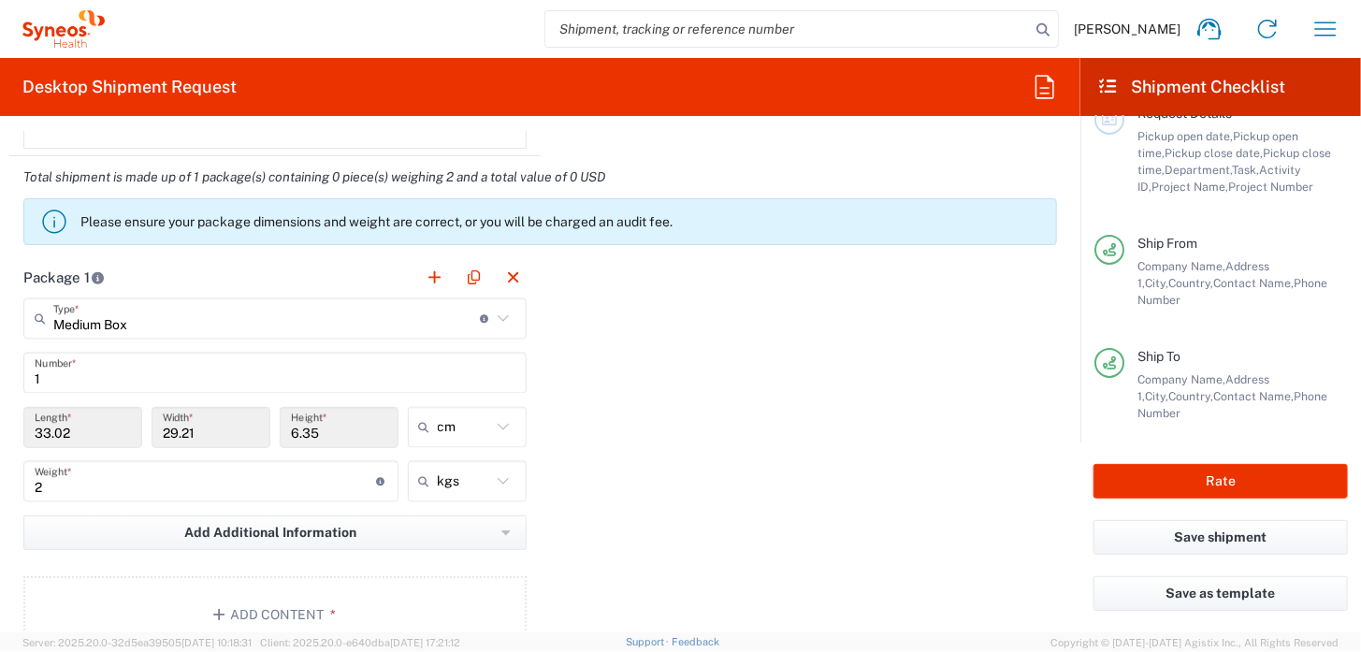
click at [627, 418] on div "Package 1 Medium Box Type * Material used to package goods Small Box Envelope L…" at bounding box center [539, 461] width 1061 height 411
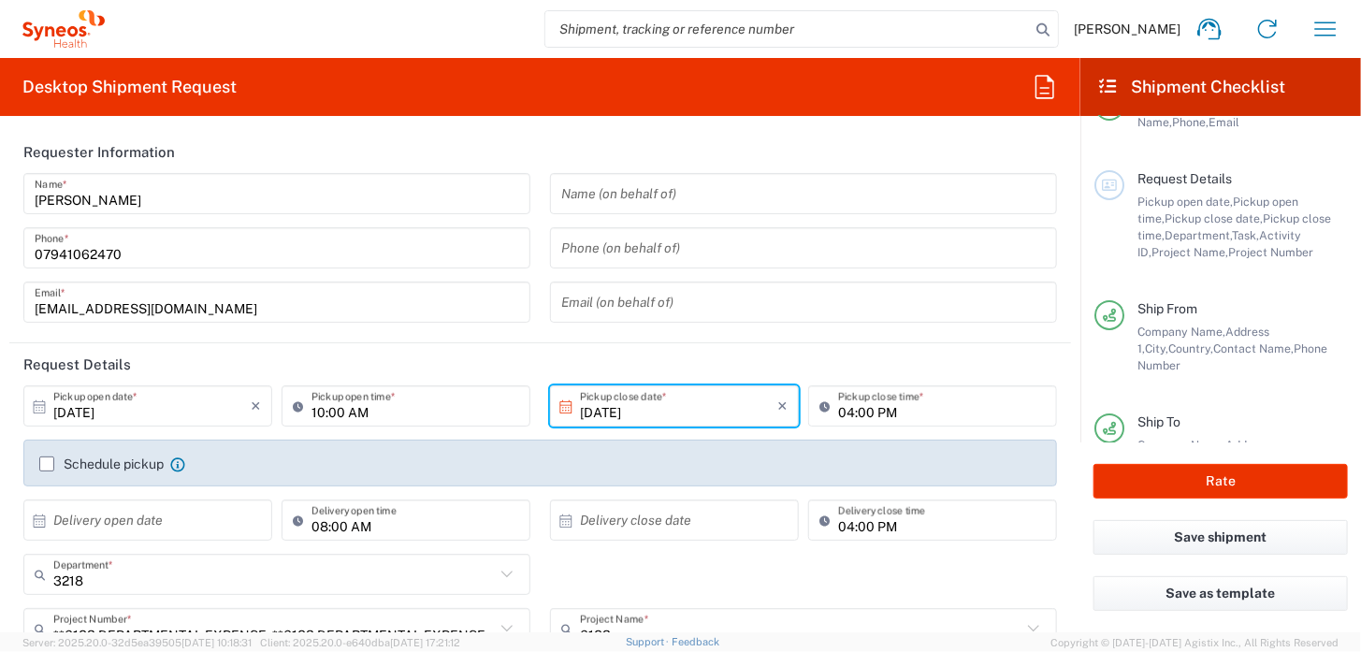
scroll to position [48, 0]
click at [1236, 542] on button "Save shipment" at bounding box center [1220, 537] width 254 height 35
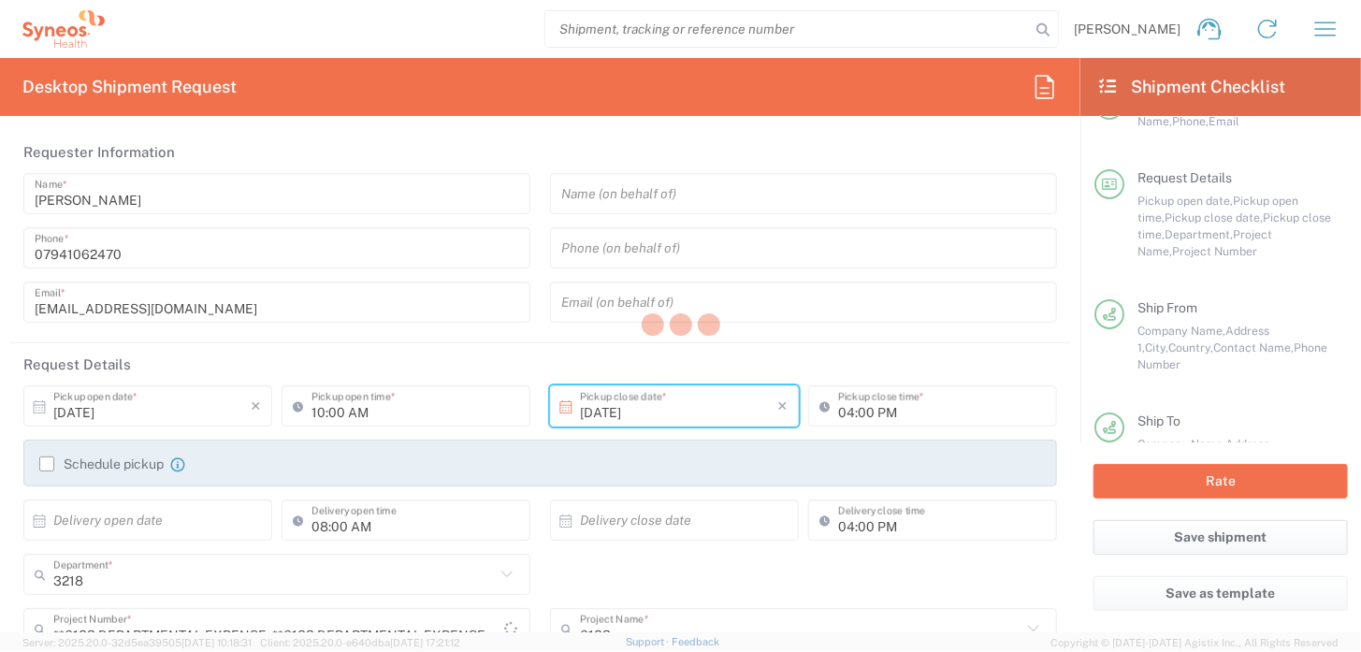
type input "**6183 DEPARTMENTAL EXPENSE, **6183 DEPARTMENTAL EXPENSE, **6183 DEPARTMENTAL E…"
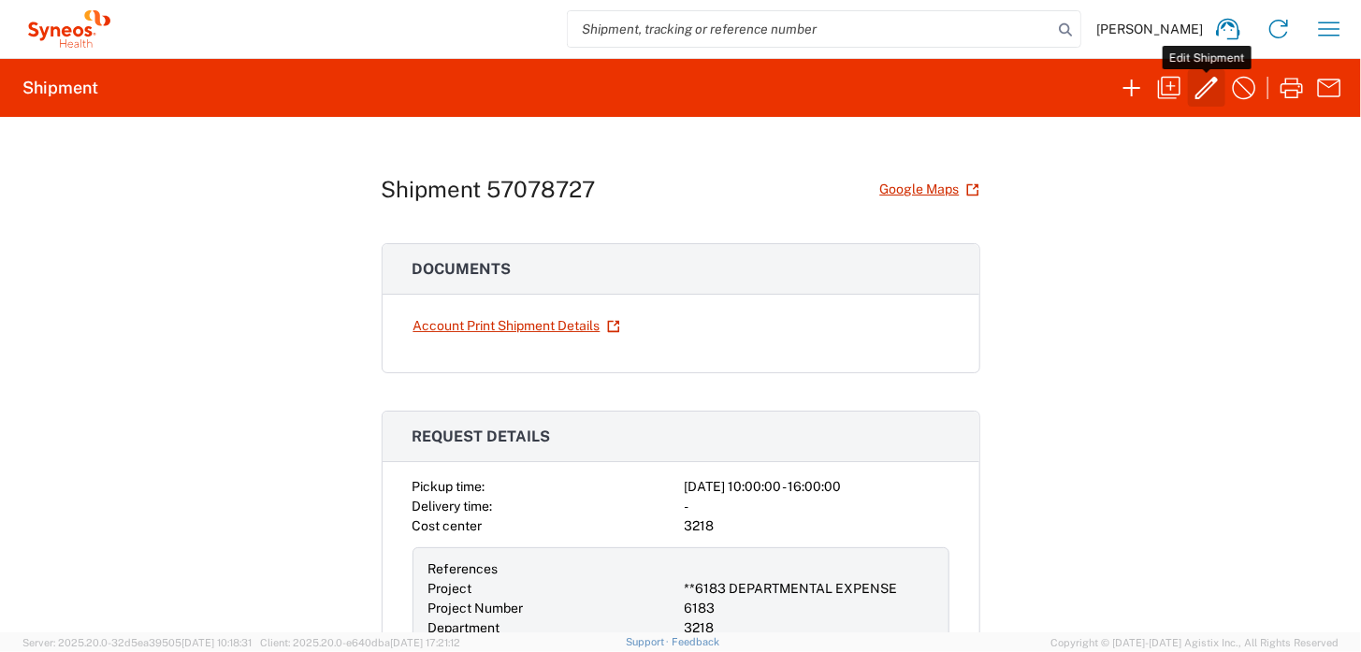
click at [1203, 92] on icon "button" at bounding box center [1206, 88] width 30 height 30
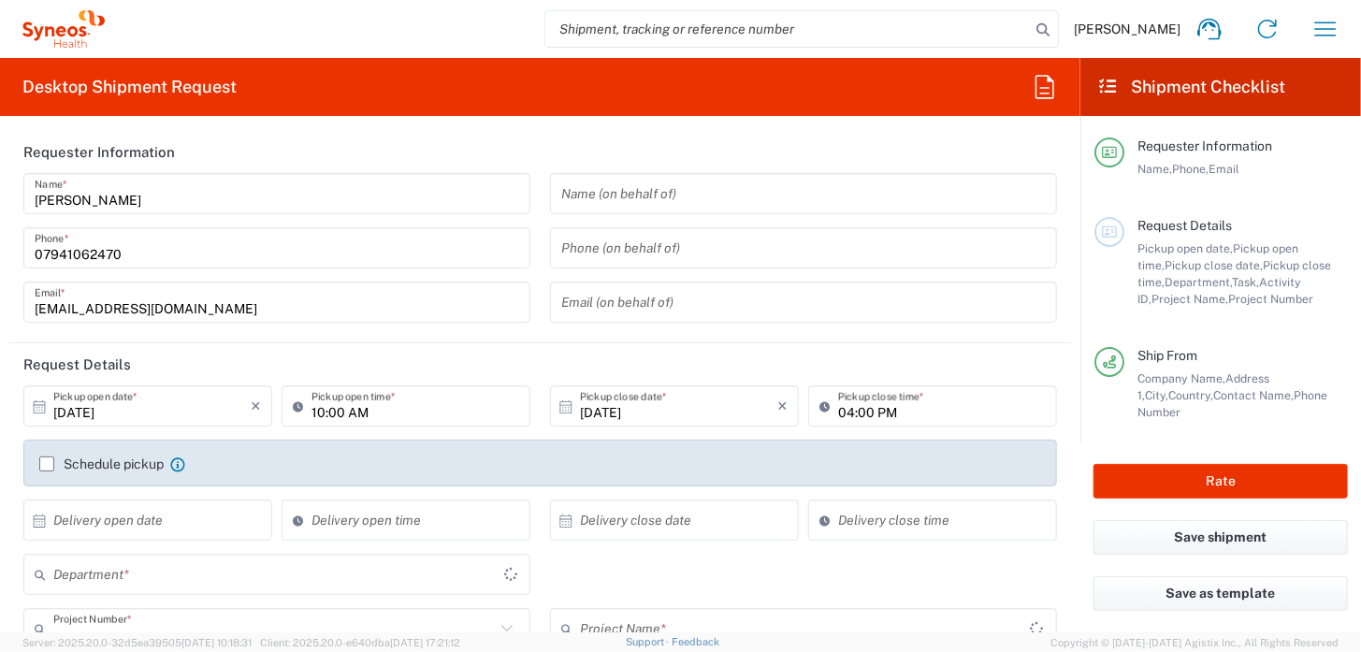
type input "**6183 DEPARTMENTAL EXPENSE"
type input "[GEOGRAPHIC_DATA]"
type input "3218"
type input "6183"
type input "Medium Box"
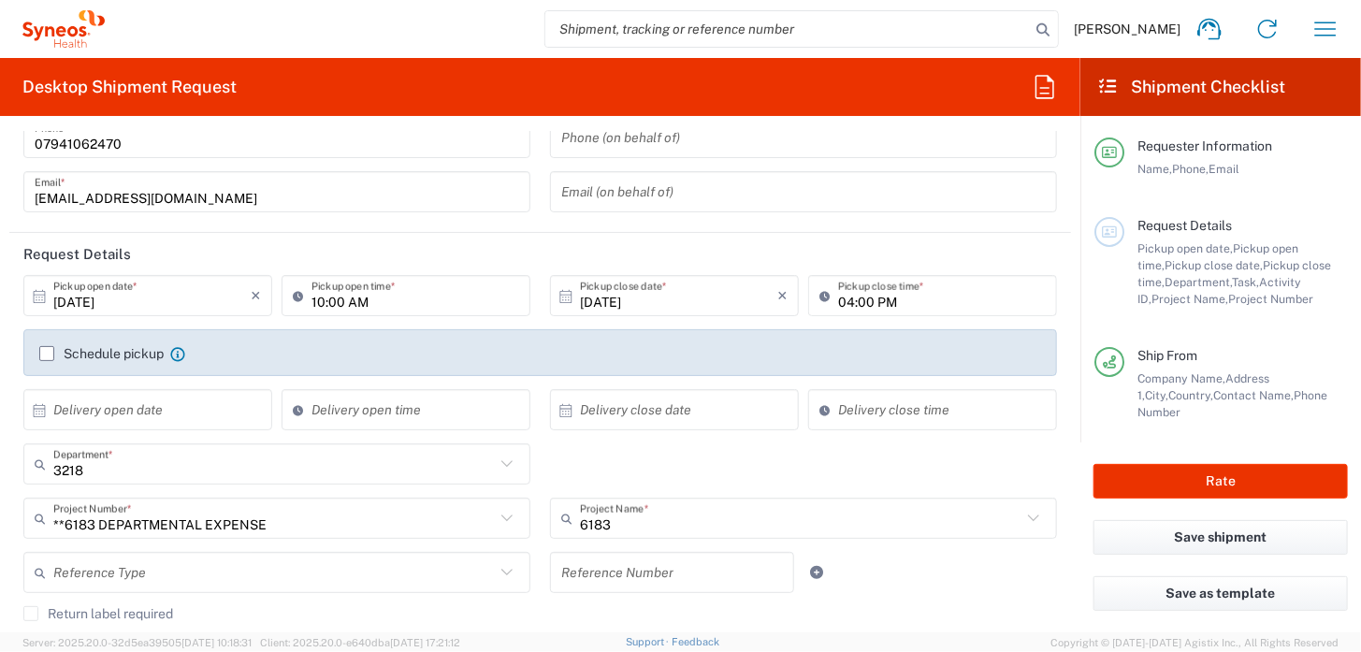
scroll to position [139, 0]
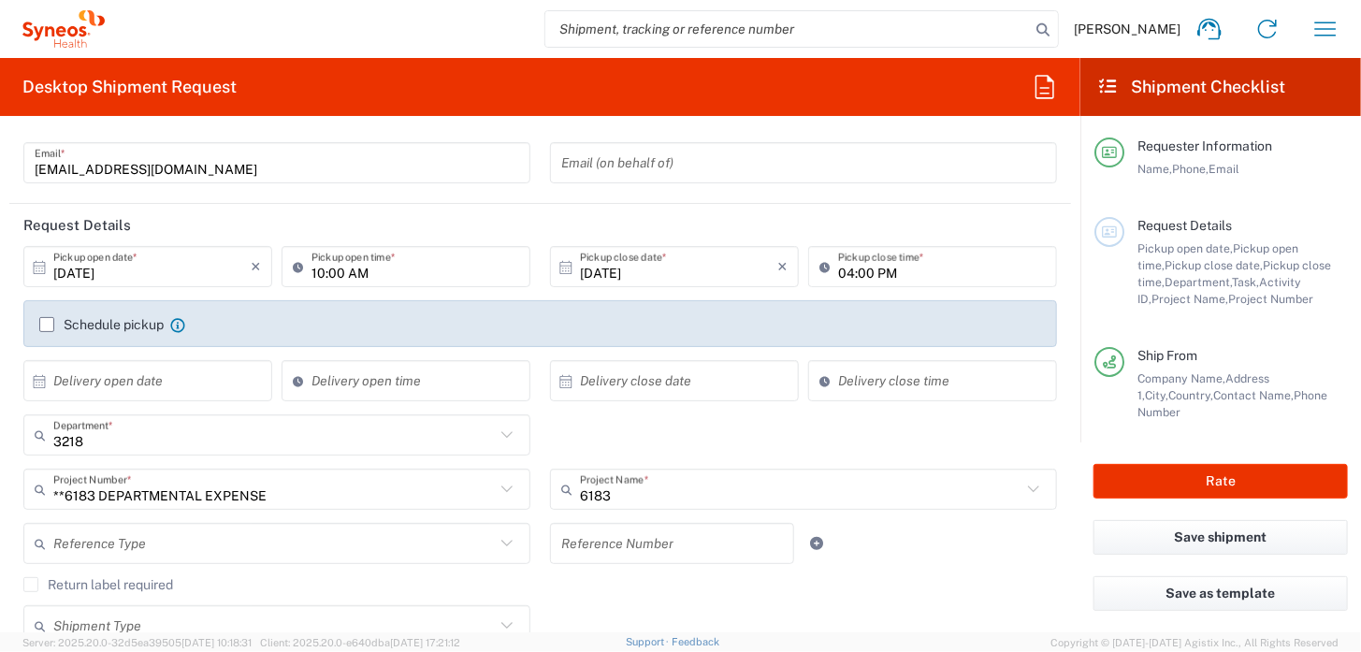
click at [497, 489] on icon at bounding box center [507, 489] width 24 height 24
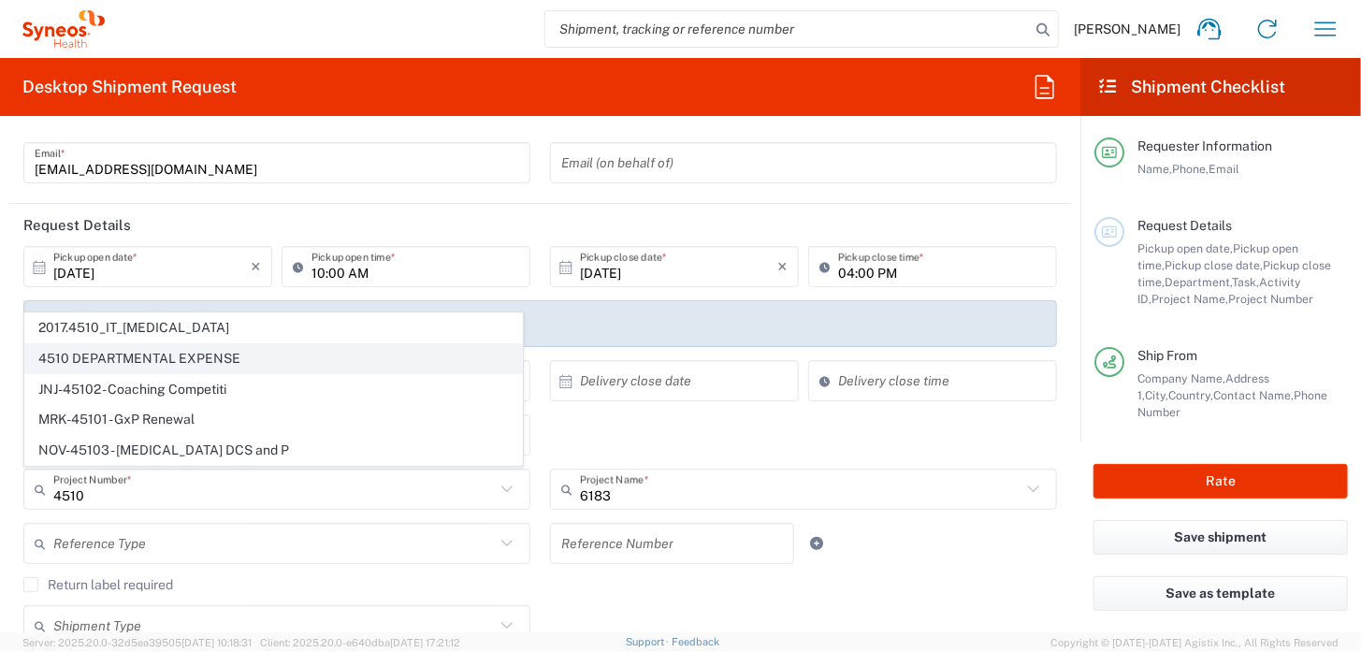
click at [249, 368] on span "4510 DEPARTMENTAL EXPENSE" at bounding box center [273, 358] width 497 height 29
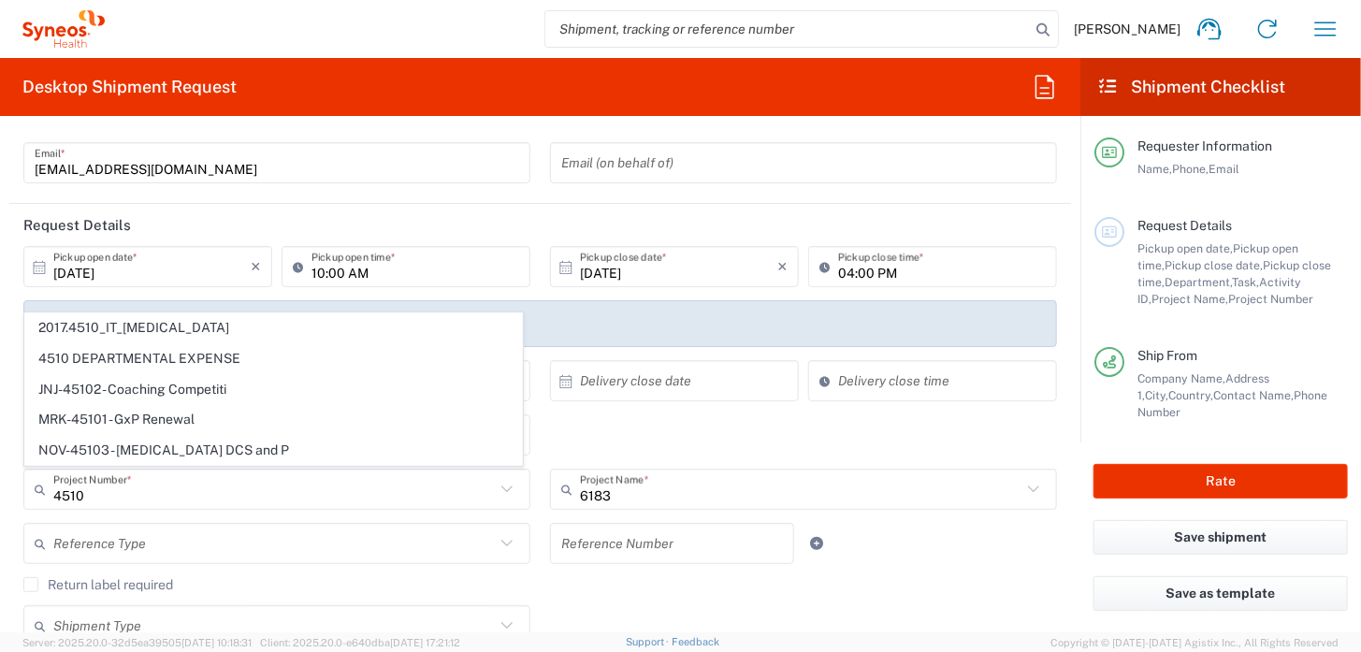
type input "4510 DEPARTMENTAL EXPENSE"
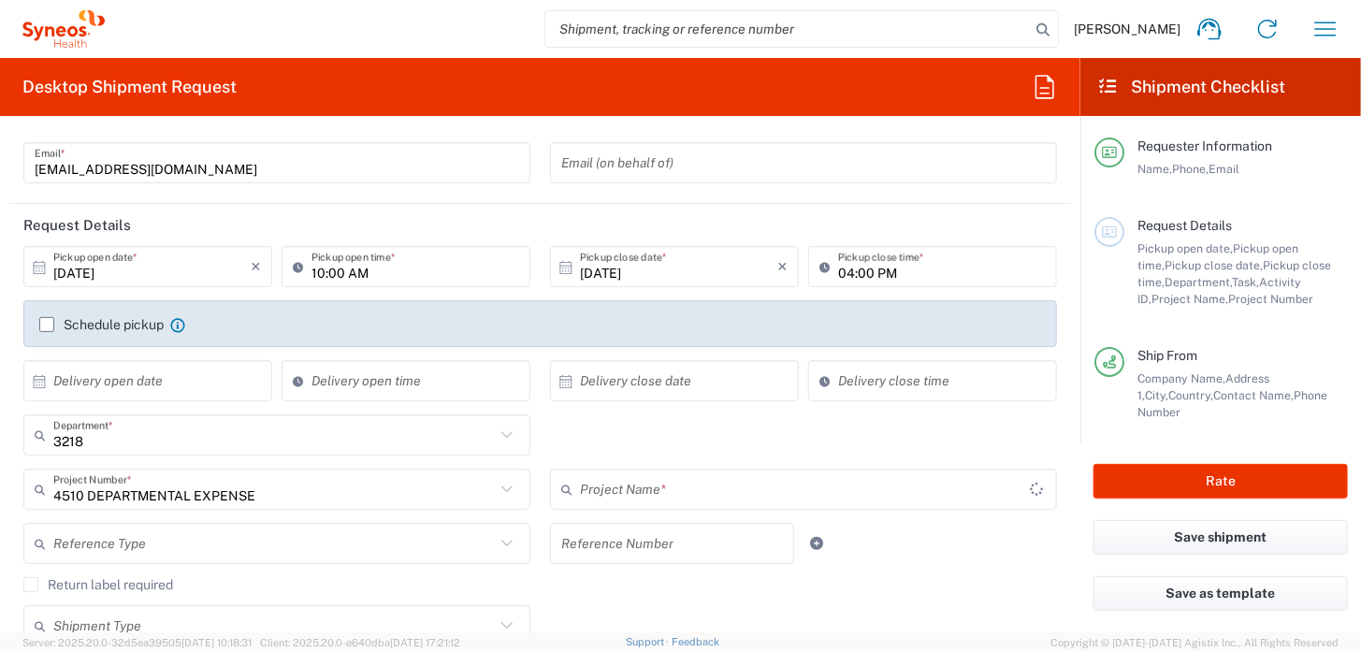
type input "4510 DEPARTMENTAL EXPENSE"
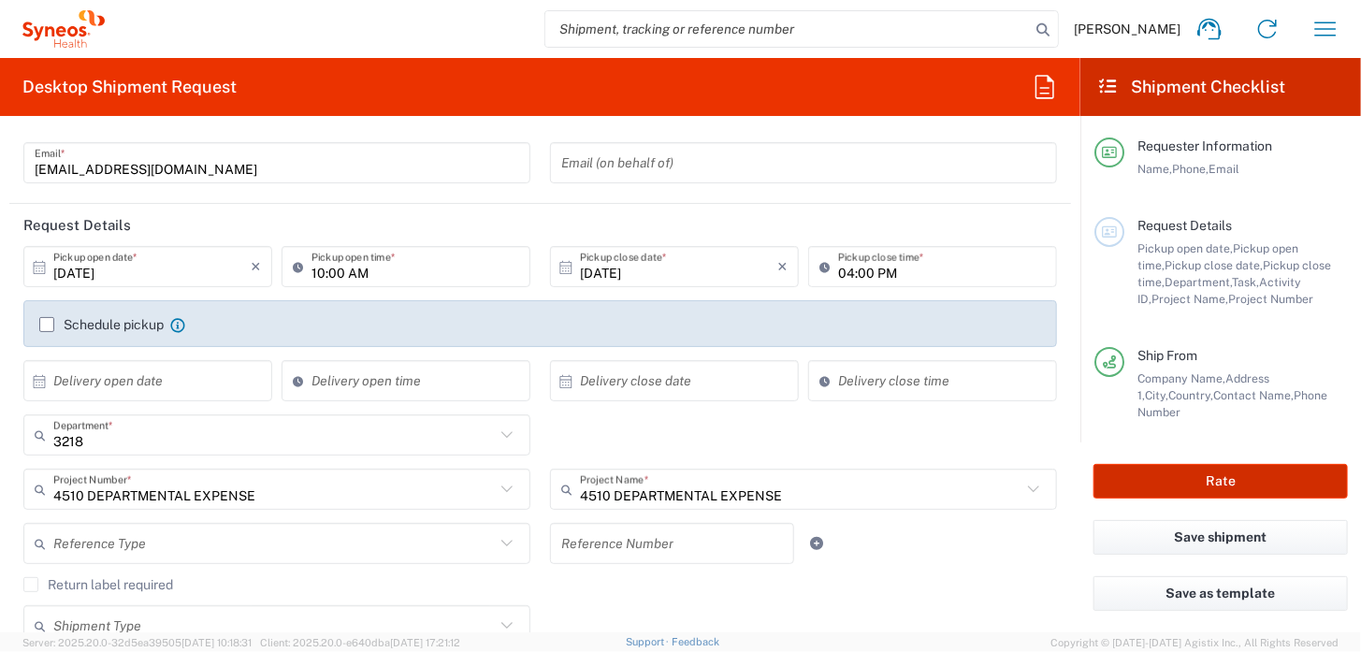
click at [1208, 488] on button "Rate" at bounding box center [1220, 481] width 254 height 35
type input "4510 DEPARTMENTAL EXPENSE"
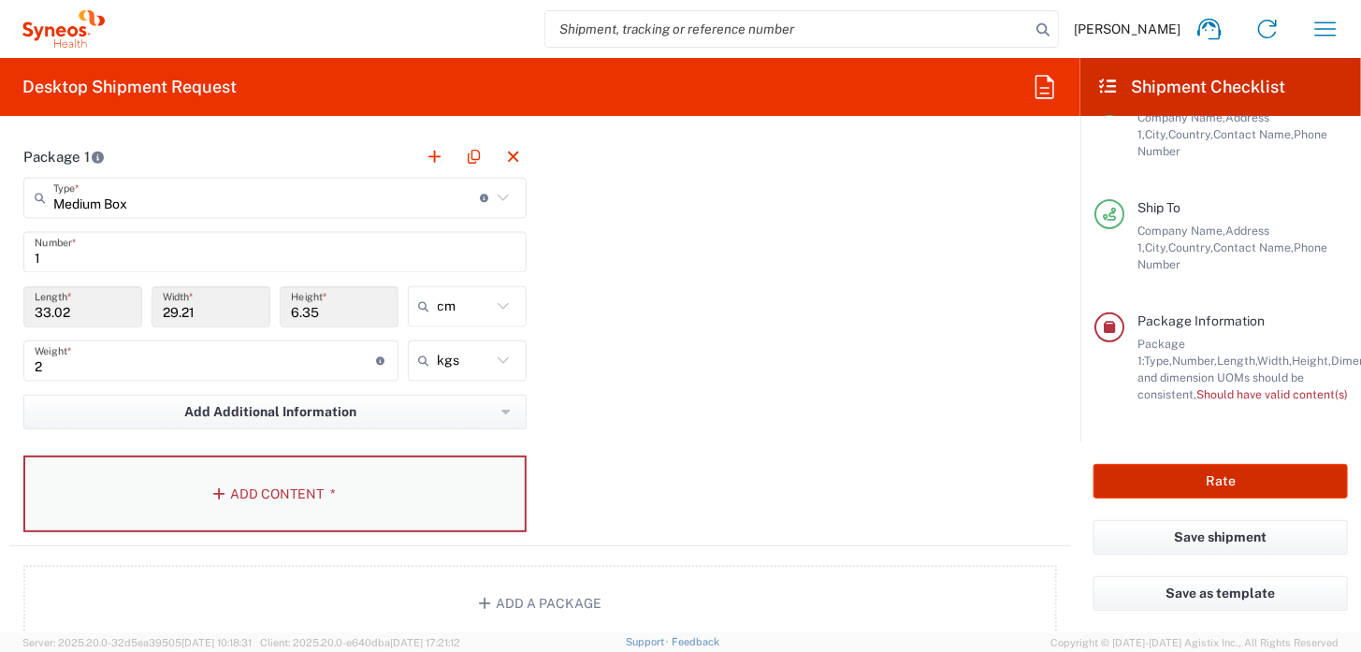
scroll to position [1723, 0]
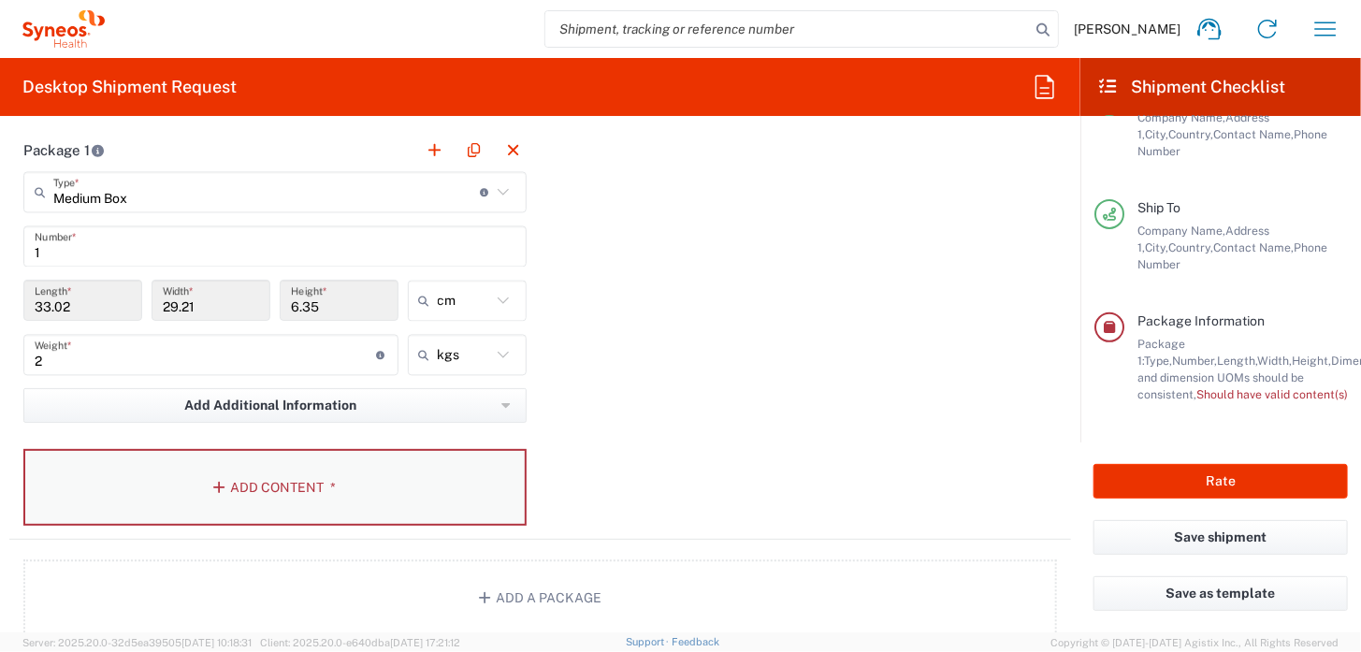
click at [260, 479] on button "Add Content *" at bounding box center [274, 487] width 503 height 77
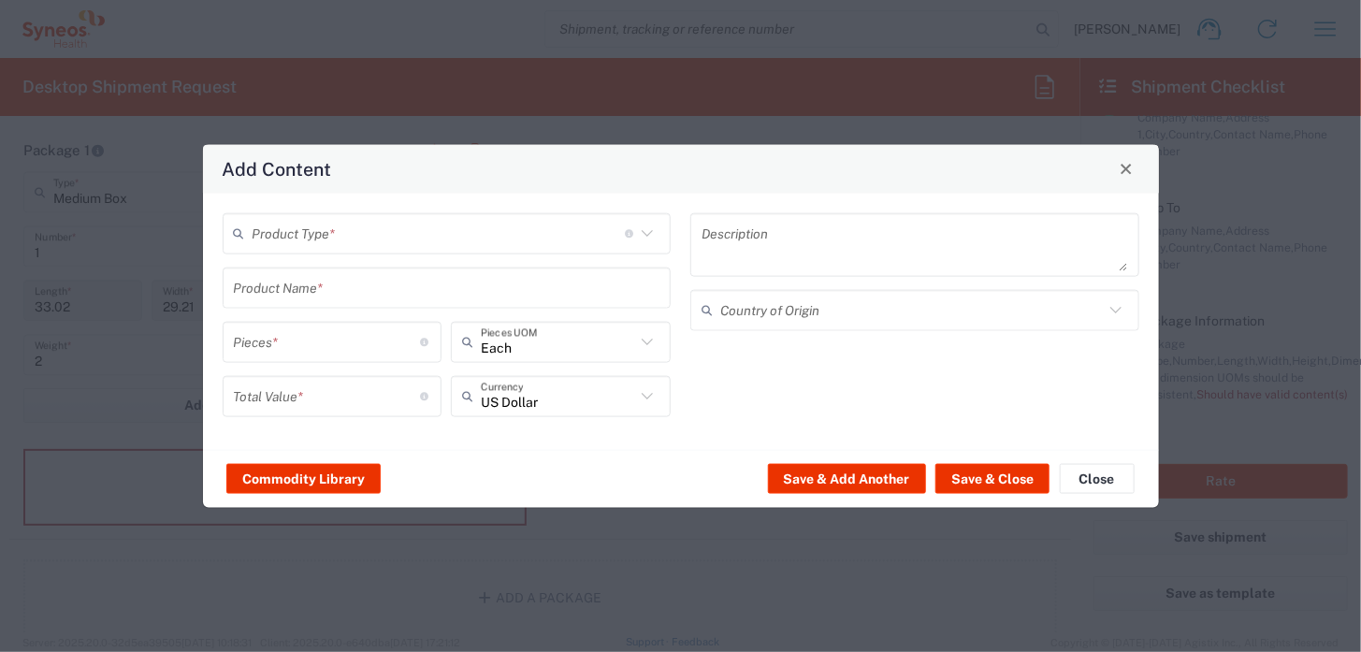
click at [645, 237] on icon at bounding box center [647, 233] width 24 height 24
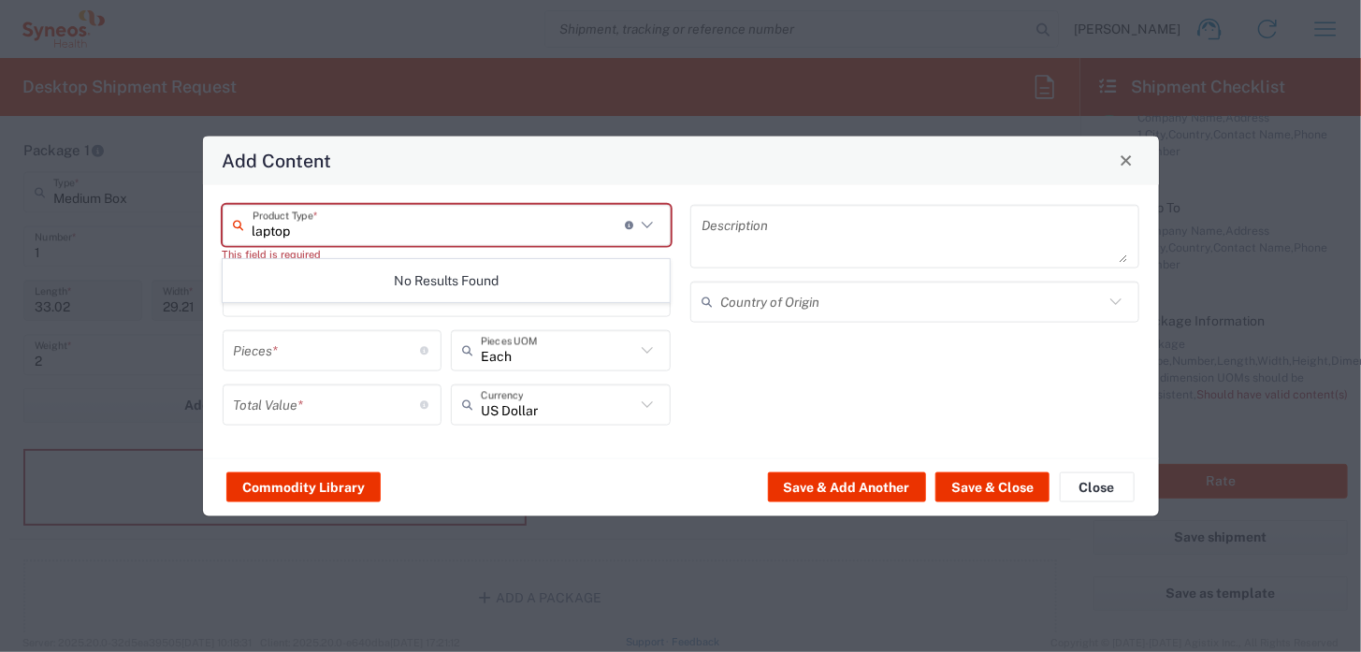
type input "laptop"
click at [359, 353] on input "number" at bounding box center [327, 350] width 187 height 33
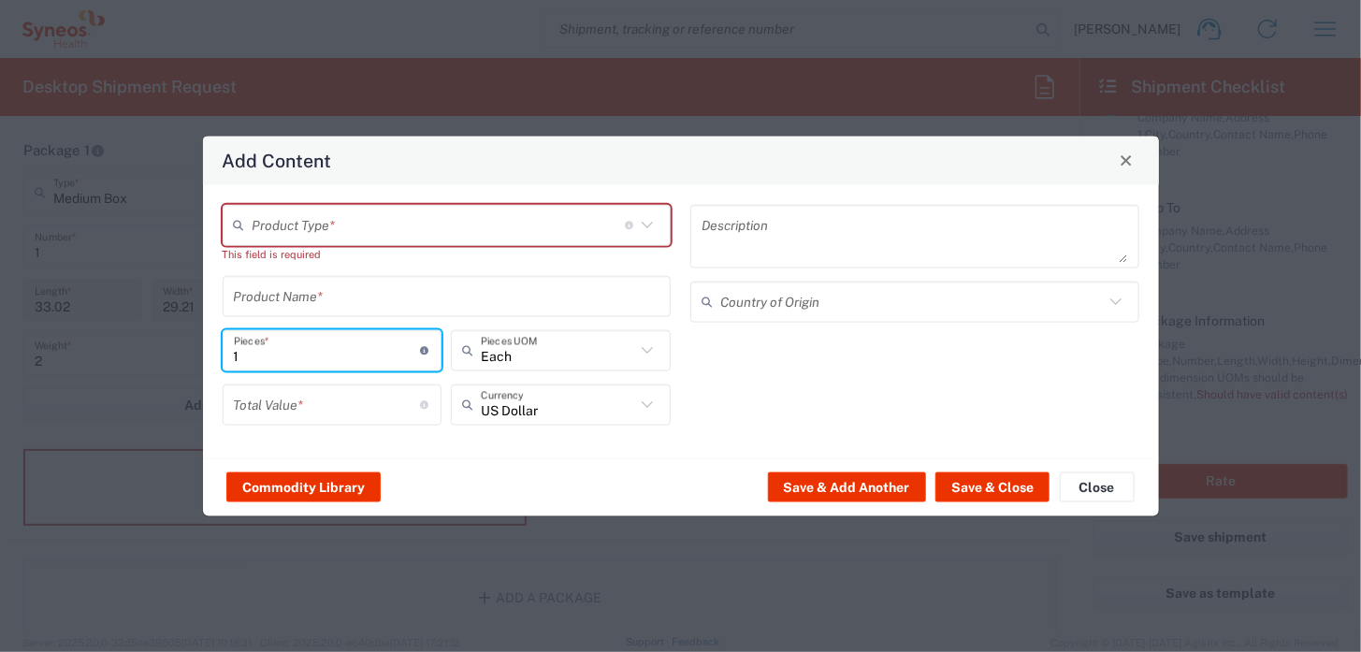
type input "1"
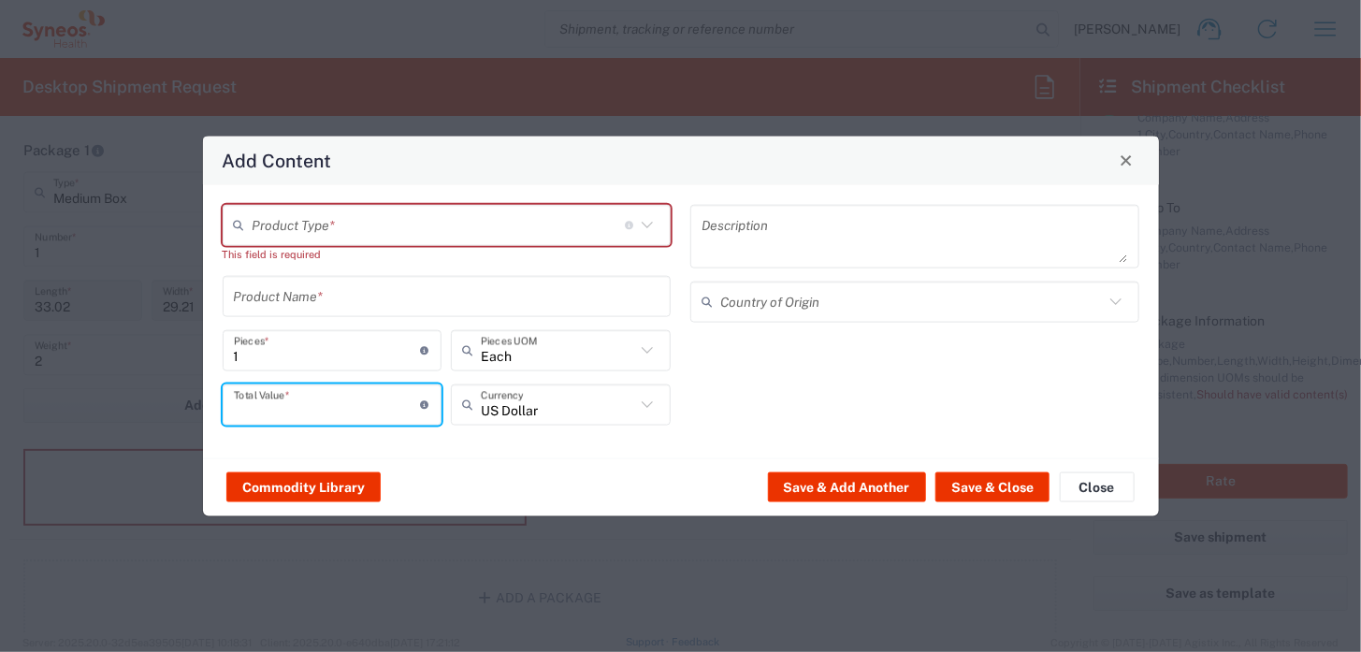
click at [365, 404] on input "number" at bounding box center [327, 404] width 187 height 33
type input "0"
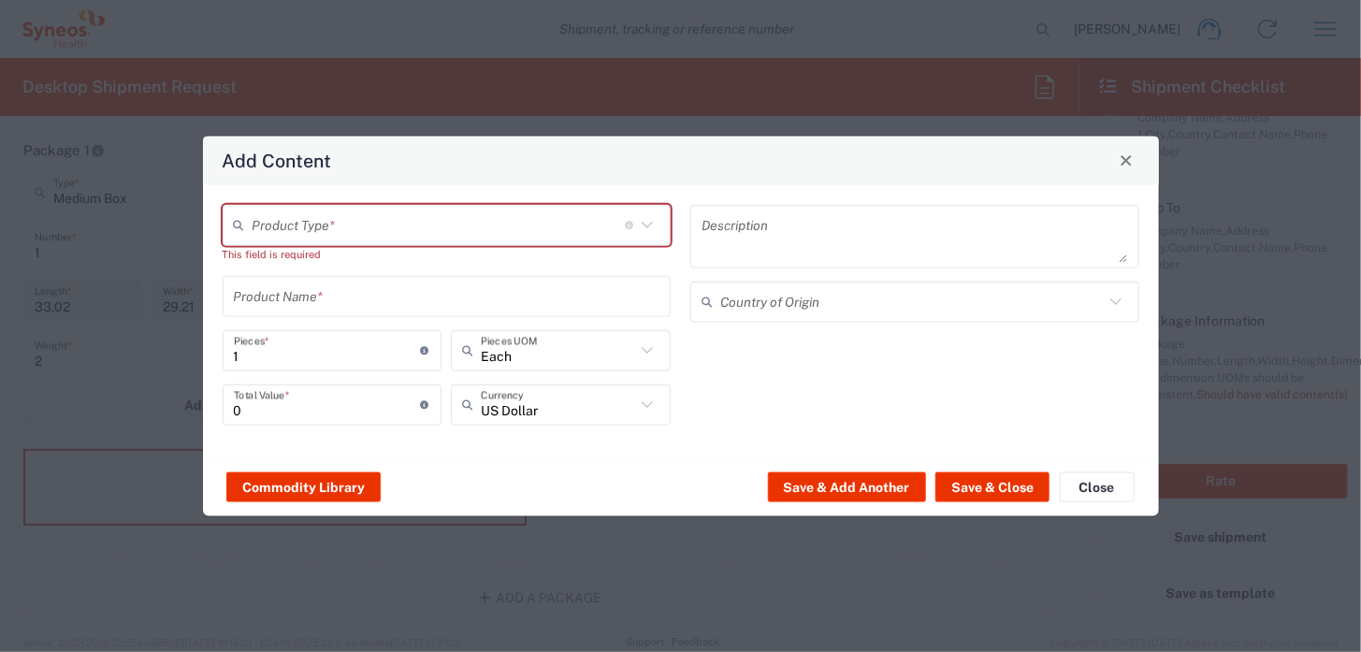
click at [733, 387] on div "Description Country of Origin" at bounding box center [915, 321] width 469 height 234
click at [644, 227] on icon at bounding box center [647, 224] width 24 height 24
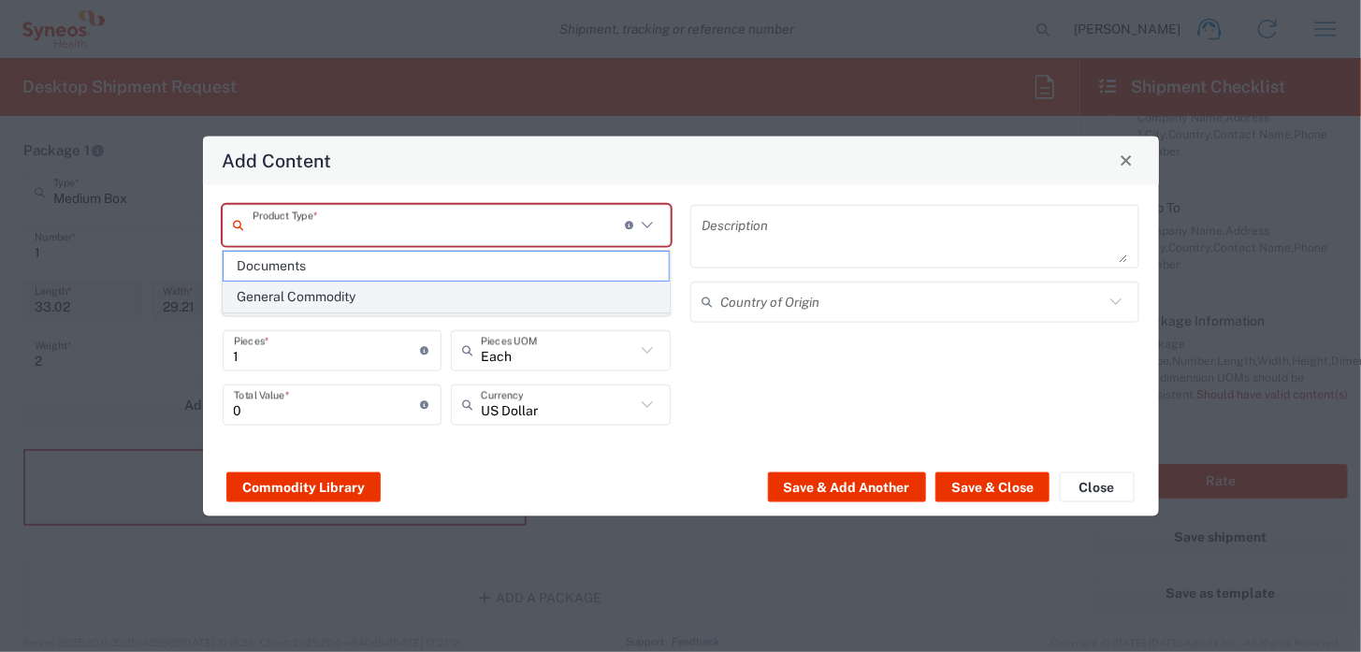
click at [366, 297] on span "General Commodity" at bounding box center [445, 296] width 445 height 29
type input "General Commodity"
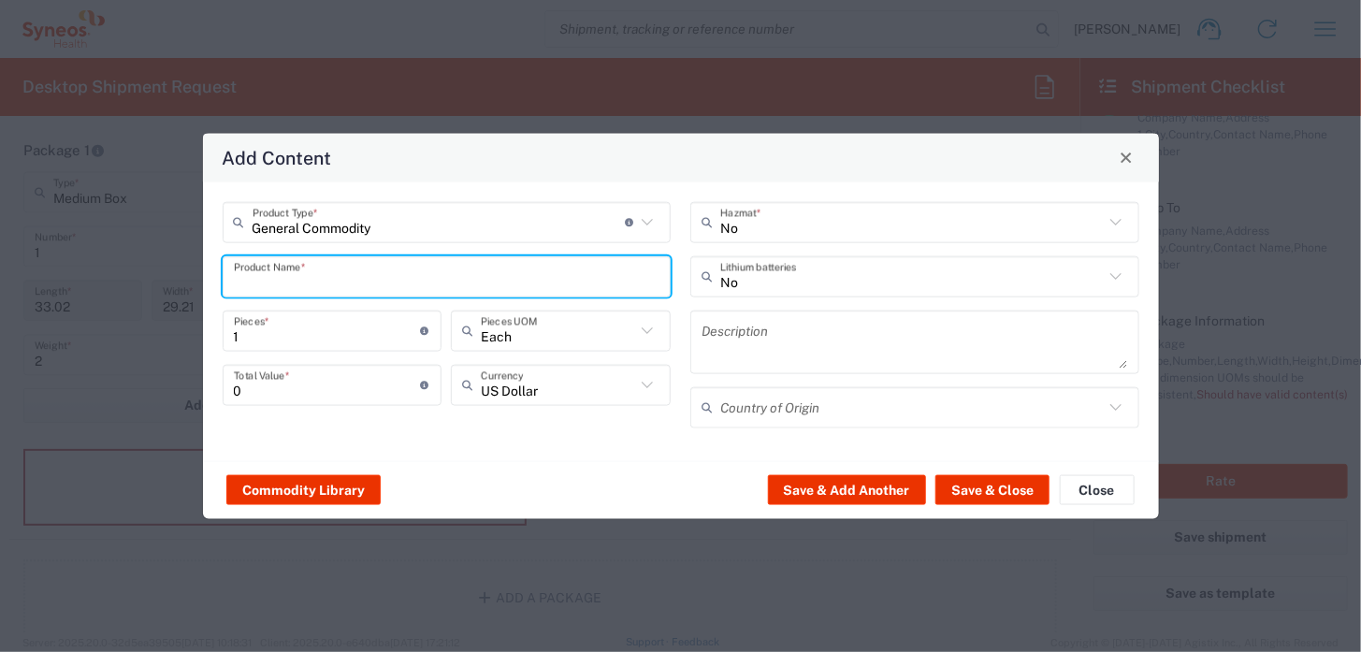
click at [543, 281] on input "text" at bounding box center [447, 276] width 426 height 33
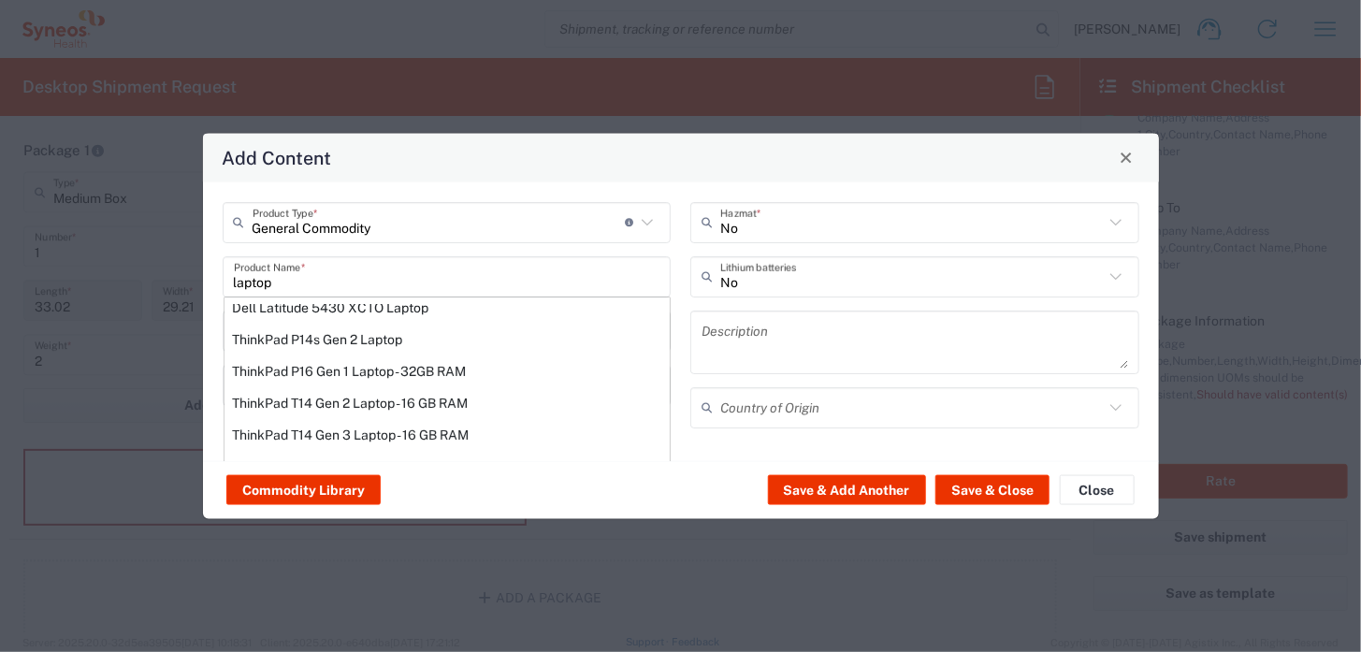
scroll to position [189, 0]
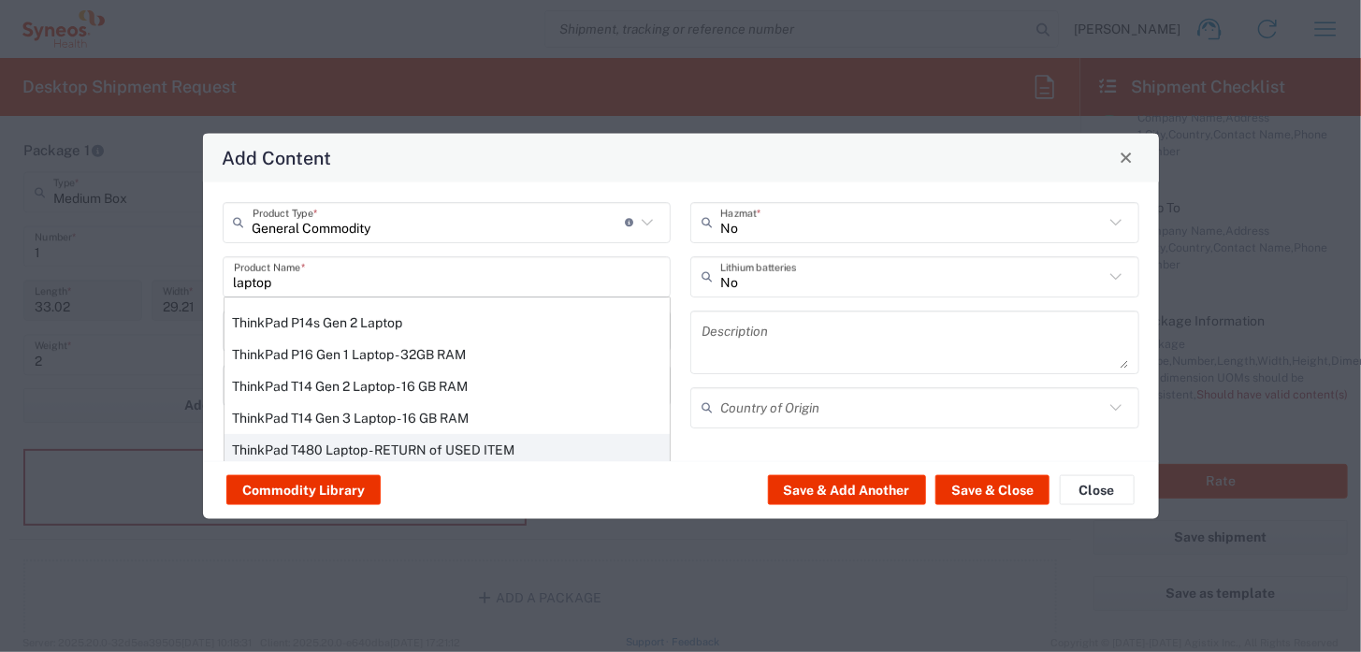
click at [513, 444] on div "ThinkPad T480 Laptop - RETURN of USED ITEM" at bounding box center [446, 449] width 445 height 32
type input "ThinkPad T480 Laptop - RETURN of USED ITEM"
type input "200"
type textarea "Intel Core i5 - 8GB Memory - 500GB Hard Drive"
type input "[GEOGRAPHIC_DATA]"
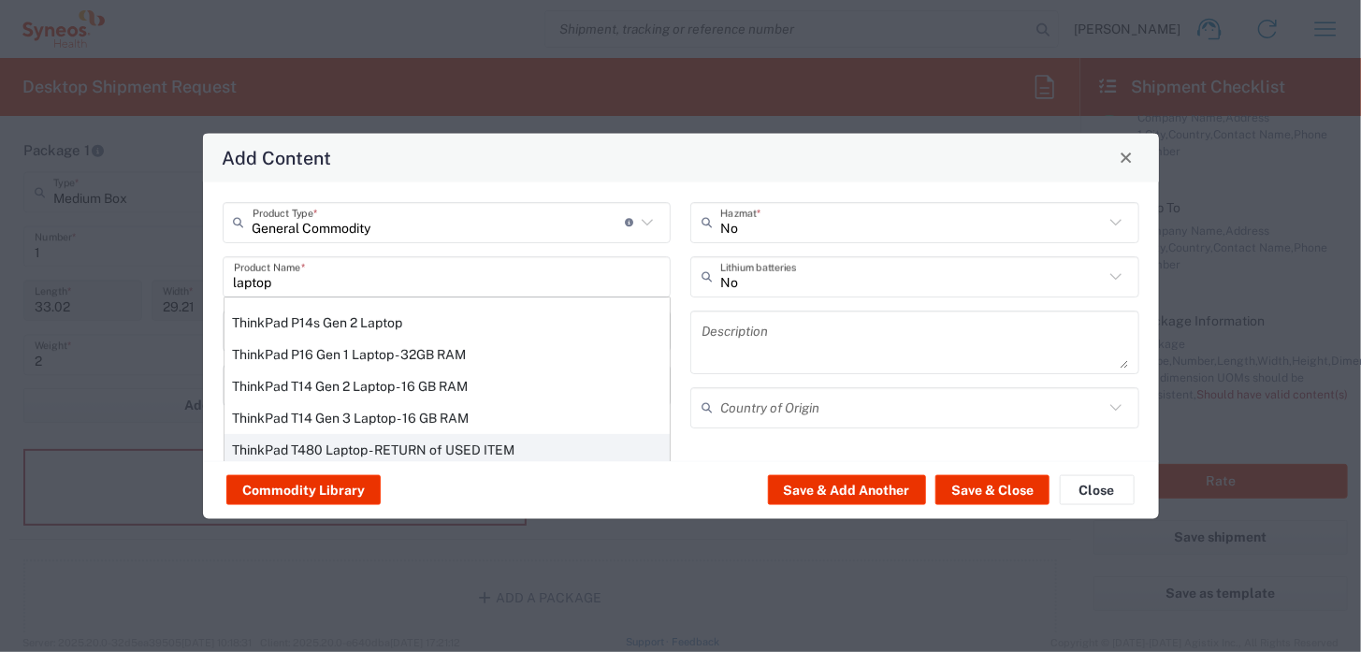
type input "Yes"
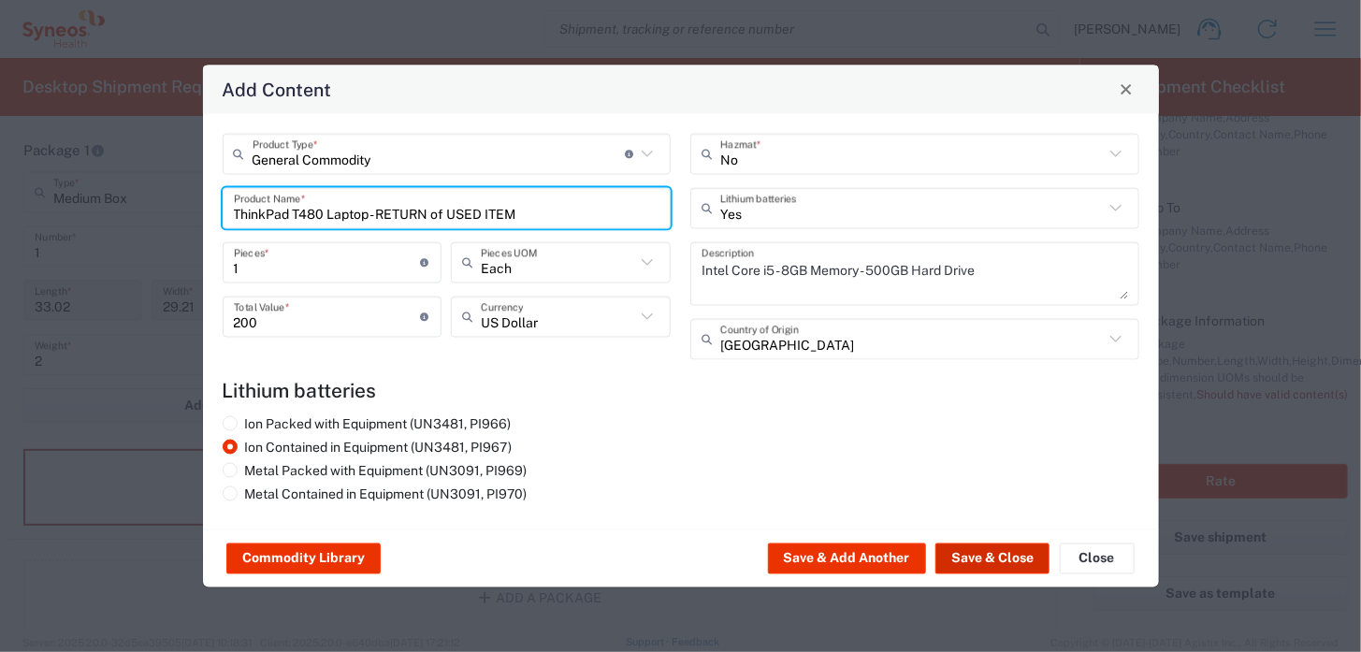
click at [983, 556] on button "Save & Close" at bounding box center [992, 558] width 114 height 30
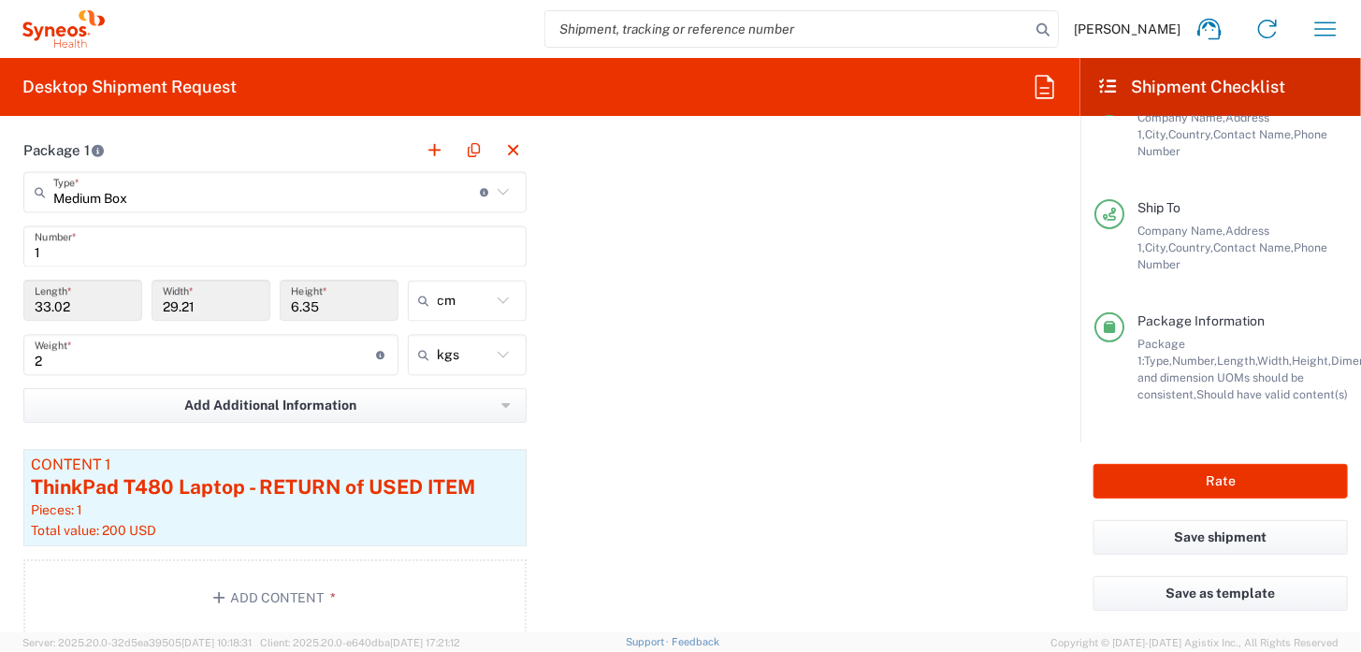
scroll to position [275, 0]
click at [1182, 482] on button "Rate" at bounding box center [1220, 481] width 254 height 35
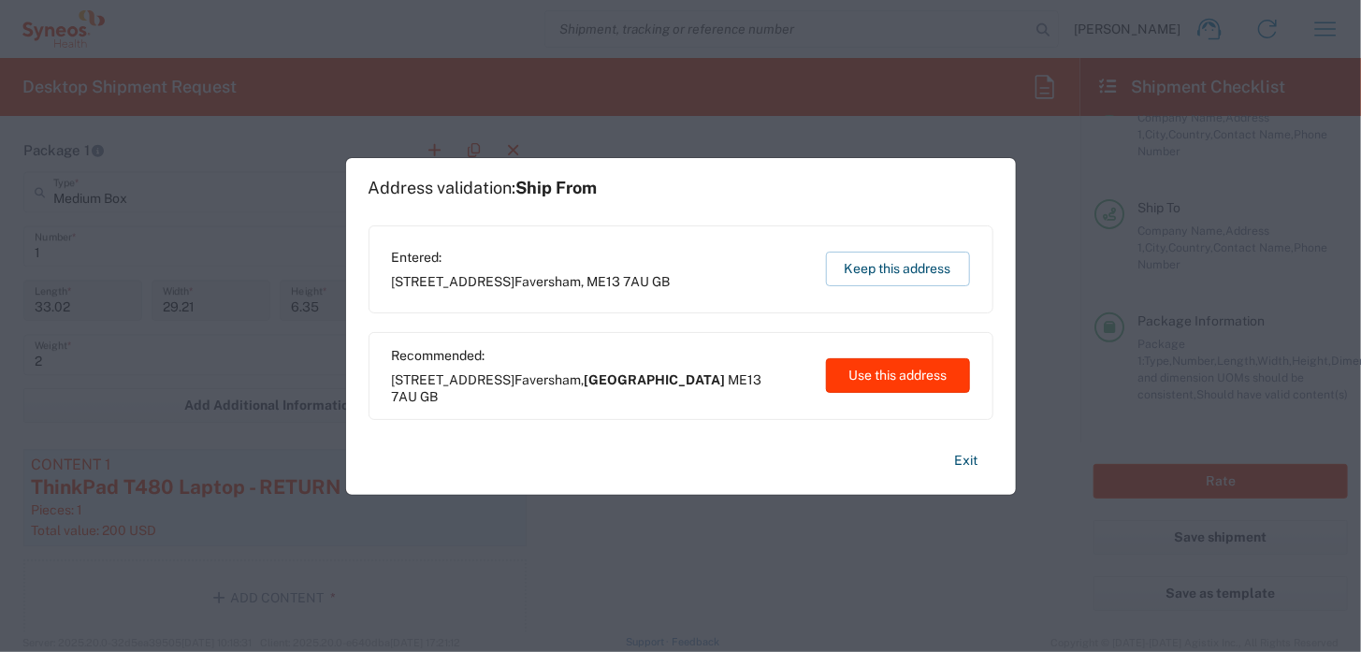
click at [897, 380] on button "Use this address" at bounding box center [898, 375] width 144 height 35
type input "[GEOGRAPHIC_DATA]"
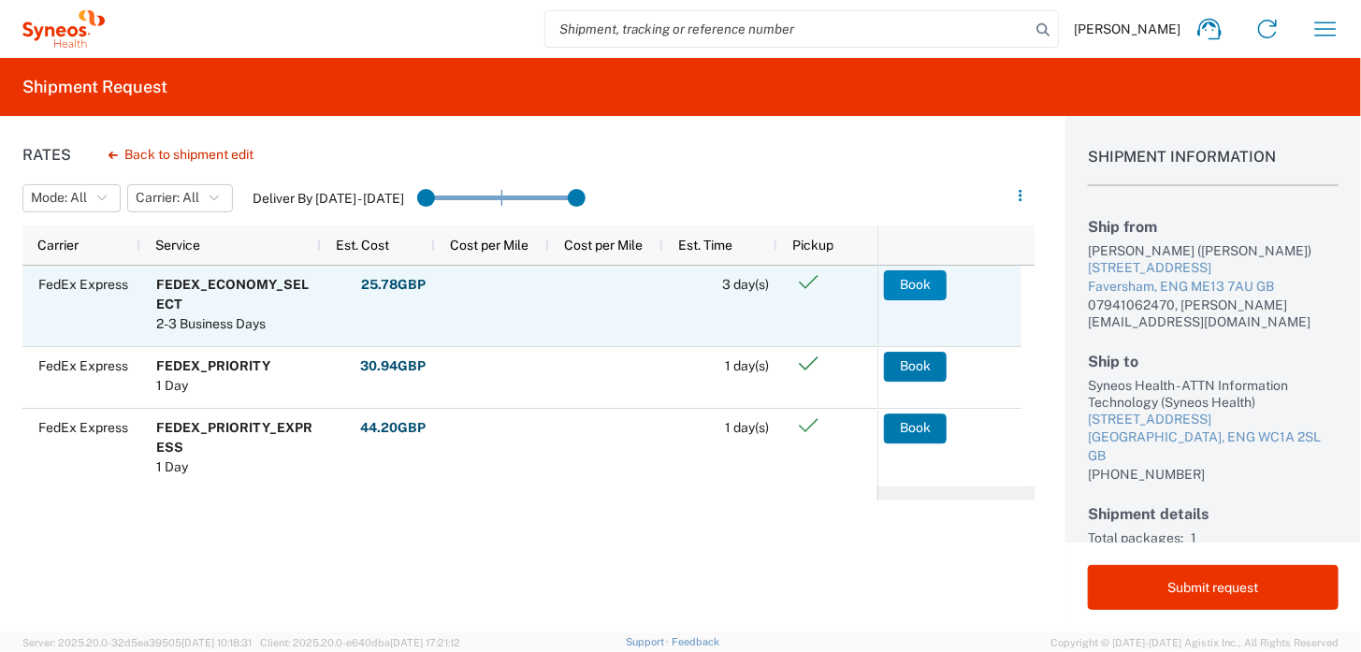
click at [925, 283] on button "Book" at bounding box center [915, 285] width 63 height 30
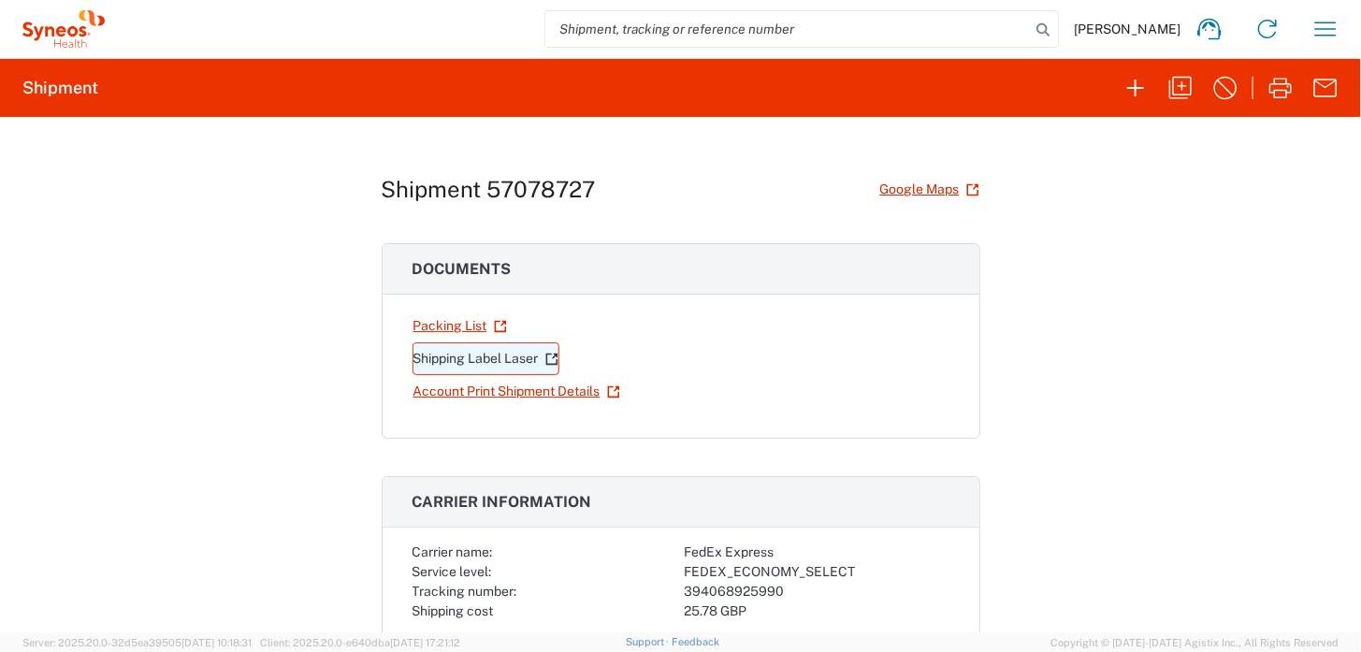
click at [483, 357] on link "Shipping Label Laser" at bounding box center [485, 358] width 147 height 33
click at [471, 388] on link "Account Print Shipment Details" at bounding box center [516, 391] width 209 height 33
click at [454, 324] on link "Packing List" at bounding box center [459, 326] width 95 height 33
